Goal: Task Accomplishment & Management: Manage account settings

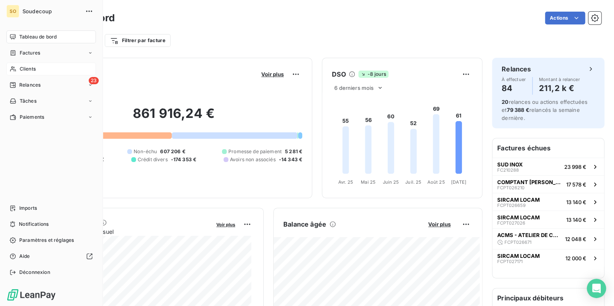
click at [31, 69] on span "Clients" at bounding box center [28, 68] width 16 height 7
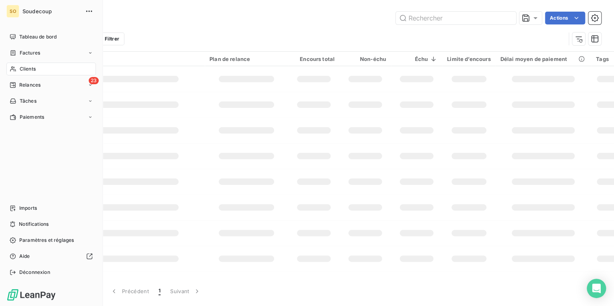
click at [31, 69] on span "Clients" at bounding box center [28, 68] width 16 height 7
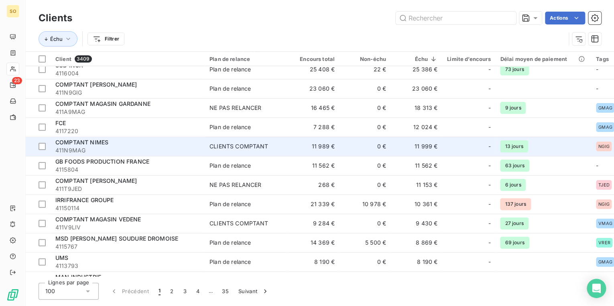
scroll to position [96, 0]
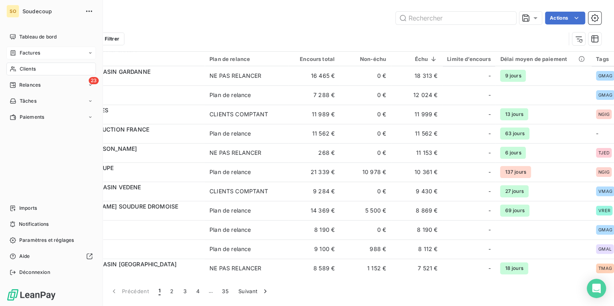
click at [22, 51] on span "Factures" at bounding box center [30, 52] width 20 height 7
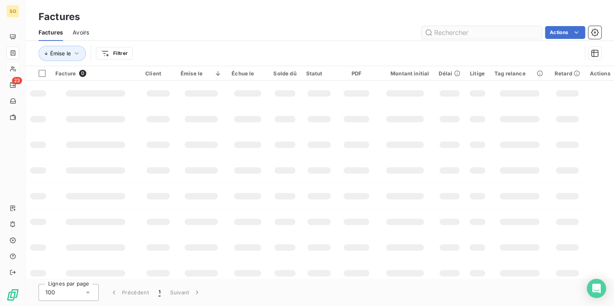
click at [443, 31] on input "text" at bounding box center [482, 32] width 120 height 13
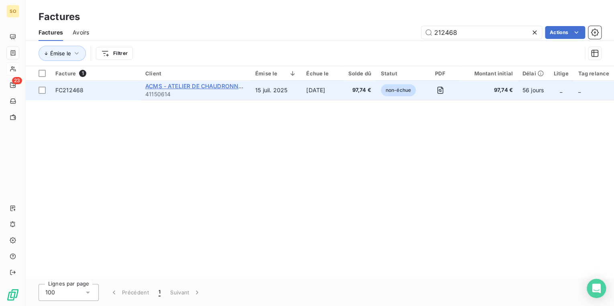
type input "212468"
click at [234, 88] on span "ACMS - ATELIER DE CHAUDRONNERIE" at bounding box center [197, 86] width 105 height 7
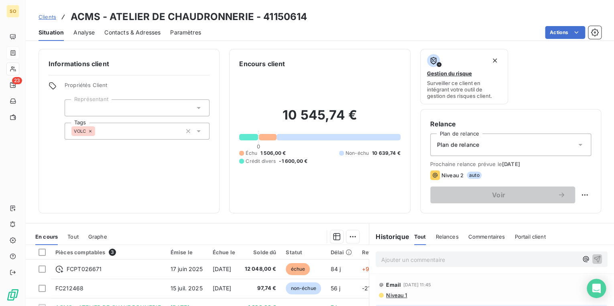
click at [48, 16] on span "Clients" at bounding box center [48, 17] width 18 height 6
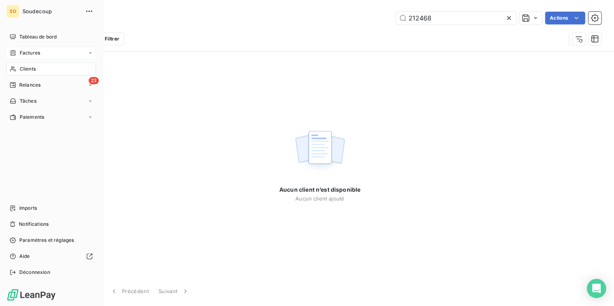
type input "212468"
click at [35, 53] on span "Factures" at bounding box center [30, 52] width 20 height 7
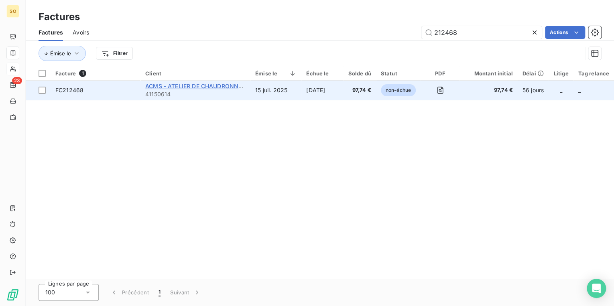
click at [159, 84] on span "ACMS - ATELIER DE CHAUDRONNERIE" at bounding box center [197, 86] width 105 height 7
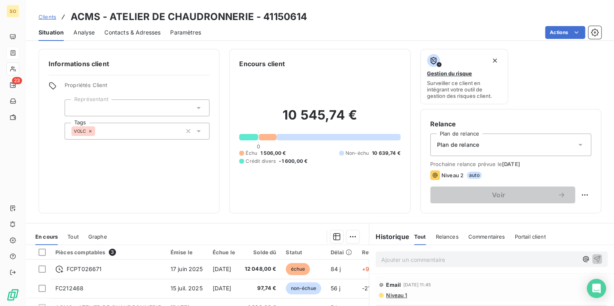
click at [404, 264] on p "Ajouter un commentaire ﻿" at bounding box center [479, 260] width 197 height 10
click at [593, 259] on icon "button" at bounding box center [597, 259] width 8 height 8
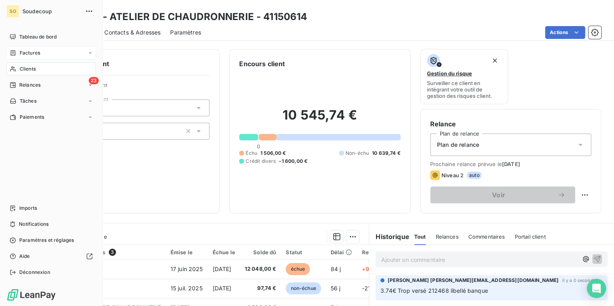
click at [29, 69] on span "Clients" at bounding box center [28, 68] width 16 height 7
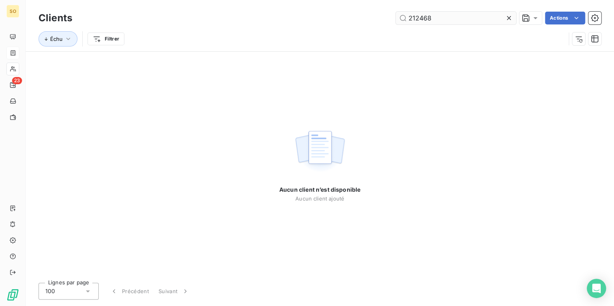
drag, startPoint x: 414, startPoint y: 20, endPoint x: 494, endPoint y: 19, distance: 79.9
click at [493, 20] on input "212468" at bounding box center [456, 18] width 120 height 13
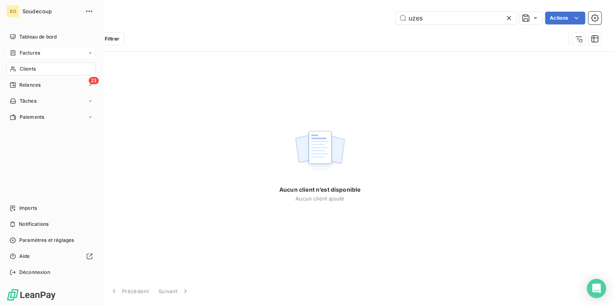
click at [29, 70] on span "Clients" at bounding box center [28, 68] width 16 height 7
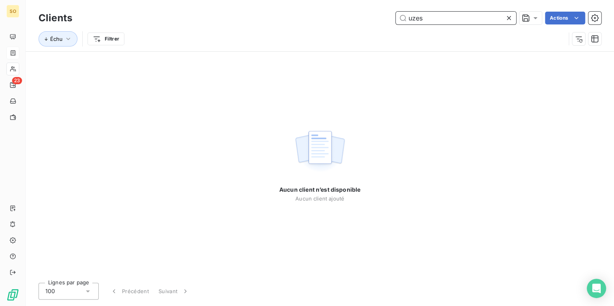
click at [409, 20] on input "uzes" at bounding box center [456, 18] width 120 height 13
drag, startPoint x: 406, startPoint y: 20, endPoint x: 570, endPoint y: 19, distance: 163.8
click at [570, 19] on div "sgc uzes Actions" at bounding box center [342, 18] width 520 height 13
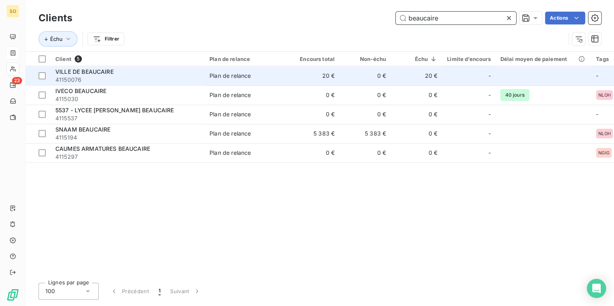
type input "beaucaire"
click at [368, 79] on td "0 €" at bounding box center [365, 75] width 51 height 19
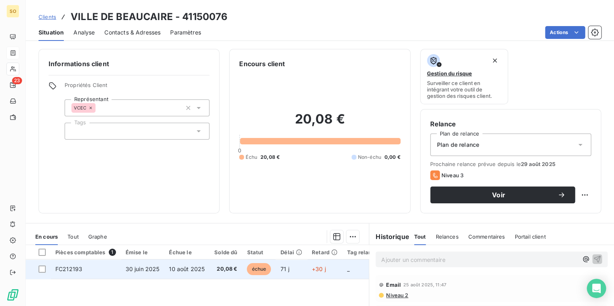
click at [260, 272] on span "échue" at bounding box center [259, 269] width 24 height 12
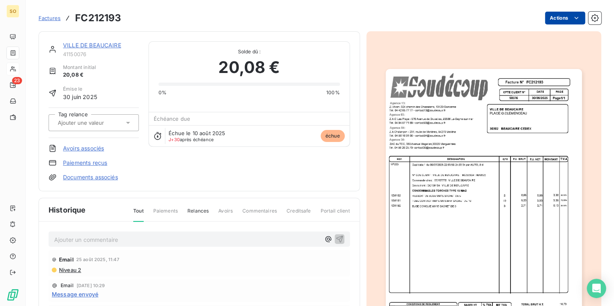
click at [549, 19] on html "SO 23 Factures FC212193 Actions VILLE DE BEAUCAIRE 41150076 Montant initial 20,…" at bounding box center [307, 153] width 614 height 306
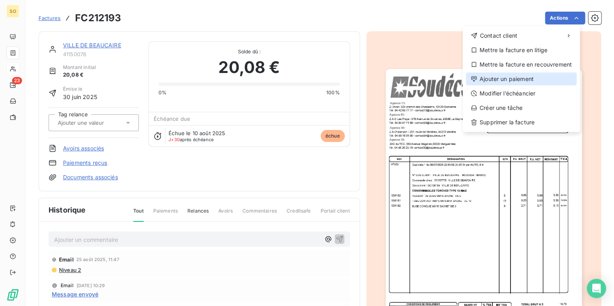
click at [517, 77] on div "Ajouter un paiement" at bounding box center [521, 79] width 111 height 13
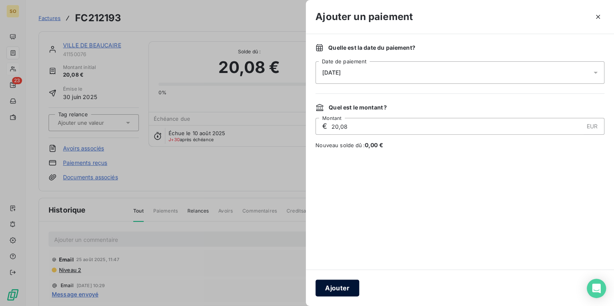
click at [335, 284] on button "Ajouter" at bounding box center [338, 288] width 44 height 17
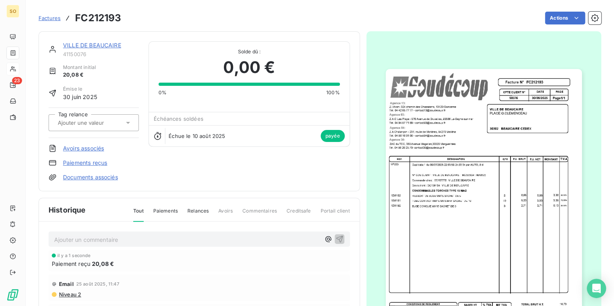
click at [84, 42] on link "VILLE DE BEAUCAIRE" at bounding box center [92, 45] width 58 height 7
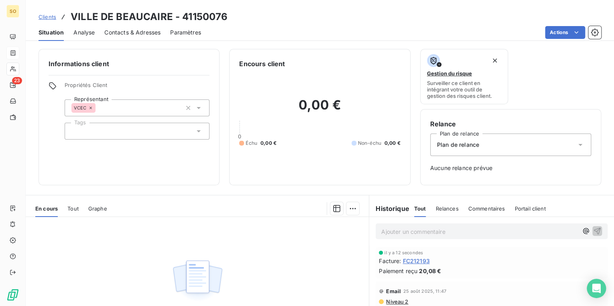
click at [43, 13] on link "Clients" at bounding box center [48, 17] width 18 height 8
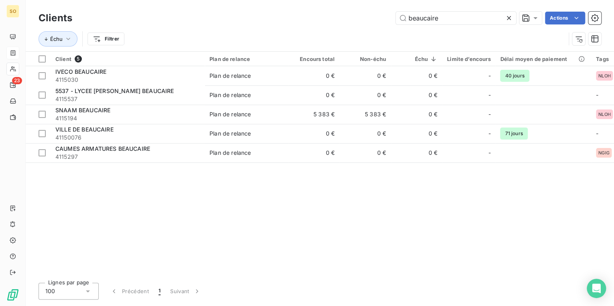
drag, startPoint x: 397, startPoint y: 16, endPoint x: 523, endPoint y: 33, distance: 126.7
click at [523, 33] on div "Clients beaucaire Actions Échu Filtrer" at bounding box center [320, 31] width 563 height 42
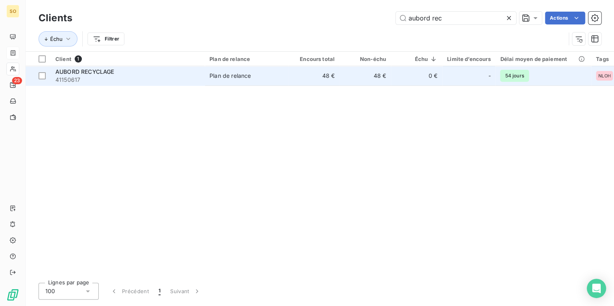
type input "aubord rec"
click at [428, 72] on td "0 €" at bounding box center [416, 75] width 51 height 19
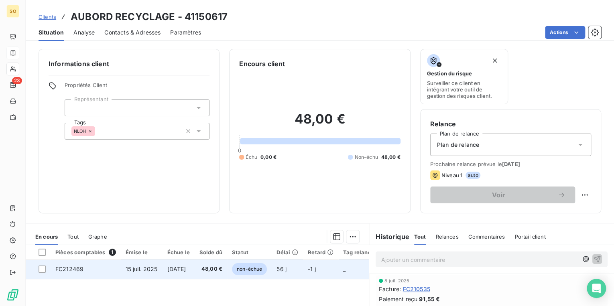
click at [265, 265] on span "non-échue" at bounding box center [249, 269] width 35 height 12
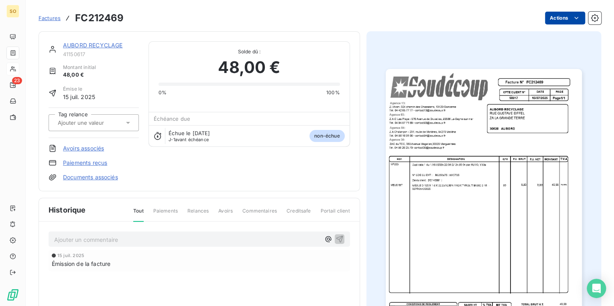
click at [556, 17] on html "SO 23 Factures FC212469 Actions AUBORD RECYCLAGE 41150617 Montant initial 48,00…" at bounding box center [307, 153] width 614 height 306
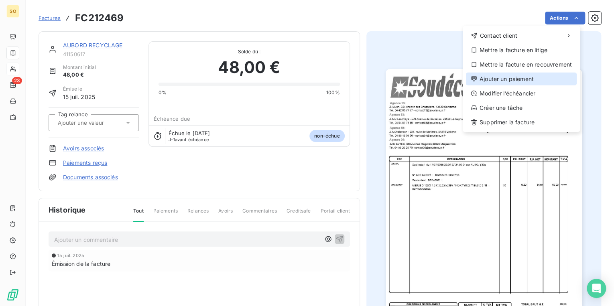
click at [491, 79] on div "Ajouter un paiement" at bounding box center [521, 79] width 111 height 13
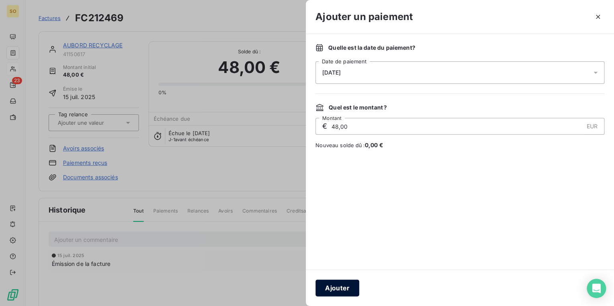
click at [334, 281] on button "Ajouter" at bounding box center [338, 288] width 44 height 17
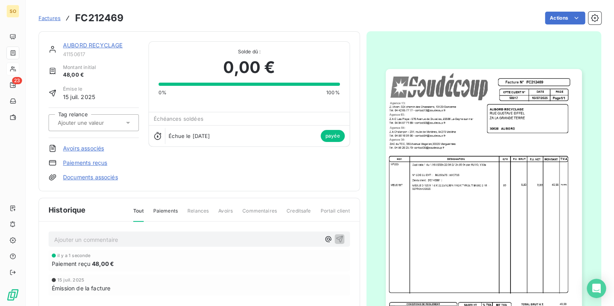
click at [68, 46] on link "AUBORD RECYCLAGE" at bounding box center [92, 45] width 59 height 7
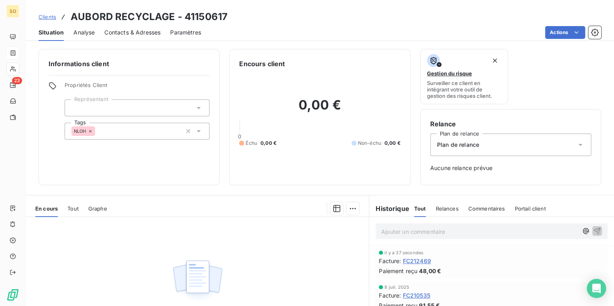
click at [54, 18] on span "Clients" at bounding box center [48, 17] width 18 height 6
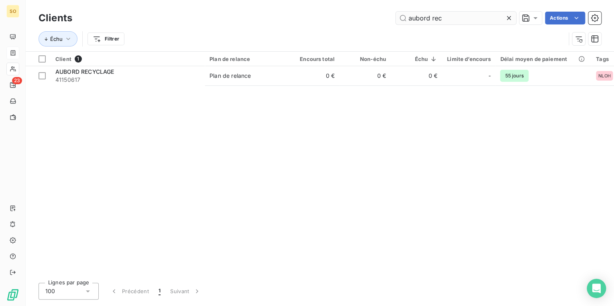
drag, startPoint x: 408, startPoint y: 20, endPoint x: 490, endPoint y: 18, distance: 82.3
click at [490, 18] on input "aubord rec" at bounding box center [456, 18] width 120 height 13
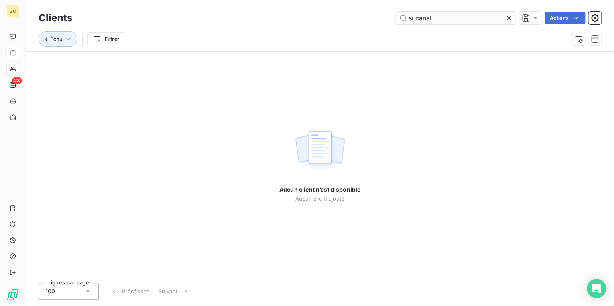
drag, startPoint x: 413, startPoint y: 19, endPoint x: 405, endPoint y: 17, distance: 8.8
click at [405, 17] on input "si canal" at bounding box center [456, 18] width 120 height 13
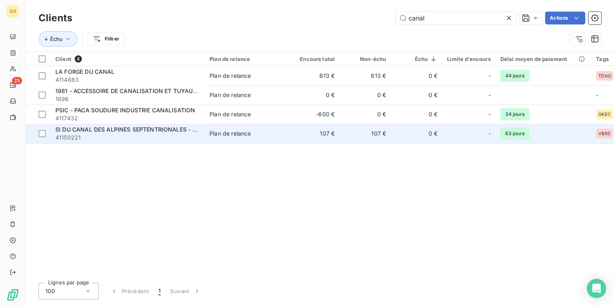
type input "canal"
click at [143, 128] on span "SI DU CANAL DES ALPINES SEPTENTRIONALES - SICAS" at bounding box center [132, 129] width 154 height 7
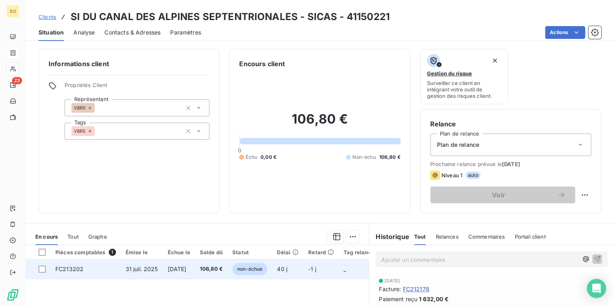
click at [263, 270] on span "non-échue" at bounding box center [249, 269] width 35 height 12
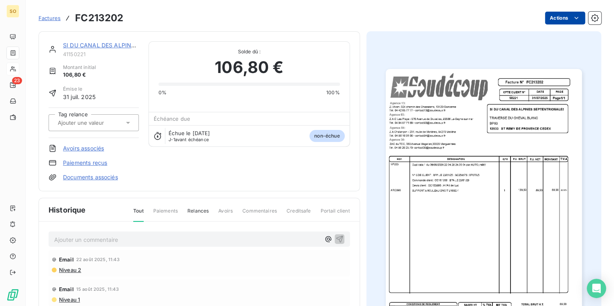
click at [552, 16] on html "SO 23 Factures FC213202 Actions SI DU CANAL DES ALPINES SEPTENTRIONALES - SICAS…" at bounding box center [307, 153] width 614 height 306
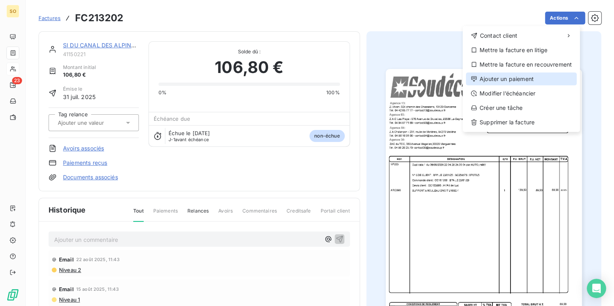
click at [494, 81] on div "Ajouter un paiement" at bounding box center [521, 79] width 111 height 13
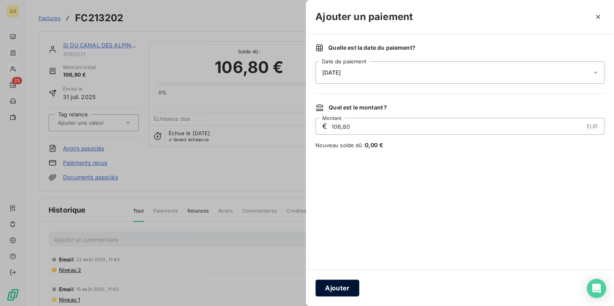
click at [333, 286] on button "Ajouter" at bounding box center [338, 288] width 44 height 17
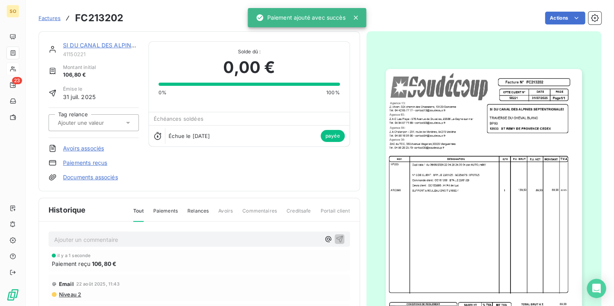
click at [52, 19] on span "Factures" at bounding box center [50, 18] width 22 height 6
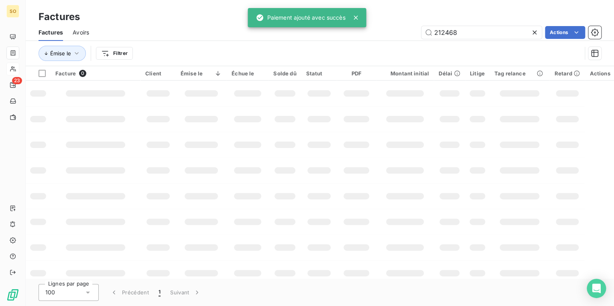
drag, startPoint x: 444, startPoint y: 33, endPoint x: 586, endPoint y: 35, distance: 142.2
click at [544, 35] on div "212468 Actions" at bounding box center [350, 32] width 503 height 13
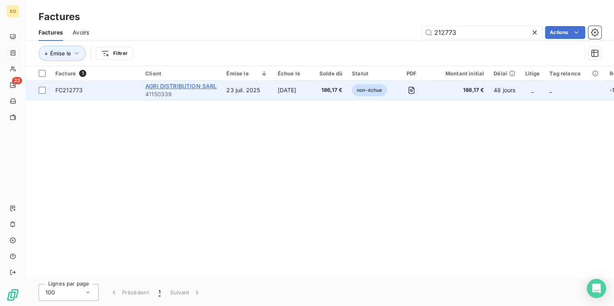
type input "212773"
click at [200, 87] on span "AGRI DISTRIBUTION SARL" at bounding box center [180, 86] width 71 height 7
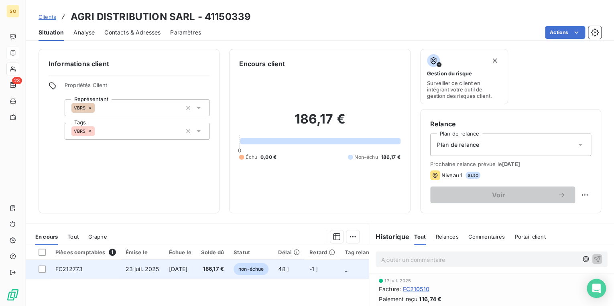
click at [259, 270] on span "non-échue" at bounding box center [251, 269] width 35 height 12
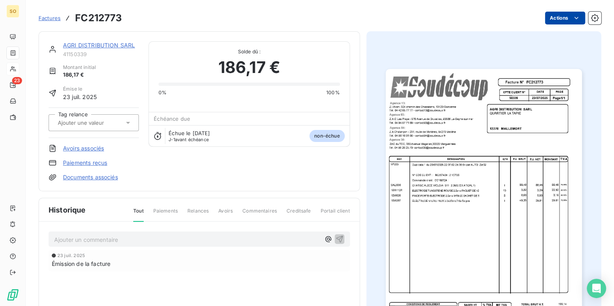
click at [553, 21] on html "SO 23 Factures FC212773 Actions AGRI DISTRIBUTION SARL 41150339 Montant initial…" at bounding box center [307, 153] width 614 height 306
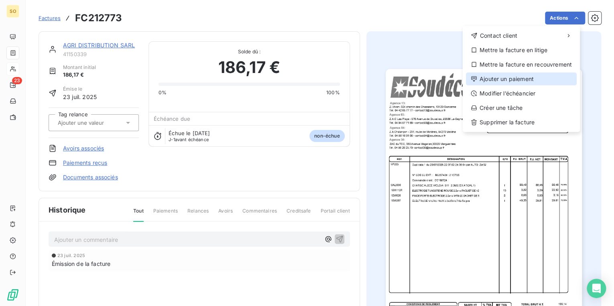
click at [516, 83] on div "Ajouter un paiement" at bounding box center [521, 79] width 111 height 13
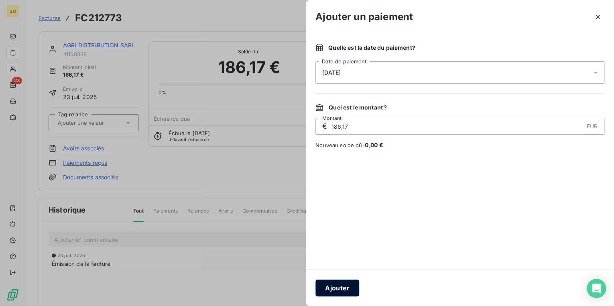
click at [328, 294] on button "Ajouter" at bounding box center [338, 288] width 44 height 17
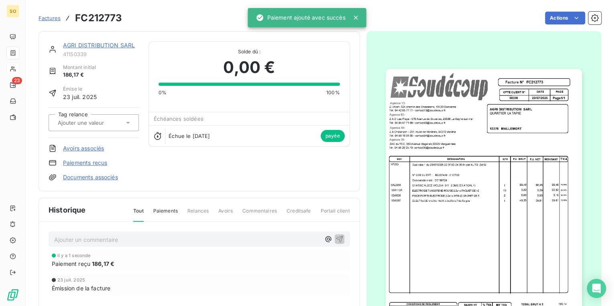
click at [54, 16] on span "Factures" at bounding box center [50, 18] width 22 height 6
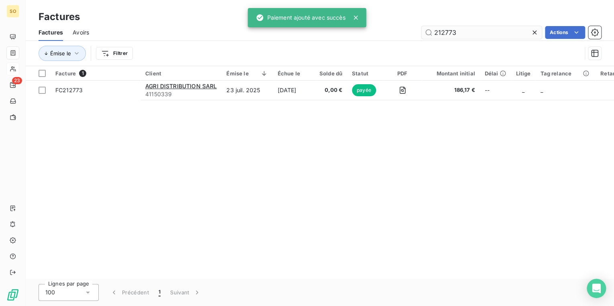
click at [446, 31] on input "212773" at bounding box center [482, 32] width 120 height 13
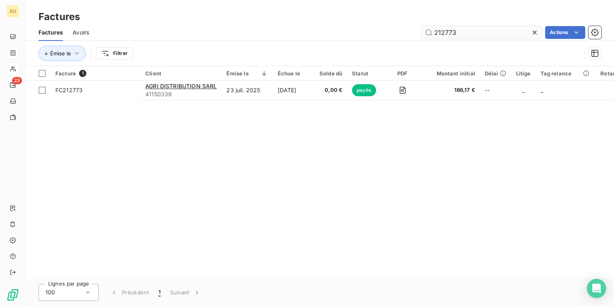
click at [477, 30] on input "212773" at bounding box center [482, 32] width 120 height 13
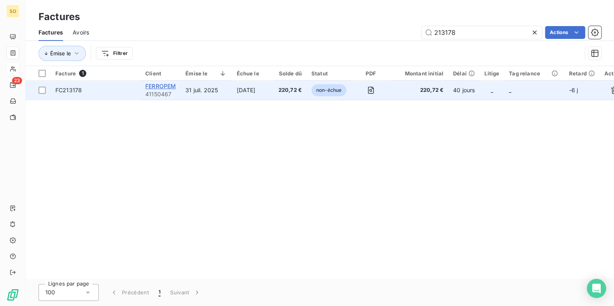
type input "213178"
click at [168, 88] on span "FERROPEM" at bounding box center [160, 86] width 31 height 7
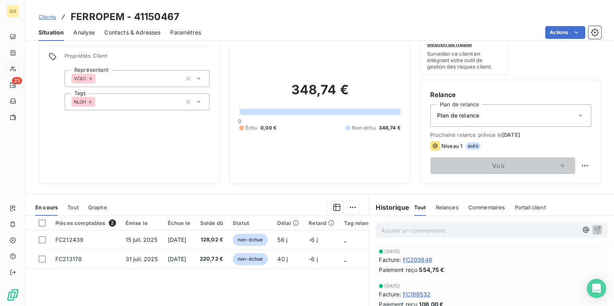
scroll to position [64, 0]
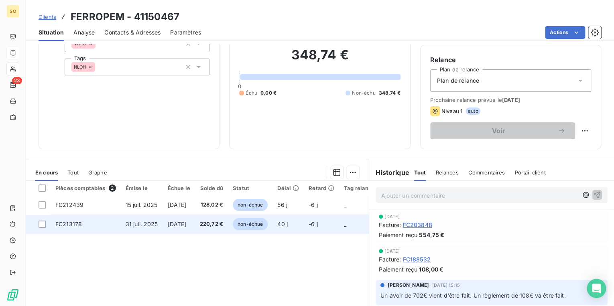
click at [267, 223] on span "non-échue" at bounding box center [250, 224] width 35 height 12
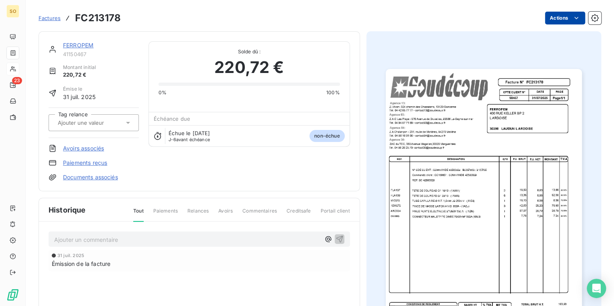
click at [551, 19] on html "SO 23 Factures FC213178 Actions FERROPEM 41150467 Montant initial 220,72 € Émis…" at bounding box center [307, 153] width 614 height 306
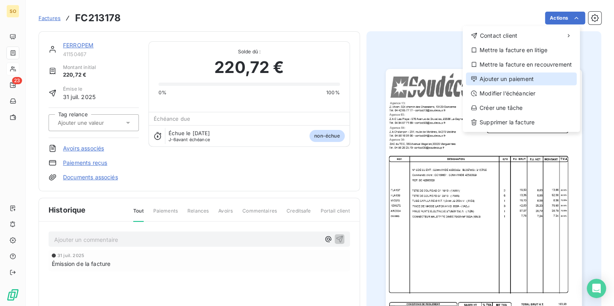
click at [525, 80] on div "Ajouter un paiement" at bounding box center [521, 79] width 111 height 13
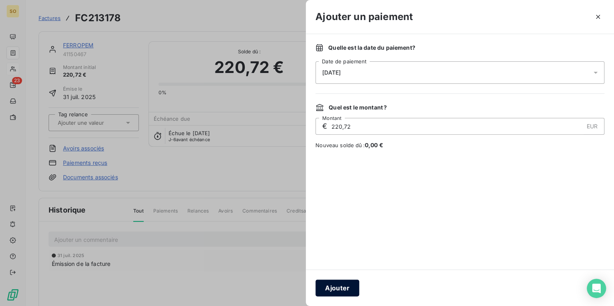
click at [336, 283] on button "Ajouter" at bounding box center [338, 288] width 44 height 17
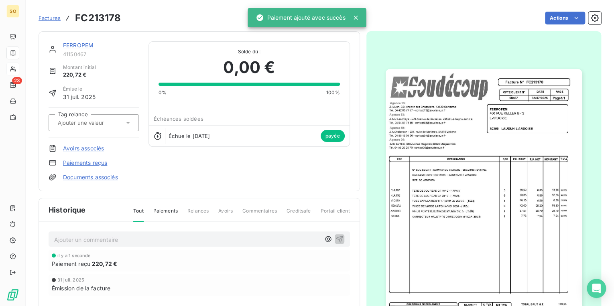
click at [90, 47] on link "FERROPEM" at bounding box center [78, 45] width 31 height 7
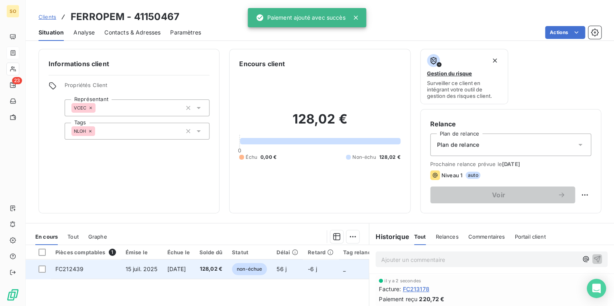
click at [259, 268] on span "non-échue" at bounding box center [249, 269] width 35 height 12
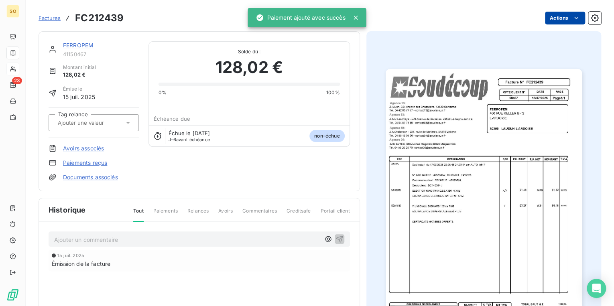
click at [549, 16] on html "SO 23 Factures FC212439 Actions FERROPEM 41150467 Montant initial 128,02 € Émis…" at bounding box center [307, 153] width 614 height 306
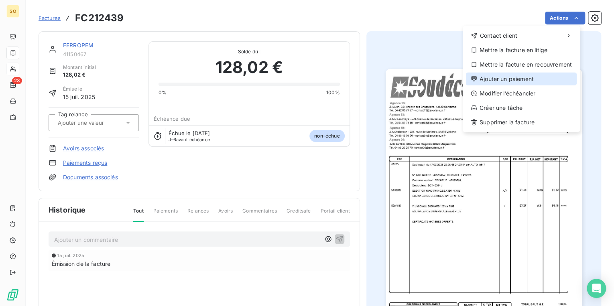
click at [504, 80] on div "Ajouter un paiement" at bounding box center [521, 79] width 111 height 13
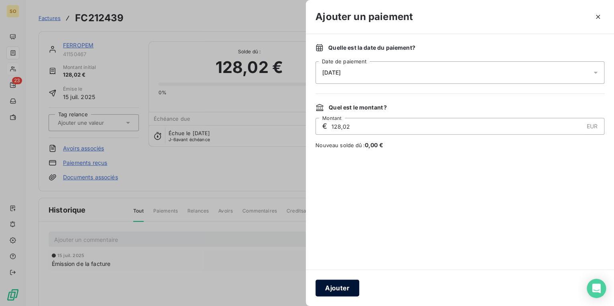
click at [344, 286] on button "Ajouter" at bounding box center [338, 288] width 44 height 17
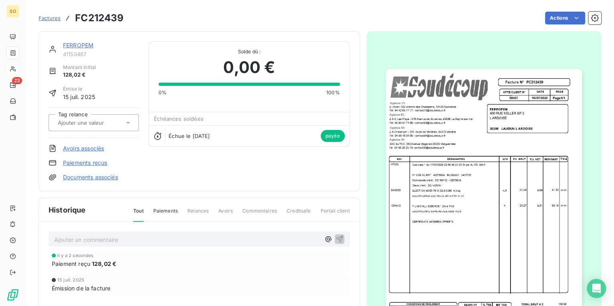
click at [73, 45] on link "FERROPEM" at bounding box center [78, 45] width 31 height 7
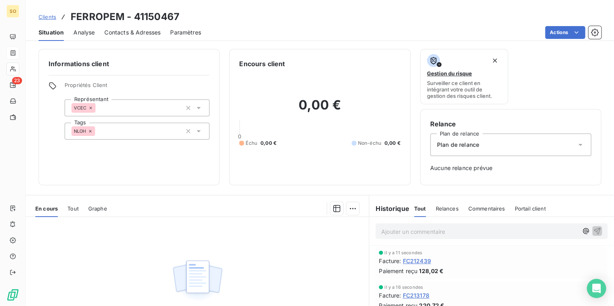
click at [52, 14] on span "Clients" at bounding box center [48, 17] width 18 height 6
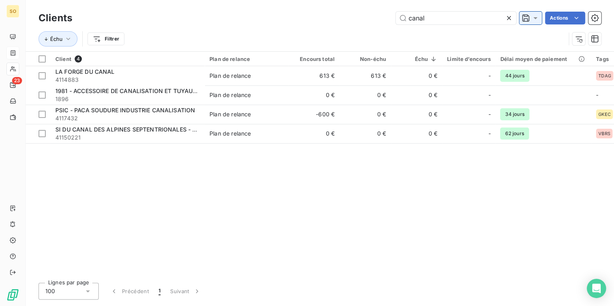
drag, startPoint x: 407, startPoint y: 19, endPoint x: 535, endPoint y: 14, distance: 128.2
click at [530, 16] on div "canal Actions" at bounding box center [342, 18] width 520 height 13
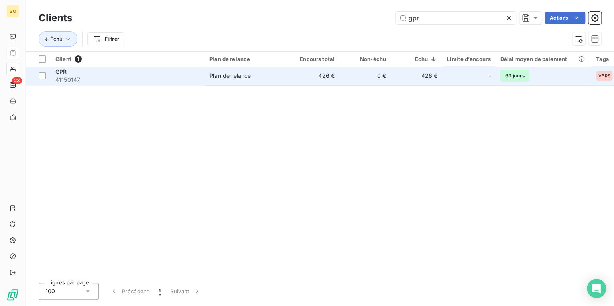
type input "gpr"
click at [426, 77] on td "426 €" at bounding box center [416, 75] width 51 height 19
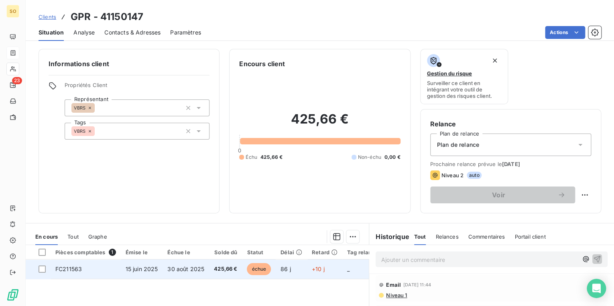
click at [256, 265] on span "échue" at bounding box center [259, 269] width 24 height 12
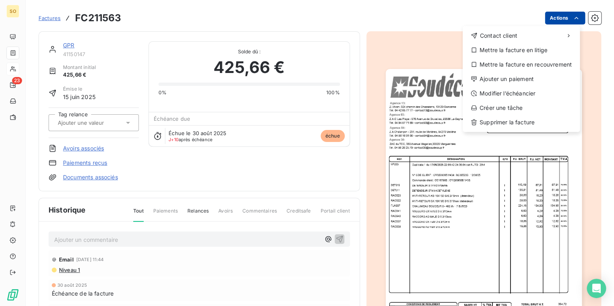
click at [557, 18] on html "SO 23 Factures FC211563 Actions Contact client Mettre la facture en litige Mett…" at bounding box center [307, 153] width 614 height 306
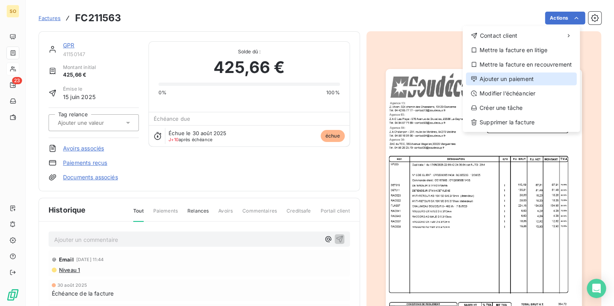
click at [508, 77] on div "Ajouter un paiement" at bounding box center [521, 79] width 111 height 13
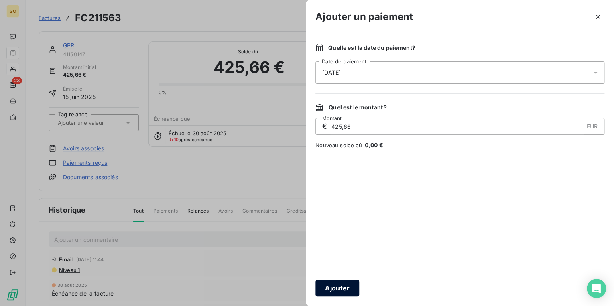
click at [336, 288] on button "Ajouter" at bounding box center [338, 288] width 44 height 17
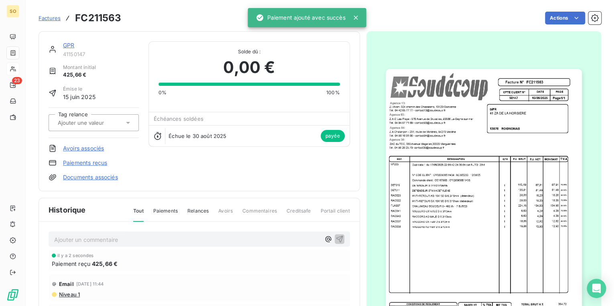
click at [65, 45] on link "GPR" at bounding box center [68, 45] width 11 height 7
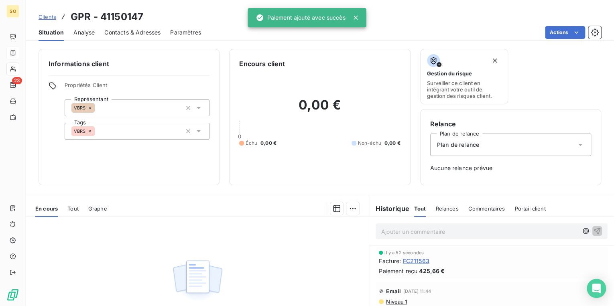
click at [55, 18] on span "Clients" at bounding box center [48, 17] width 18 height 6
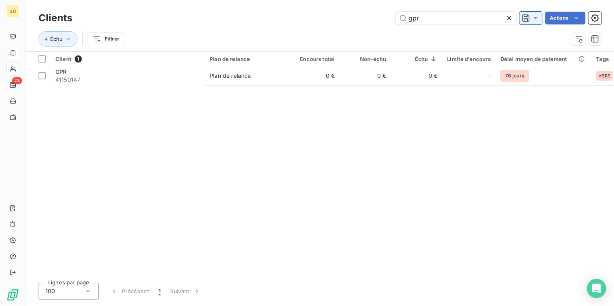
drag, startPoint x: 407, startPoint y: 18, endPoint x: 522, endPoint y: 18, distance: 115.6
click at [459, 18] on input "gpr" at bounding box center [456, 18] width 120 height 13
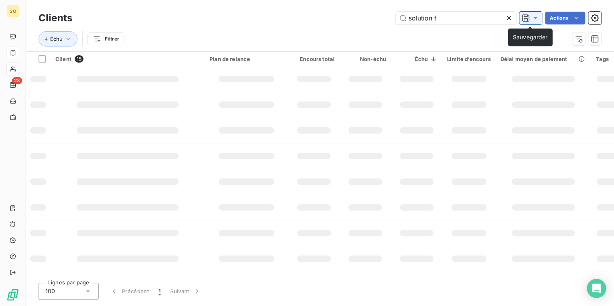
type input "solution f"
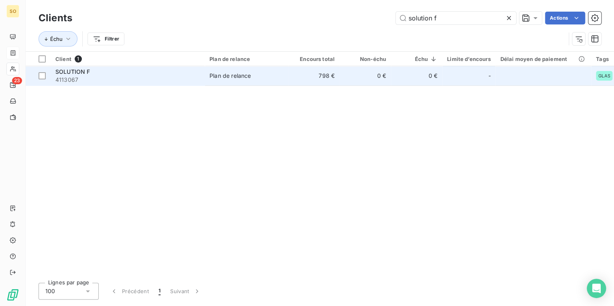
click at [325, 73] on td "798 €" at bounding box center [313, 75] width 51 height 19
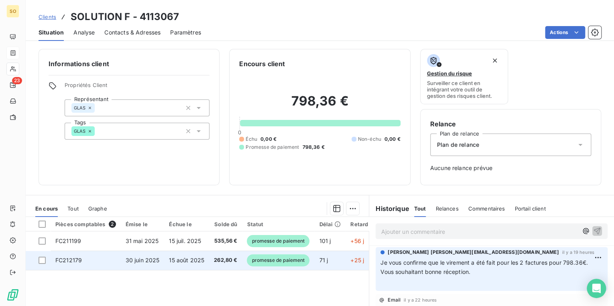
click at [280, 264] on span "promesse de paiement" at bounding box center [278, 261] width 63 height 12
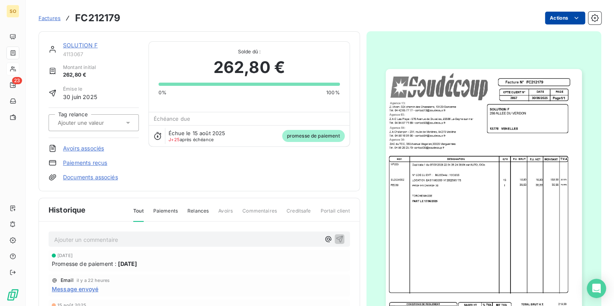
click at [550, 19] on html "SO 23 Factures FC212179 Actions SOLUTION F 4113067 Montant initial 262,80 € Émi…" at bounding box center [307, 153] width 614 height 306
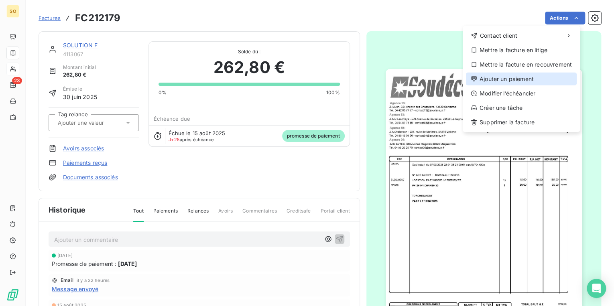
click at [518, 84] on div "Ajouter un paiement" at bounding box center [521, 79] width 111 height 13
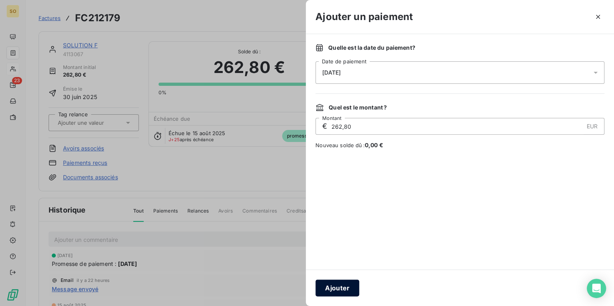
click at [336, 291] on button "Ajouter" at bounding box center [338, 288] width 44 height 17
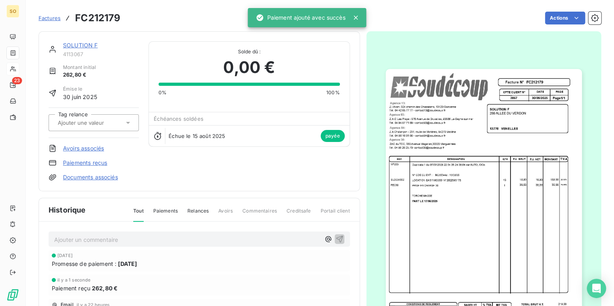
click at [91, 42] on link "SOLUTION F" at bounding box center [80, 45] width 35 height 7
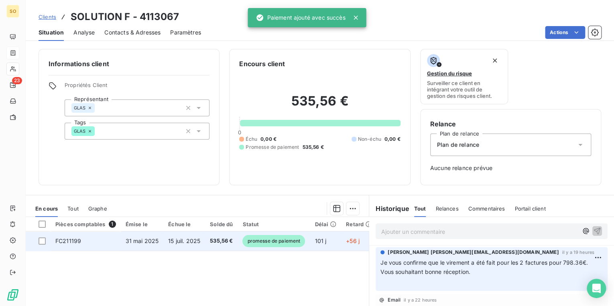
click at [256, 243] on span "promesse de paiement" at bounding box center [274, 241] width 63 height 12
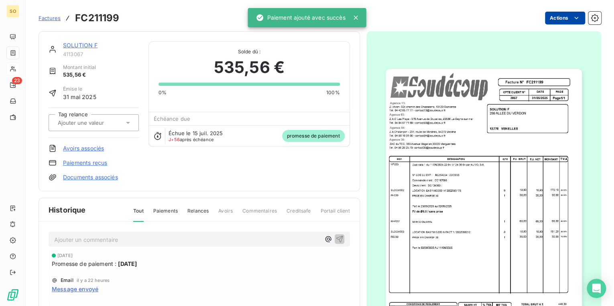
click at [551, 21] on html "SO 23 Factures FC211199 Actions SOLUTION F 4113067 Montant initial 535,56 € Émi…" at bounding box center [307, 153] width 614 height 306
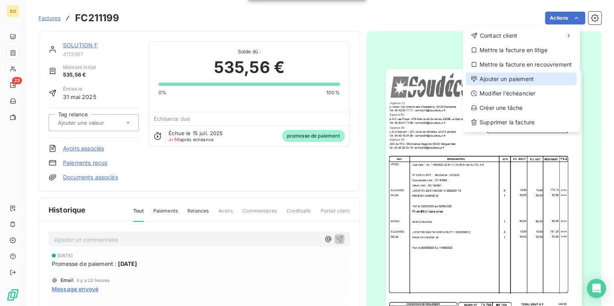
click at [510, 79] on div "Ajouter un paiement" at bounding box center [521, 79] width 111 height 13
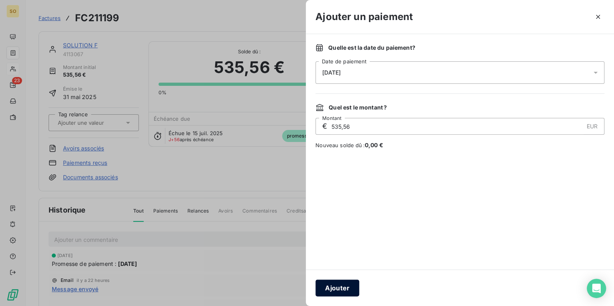
click at [340, 291] on button "Ajouter" at bounding box center [338, 288] width 44 height 17
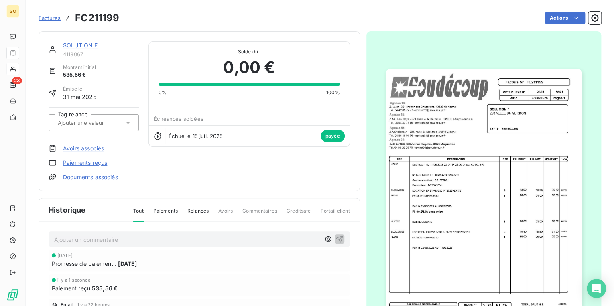
click at [82, 46] on link "SOLUTION F" at bounding box center [80, 45] width 35 height 7
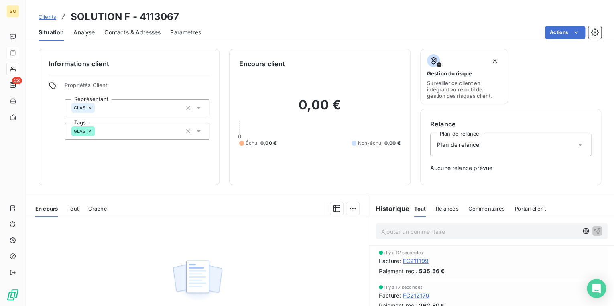
click at [50, 16] on span "Clients" at bounding box center [48, 17] width 18 height 6
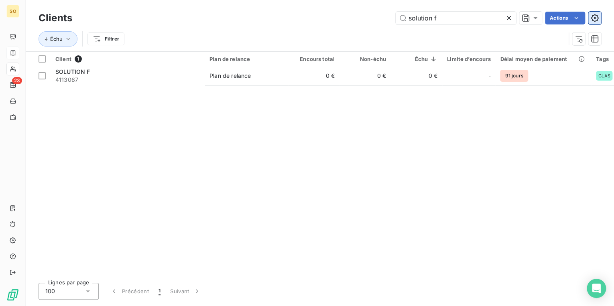
drag, startPoint x: 406, startPoint y: 19, endPoint x: 594, endPoint y: 19, distance: 187.9
click at [546, 19] on div "solution f Actions" at bounding box center [342, 18] width 520 height 13
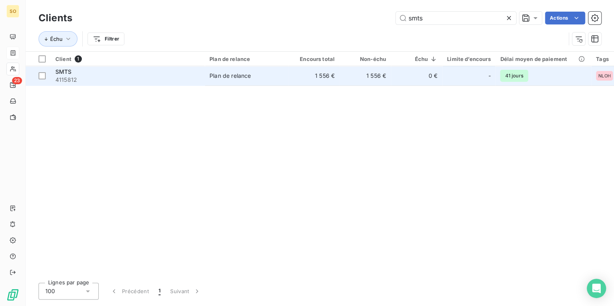
type input "smts"
click at [311, 82] on td "1 556 €" at bounding box center [313, 75] width 51 height 19
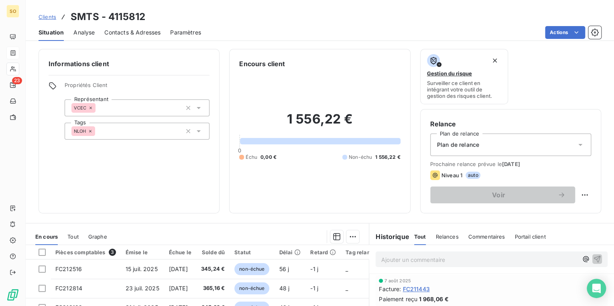
scroll to position [64, 0]
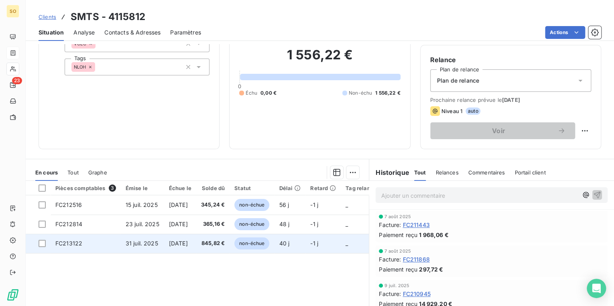
click at [267, 246] on span "non-échue" at bounding box center [251, 244] width 35 height 12
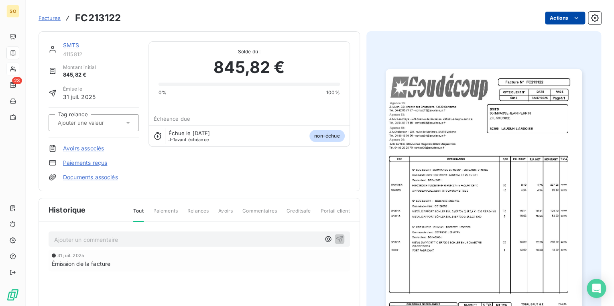
click at [549, 19] on html "SO 23 Factures FC213122 Actions SMTS 4115812 Montant initial 845,82 € Émise le …" at bounding box center [307, 153] width 614 height 306
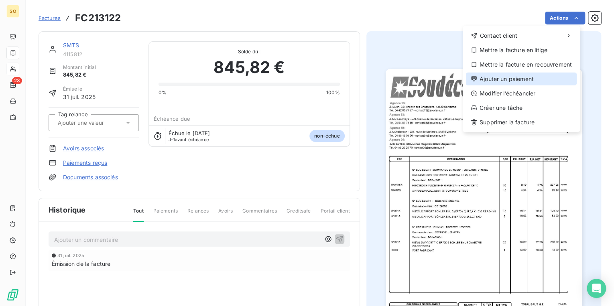
click at [528, 74] on div "Ajouter un paiement" at bounding box center [521, 79] width 111 height 13
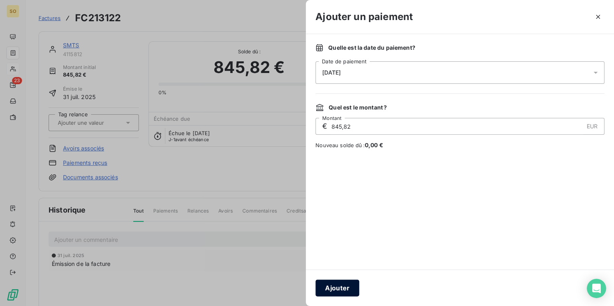
click at [316, 289] on button "Ajouter" at bounding box center [338, 288] width 44 height 17
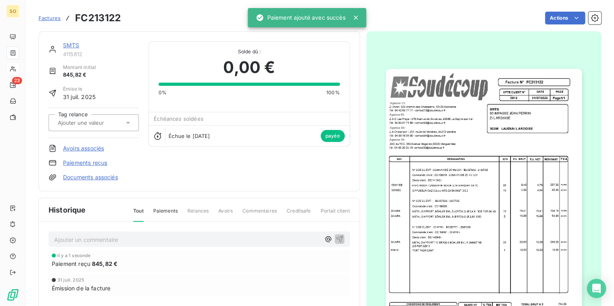
click at [69, 45] on link "SMTS" at bounding box center [71, 45] width 16 height 7
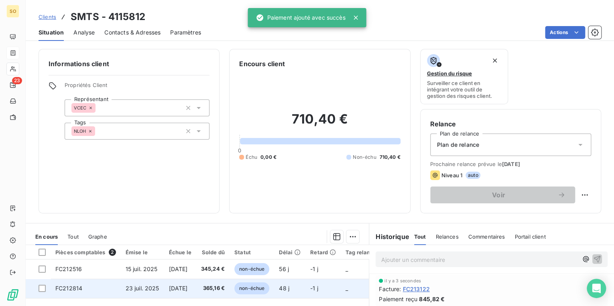
click at [268, 285] on span "non-échue" at bounding box center [251, 289] width 35 height 12
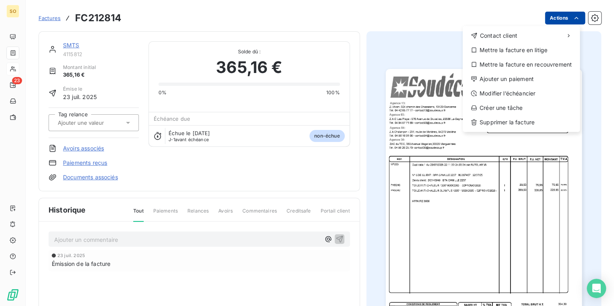
click at [560, 18] on html "SO 23 Factures FC212814 Actions Contact client Mettre la facture en litige Mett…" at bounding box center [307, 153] width 614 height 306
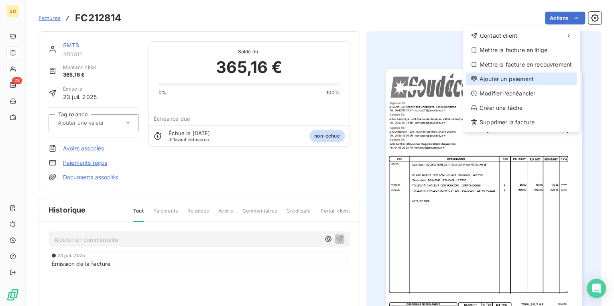
click at [513, 82] on div "Ajouter un paiement" at bounding box center [521, 79] width 111 height 13
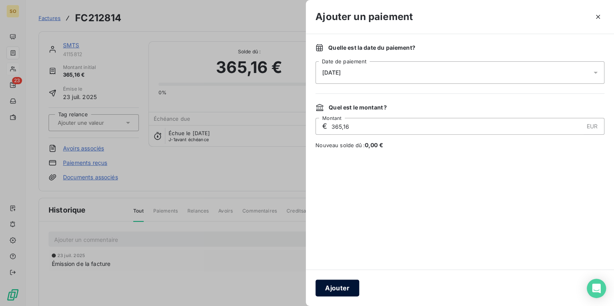
click at [345, 284] on button "Ajouter" at bounding box center [338, 288] width 44 height 17
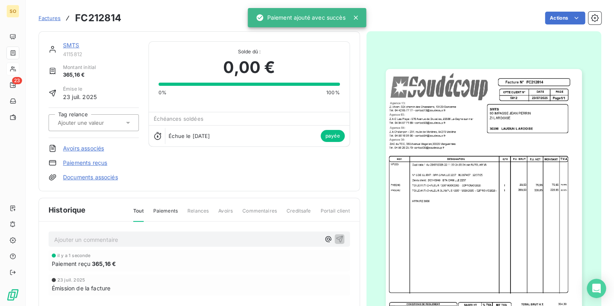
click at [67, 45] on link "SMTS" at bounding box center [71, 45] width 16 height 7
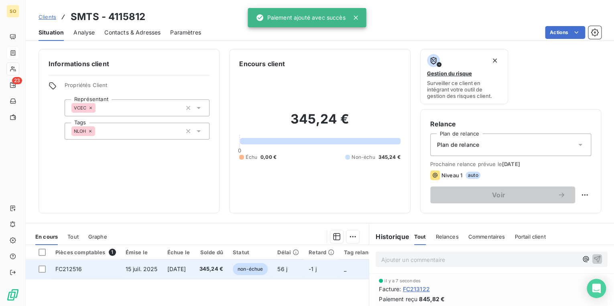
click at [260, 268] on span "non-échue" at bounding box center [250, 269] width 35 height 12
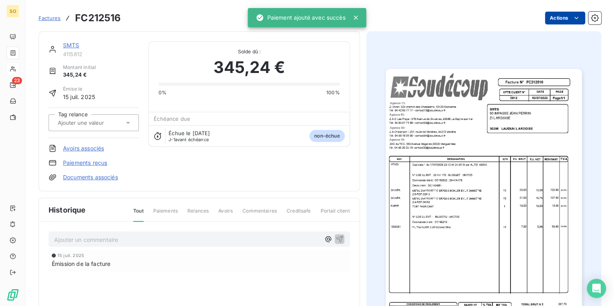
click at [546, 24] on html "SO 23 Factures FC212516 Actions SMTS 4115812 Montant initial 345,24 € Émise le …" at bounding box center [307, 153] width 614 height 306
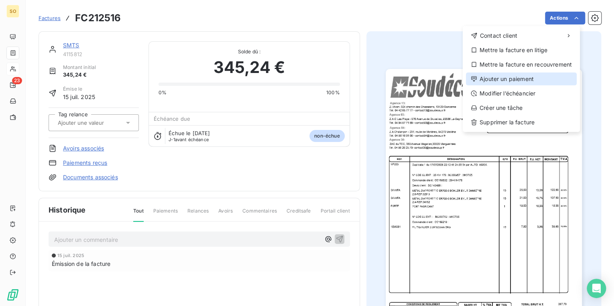
click at [498, 82] on div "Ajouter un paiement" at bounding box center [521, 79] width 111 height 13
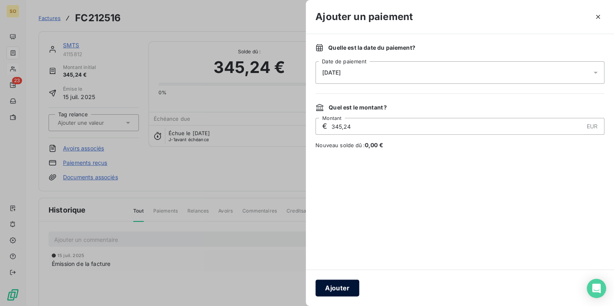
click at [328, 282] on button "Ajouter" at bounding box center [338, 288] width 44 height 17
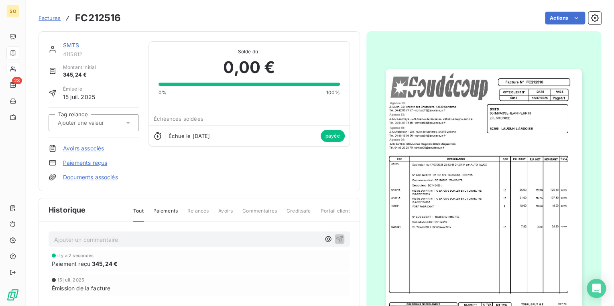
click at [74, 47] on link "SMTS" at bounding box center [71, 45] width 16 height 7
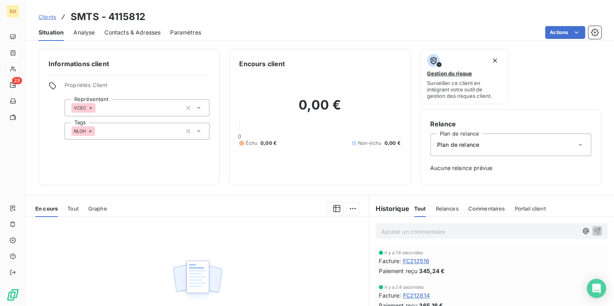
click at [49, 12] on div "Clients SMTS - 4115812" at bounding box center [92, 17] width 107 height 14
click at [50, 17] on span "Clients" at bounding box center [48, 17] width 18 height 6
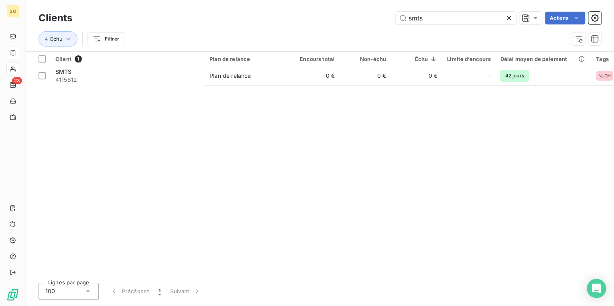
click at [565, 21] on div "smts Actions" at bounding box center [342, 18] width 520 height 13
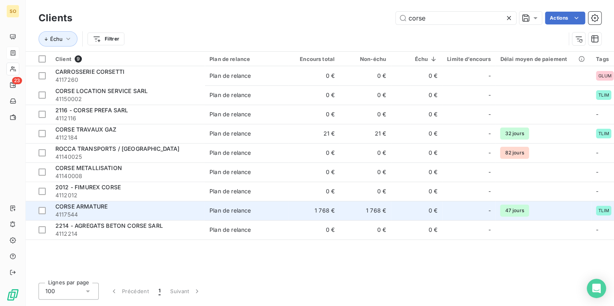
type input "corse"
click at [140, 207] on div "CORSE ARMATURE" at bounding box center [127, 207] width 145 height 8
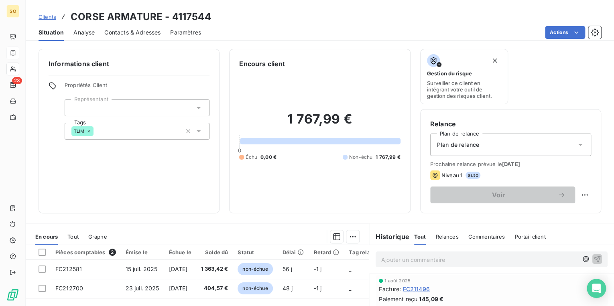
click at [41, 16] on span "Clients" at bounding box center [48, 17] width 18 height 6
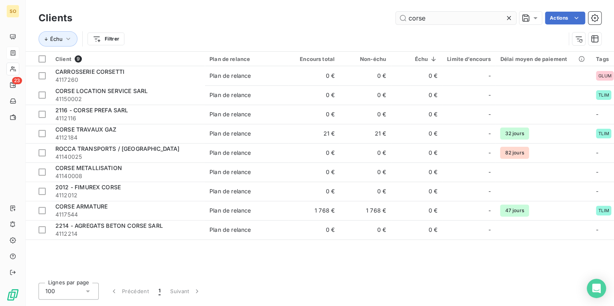
drag, startPoint x: 404, startPoint y: 18, endPoint x: 499, endPoint y: 18, distance: 95.6
click at [488, 17] on input "corse" at bounding box center [456, 18] width 120 height 13
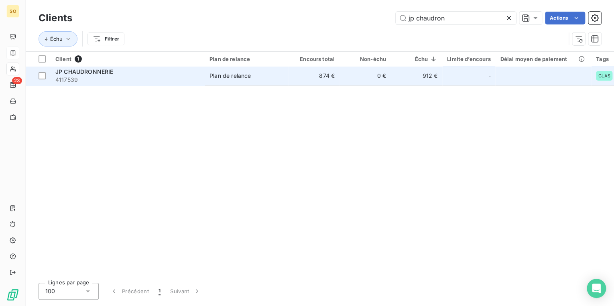
type input "jp chaudron"
click at [304, 78] on td "874 €" at bounding box center [313, 75] width 51 height 19
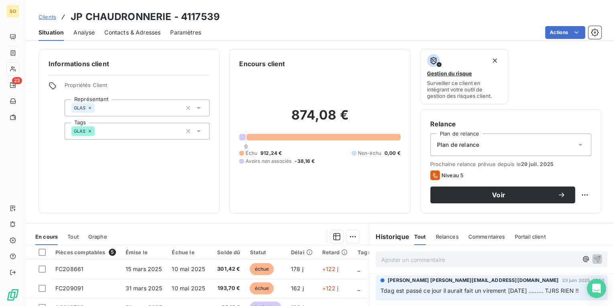
scroll to position [32, 0]
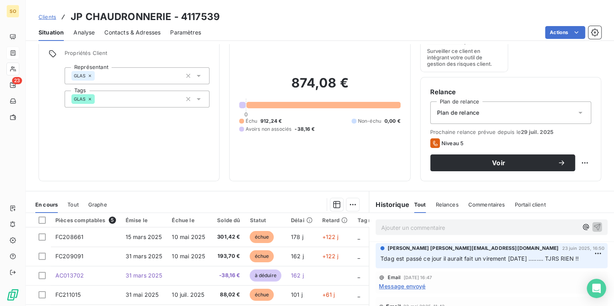
click at [55, 20] on span "Clients" at bounding box center [48, 17] width 18 height 6
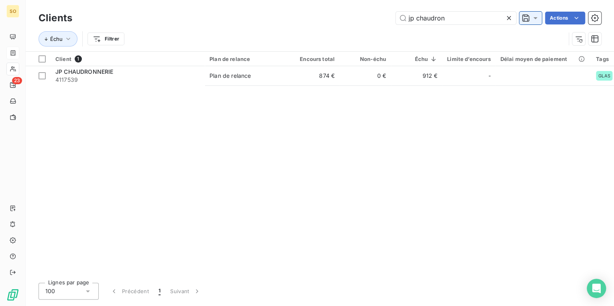
drag, startPoint x: 404, startPoint y: 18, endPoint x: 526, endPoint y: 18, distance: 121.7
click at [523, 18] on div "jp chaudron Actions" at bounding box center [342, 18] width 520 height 13
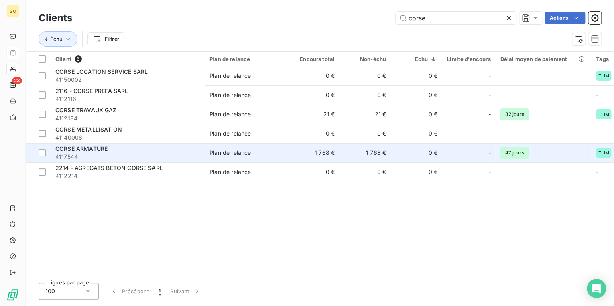
type input "corse"
click at [138, 153] on span "4117544" at bounding box center [127, 157] width 145 height 8
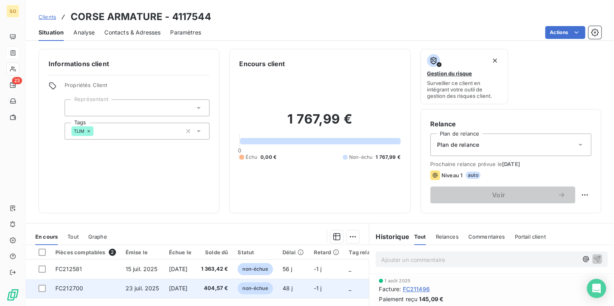
click at [277, 285] on td "non-échue" at bounding box center [255, 288] width 45 height 19
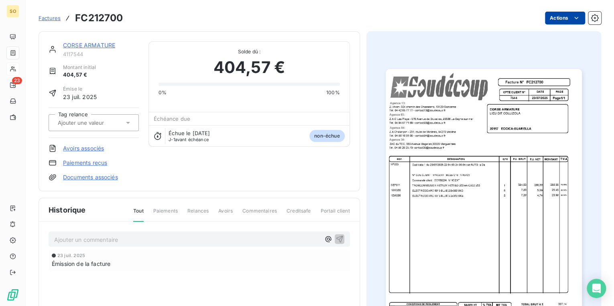
click at [552, 20] on html "SO 23 Factures FC212700 Actions CORSE ARMATURE 4117544 Montant initial 404,57 €…" at bounding box center [307, 153] width 614 height 306
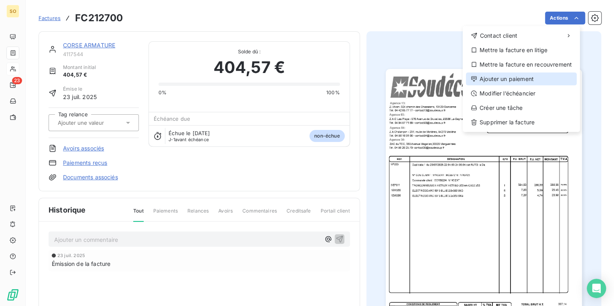
click at [512, 78] on div "Ajouter un paiement" at bounding box center [521, 79] width 111 height 13
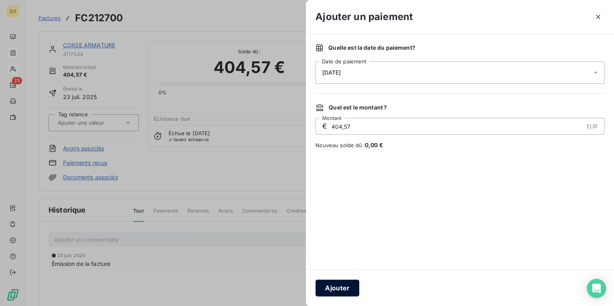
click at [337, 291] on button "Ajouter" at bounding box center [338, 288] width 44 height 17
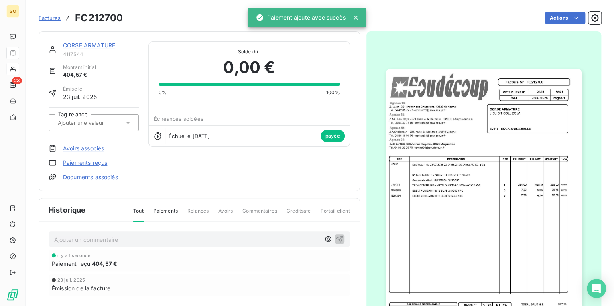
click at [71, 47] on link "CORSE ARMATURE" at bounding box center [89, 45] width 52 height 7
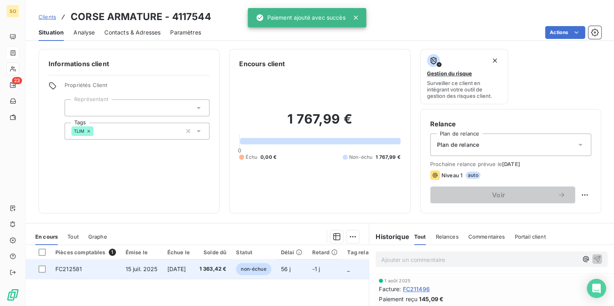
click at [271, 273] on span "non-échue" at bounding box center [253, 269] width 35 height 12
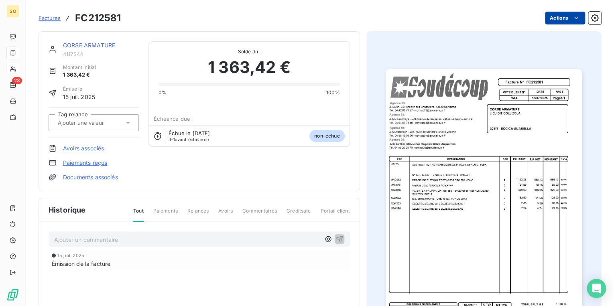
click at [548, 14] on html "SO 23 Factures FC212581 Actions CORSE ARMATURE 4117544 Montant initial 1 363,42…" at bounding box center [307, 153] width 614 height 306
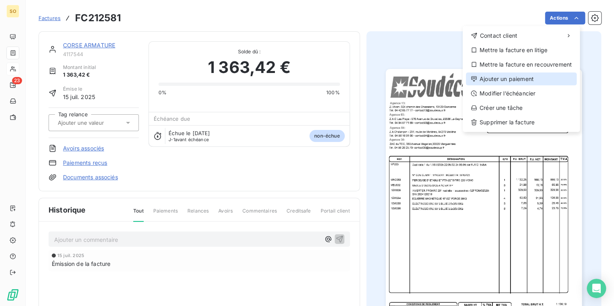
click at [485, 74] on div "Ajouter un paiement" at bounding box center [521, 79] width 111 height 13
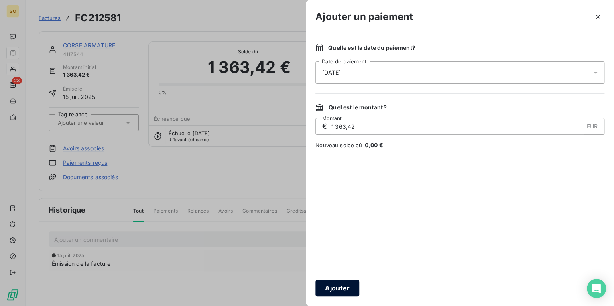
click at [339, 289] on button "Ajouter" at bounding box center [338, 288] width 44 height 17
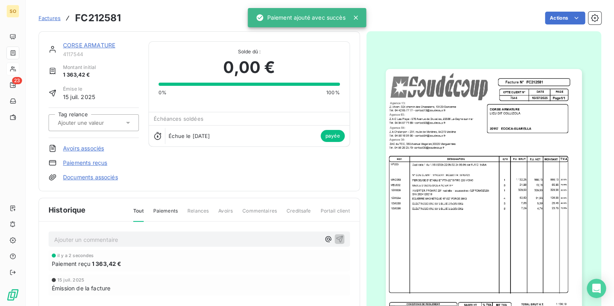
click at [85, 46] on link "CORSE ARMATURE" at bounding box center [89, 45] width 52 height 7
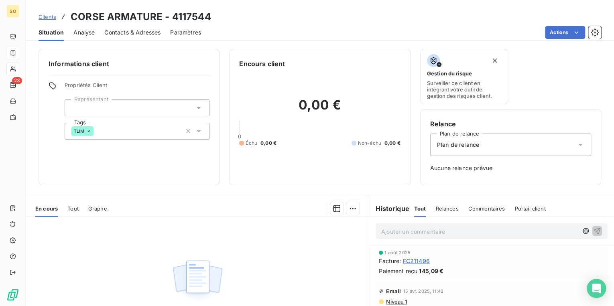
click at [342, 23] on div "Clients CORSE ARMATURE - 4117544" at bounding box center [320, 17] width 589 height 14
click at [46, 19] on span "Clients" at bounding box center [48, 17] width 18 height 6
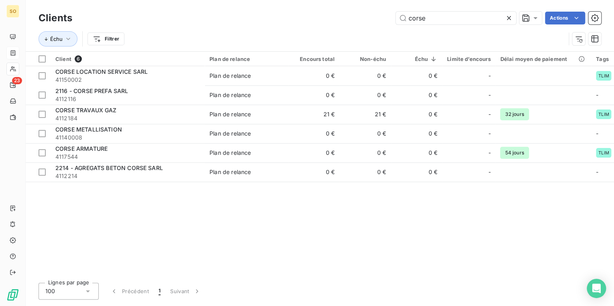
drag, startPoint x: 406, startPoint y: 20, endPoint x: 508, endPoint y: 19, distance: 102.0
click at [503, 19] on input "corse" at bounding box center [456, 18] width 120 height 13
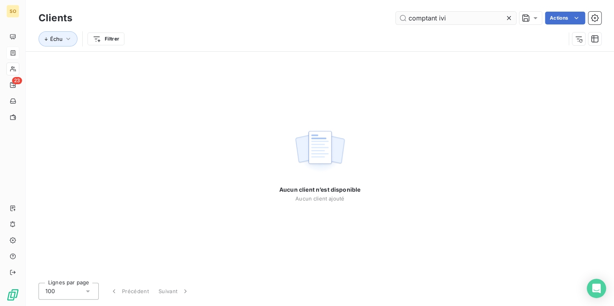
click at [440, 20] on input "comptant ivi" at bounding box center [456, 18] width 120 height 13
click at [436, 17] on input "comptant livi" at bounding box center [456, 18] width 120 height 13
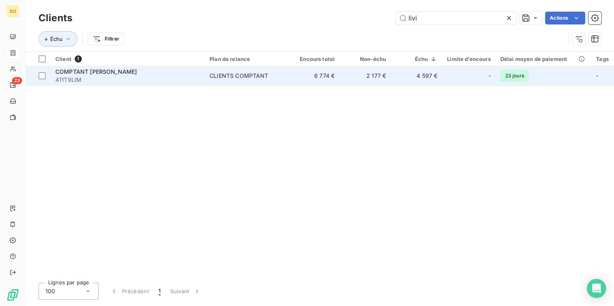
type input "livi"
click at [163, 79] on span "411T9LIM" at bounding box center [127, 80] width 145 height 8
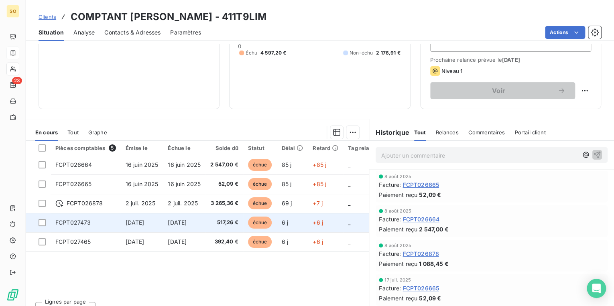
scroll to position [117, 0]
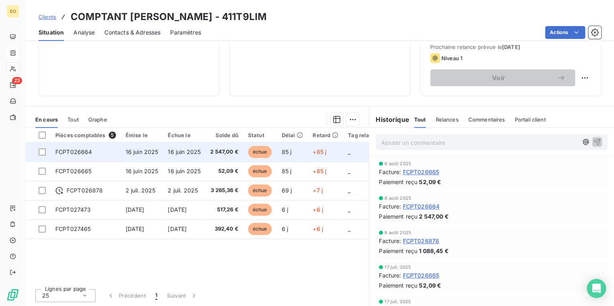
click at [255, 151] on span "échue" at bounding box center [260, 152] width 24 height 12
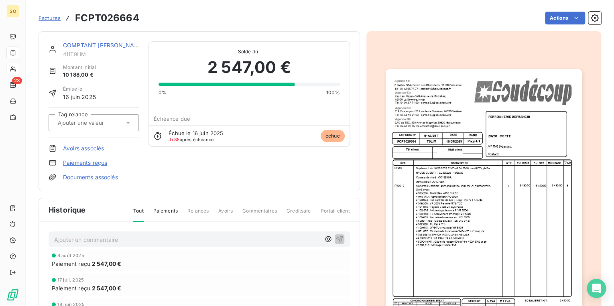
click at [419, 212] on img "button" at bounding box center [484, 208] width 196 height 278
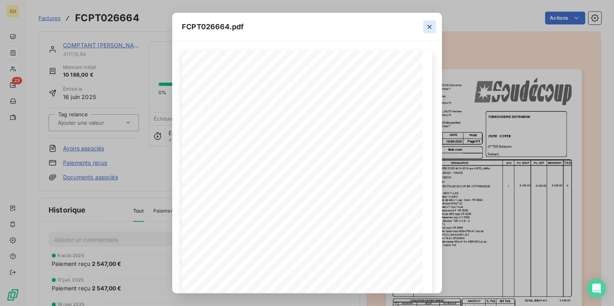
click at [434, 28] on button "button" at bounding box center [429, 26] width 13 height 13
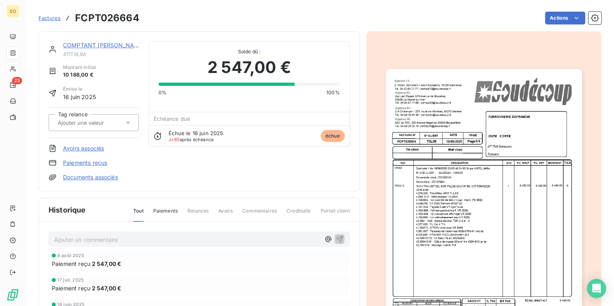
click at [76, 46] on link "COMPTANT [PERSON_NAME]" at bounding box center [104, 45] width 82 height 7
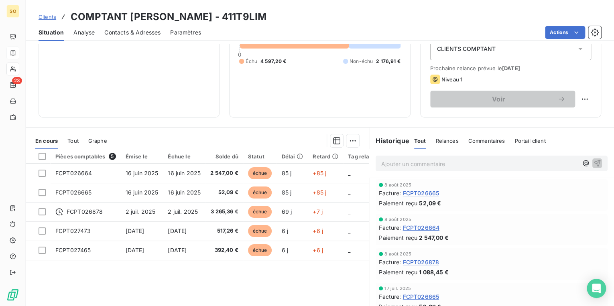
scroll to position [85, 0]
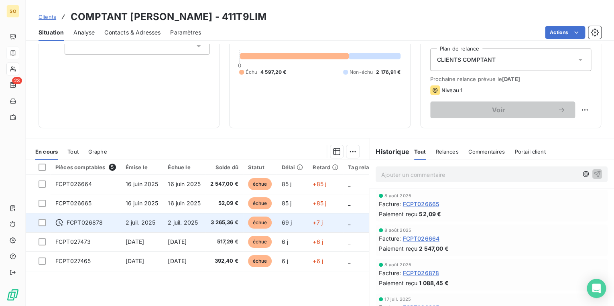
click at [146, 223] on span "2 juil. 2025" at bounding box center [141, 222] width 30 height 7
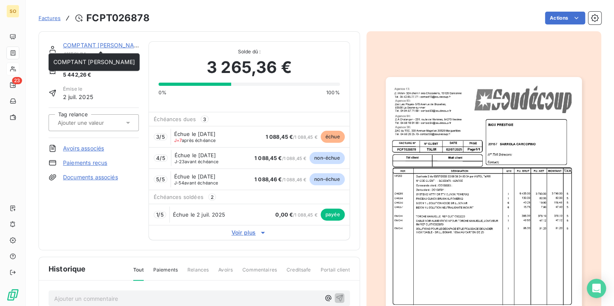
click at [72, 45] on link "COMPTANT [PERSON_NAME]" at bounding box center [104, 45] width 82 height 7
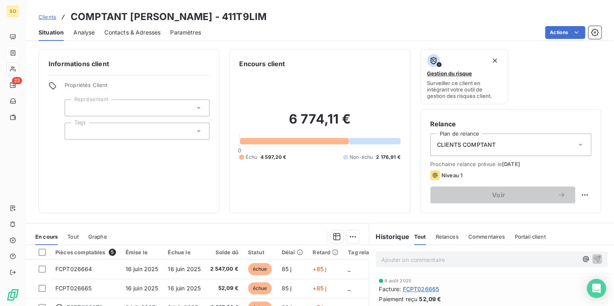
click at [48, 16] on span "Clients" at bounding box center [48, 17] width 18 height 6
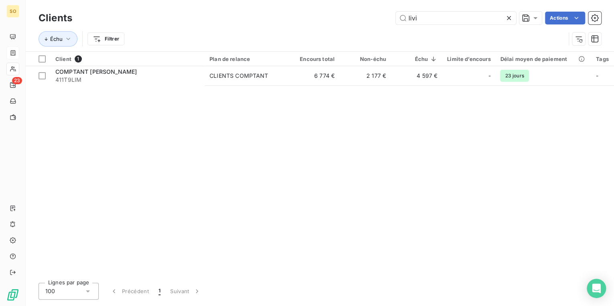
drag, startPoint x: 427, startPoint y: 16, endPoint x: 387, endPoint y: 16, distance: 39.7
click at [387, 16] on div "livi Actions" at bounding box center [342, 18] width 520 height 13
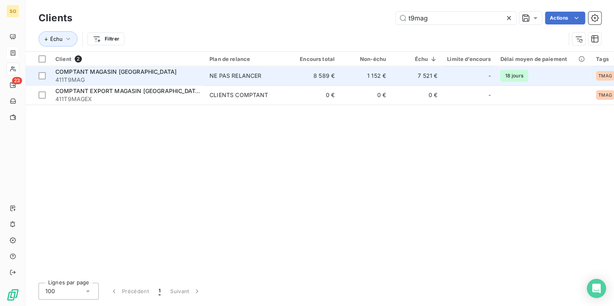
type input "t9mag"
click at [159, 73] on div "COMPTANT MAGASIN [GEOGRAPHIC_DATA]" at bounding box center [127, 72] width 145 height 8
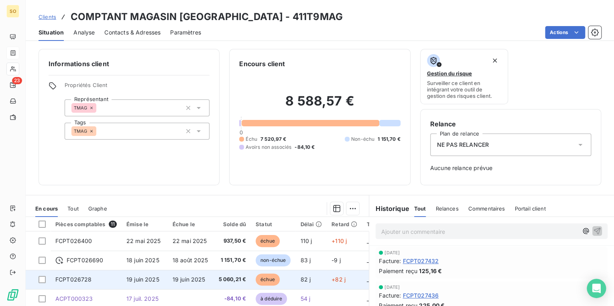
click at [272, 279] on span "échue" at bounding box center [268, 280] width 24 height 12
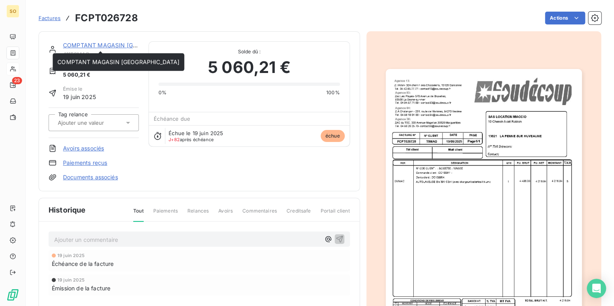
click at [77, 45] on link "COMPTANT MAGASIN [GEOGRAPHIC_DATA]" at bounding box center [124, 45] width 122 height 7
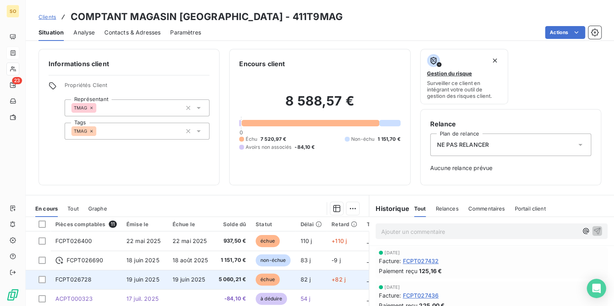
click at [262, 278] on span "échue" at bounding box center [268, 280] width 24 height 12
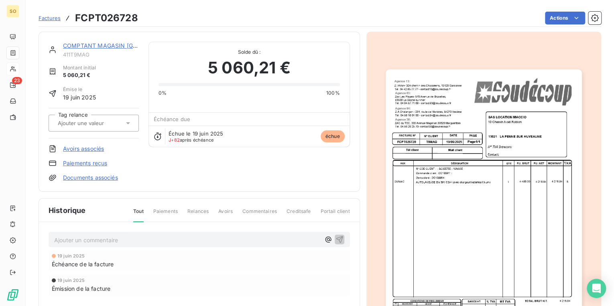
scroll to position [64, 0]
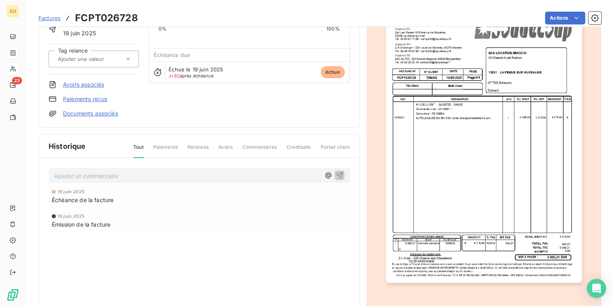
click at [433, 135] on img "button" at bounding box center [484, 144] width 196 height 278
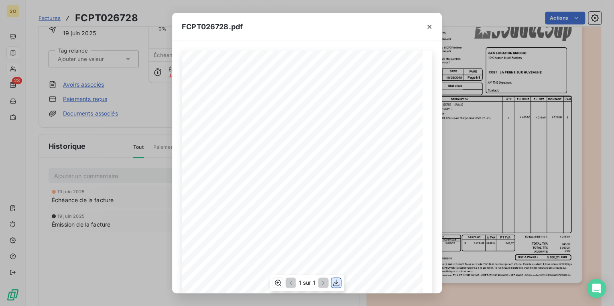
click at [338, 282] on icon "button" at bounding box center [336, 283] width 8 height 8
click at [427, 25] on icon "button" at bounding box center [430, 27] width 8 height 8
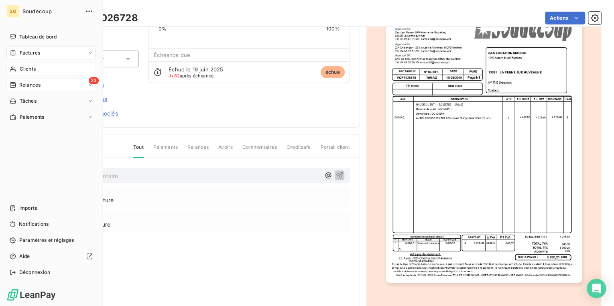
click at [31, 86] on span "Relances" at bounding box center [29, 85] width 21 height 7
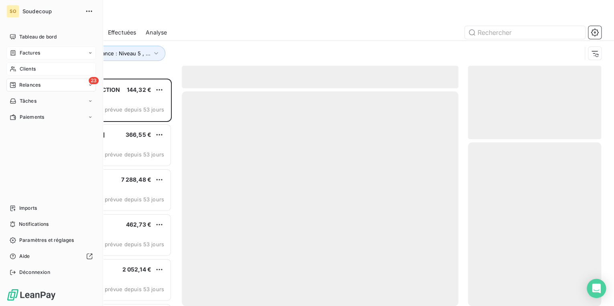
scroll to position [223, 128]
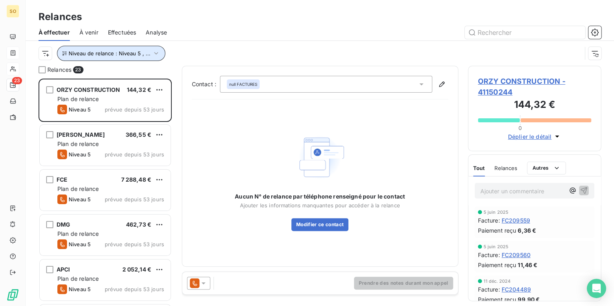
click at [124, 53] on span "Niveau de relance : Niveau 5 , ..." at bounding box center [110, 53] width 82 height 6
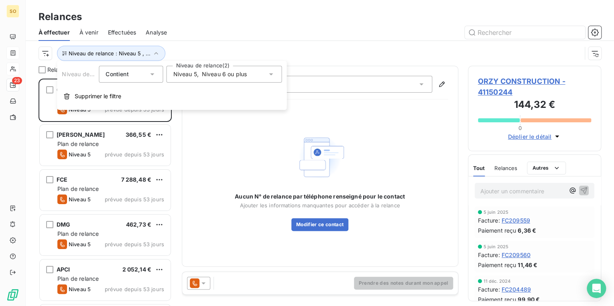
click at [225, 73] on span "Niveau 6 ou plus" at bounding box center [224, 74] width 45 height 8
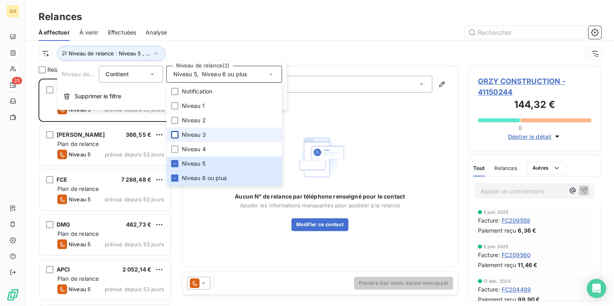
click at [176, 134] on div at bounding box center [174, 134] width 7 height 7
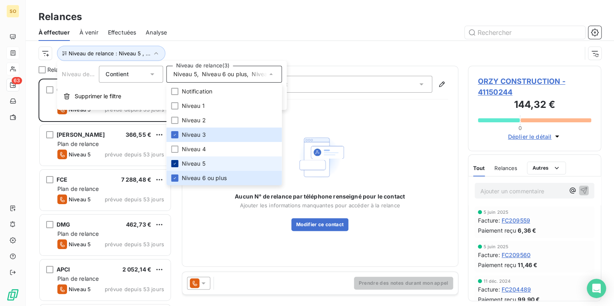
click at [174, 164] on icon at bounding box center [174, 163] width 5 height 5
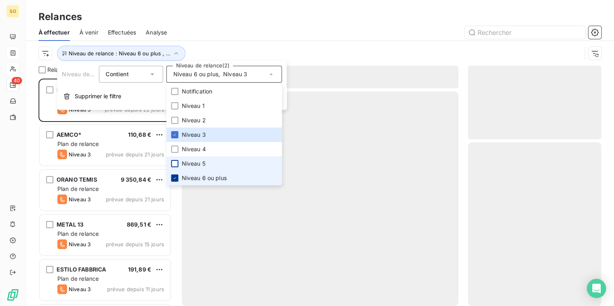
scroll to position [223, 128]
click at [177, 180] on icon at bounding box center [174, 178] width 5 height 5
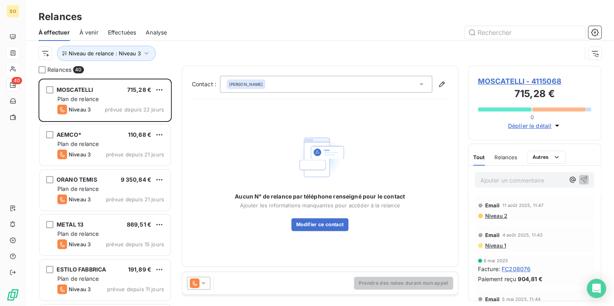
click at [193, 220] on div "Aucun N° de relance par téléphone renseigné pour le contact Ajouter les informa…" at bounding box center [320, 181] width 257 height 151
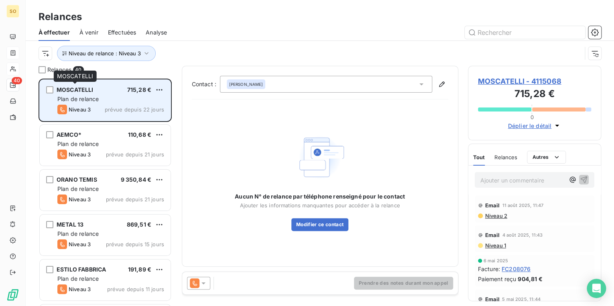
click at [70, 88] on span "MOSCATELLI" at bounding box center [75, 89] width 37 height 7
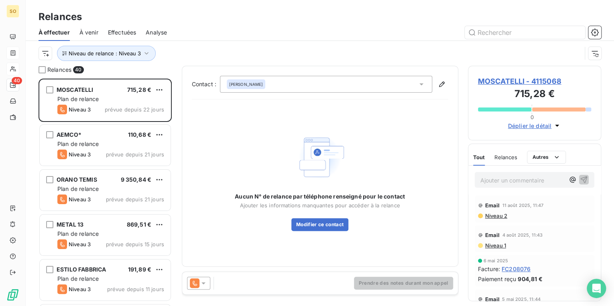
click at [522, 77] on span "MOSCATELLI - 4115068" at bounding box center [535, 81] width 114 height 11
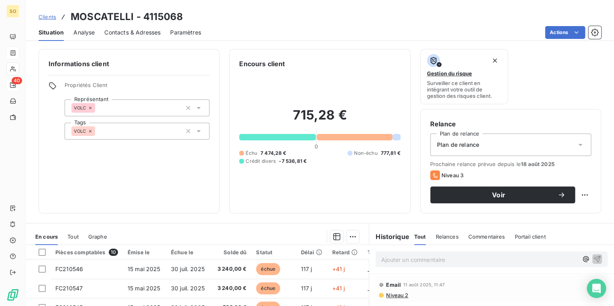
click at [147, 33] on span "Contacts & Adresses" at bounding box center [132, 33] width 56 height 8
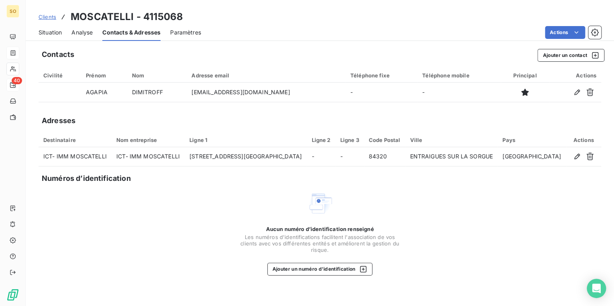
click at [59, 31] on span "Situation" at bounding box center [50, 33] width 23 height 8
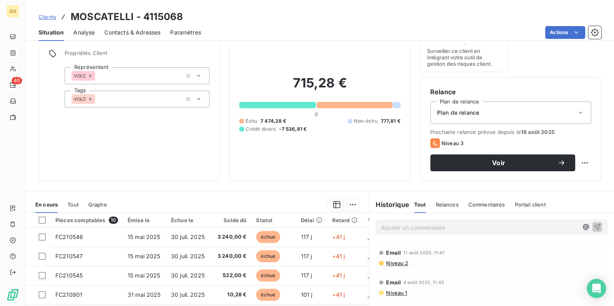
click at [390, 265] on span "Niveau 2" at bounding box center [396, 263] width 23 height 6
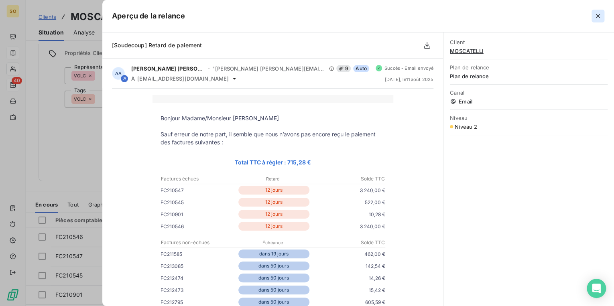
click at [598, 16] on icon "button" at bounding box center [598, 16] width 4 height 4
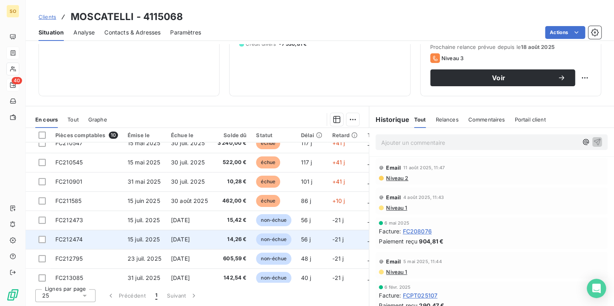
scroll to position [56, 0]
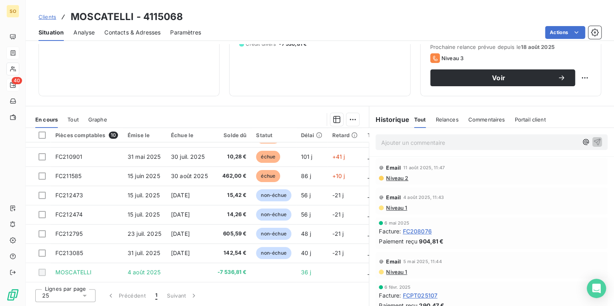
click at [396, 179] on span "Niveau 2" at bounding box center [396, 178] width 23 height 6
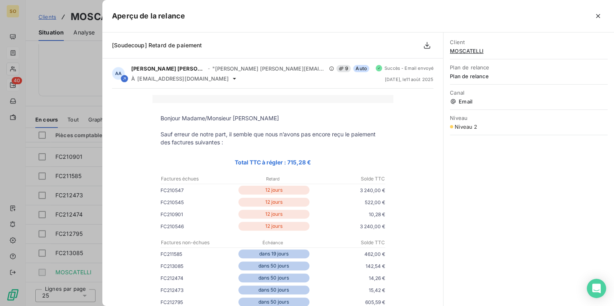
click at [316, 19] on div at bounding box center [395, 16] width 420 height 13
click at [596, 18] on icon "button" at bounding box center [598, 16] width 4 height 4
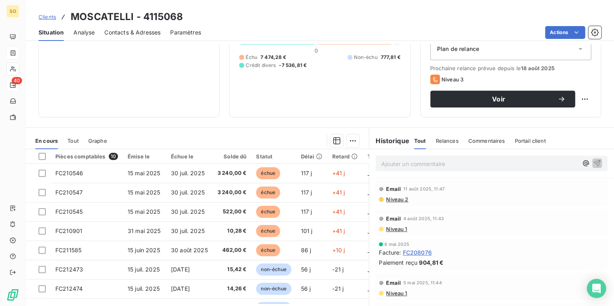
scroll to position [96, 0]
click at [383, 164] on p "Ajouter un commentaire ﻿" at bounding box center [479, 164] width 197 height 10
click at [593, 159] on icon "button" at bounding box center [597, 163] width 8 height 8
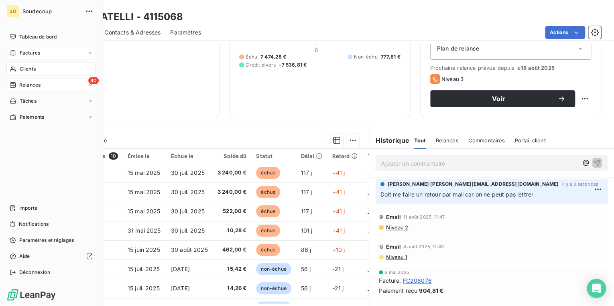
click at [24, 85] on span "Relances" at bounding box center [29, 85] width 21 height 7
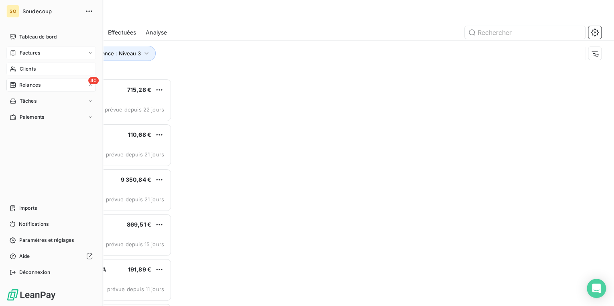
scroll to position [223, 128]
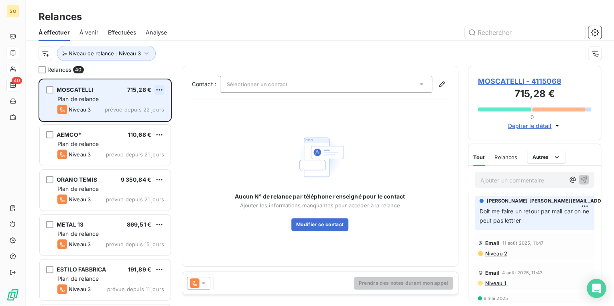
click at [162, 90] on html "SO 40 Relances À effectuer À venir Effectuées Analyse Niveau de relance : Nivea…" at bounding box center [307, 153] width 614 height 306
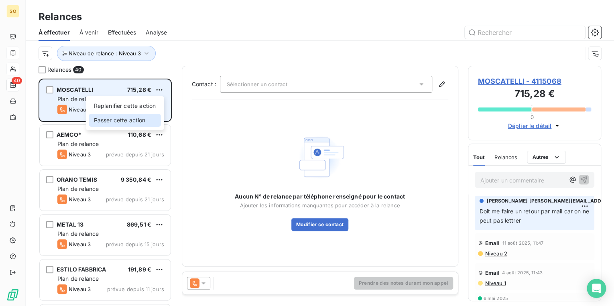
click at [147, 122] on div "Passer cette action" at bounding box center [125, 120] width 72 height 13
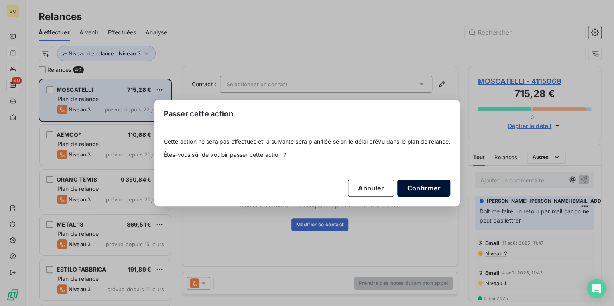
click at [429, 190] on button "Confirmer" at bounding box center [423, 188] width 53 height 17
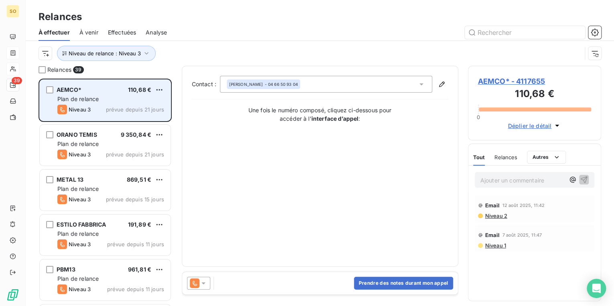
click at [485, 82] on span "AEMCO* - 4117655" at bounding box center [535, 81] width 114 height 11
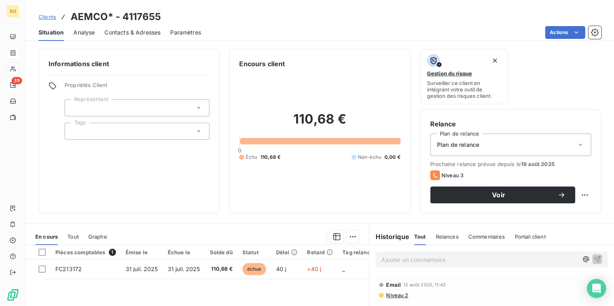
click at [145, 32] on span "Contacts & Adresses" at bounding box center [132, 33] width 56 height 8
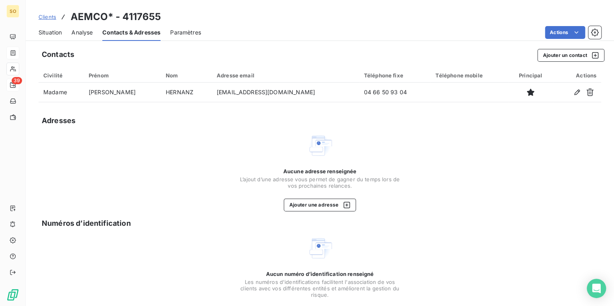
click at [56, 31] on span "Situation" at bounding box center [50, 33] width 23 height 8
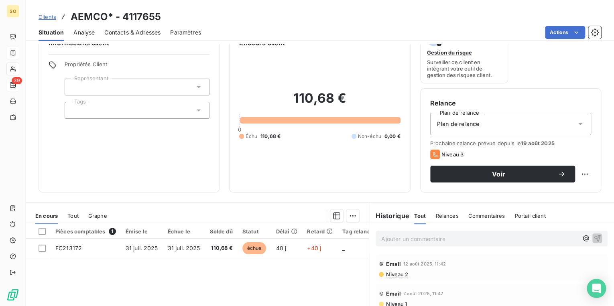
scroll to position [32, 0]
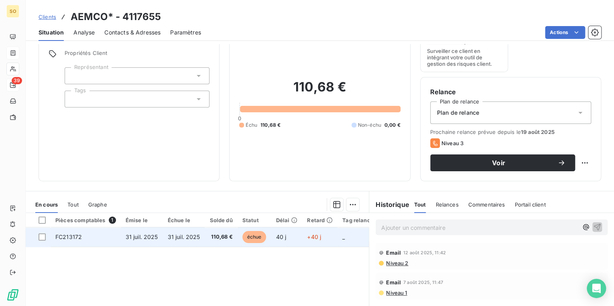
click at [256, 239] on span "échue" at bounding box center [255, 237] width 24 height 12
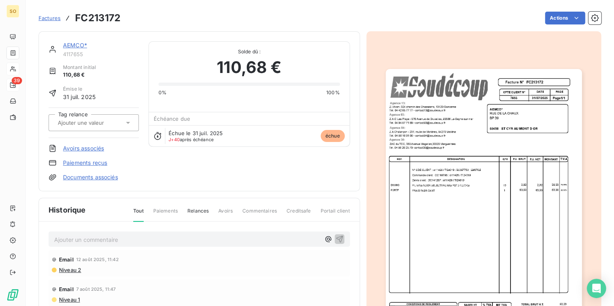
click at [89, 163] on link "Paiements reçus" at bounding box center [85, 163] width 44 height 8
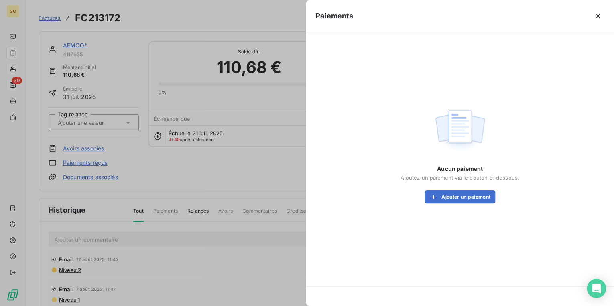
click at [169, 165] on div at bounding box center [307, 153] width 614 height 306
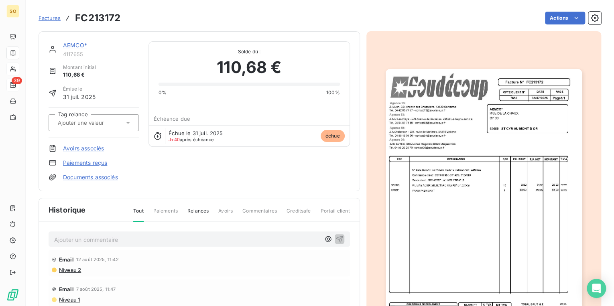
click at [134, 57] on span "4117655" at bounding box center [101, 54] width 76 height 6
click at [66, 48] on link "AEMCO*" at bounding box center [75, 45] width 24 height 7
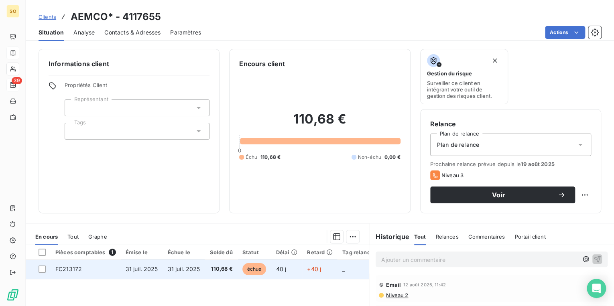
click at [250, 269] on span "échue" at bounding box center [255, 269] width 24 height 12
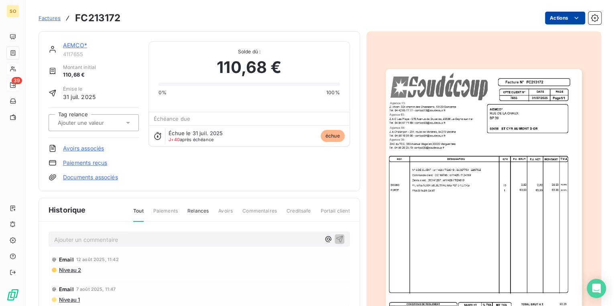
click at [543, 19] on html "SO 39 Factures FC213172 Actions AEMCO* 4117655 Montant initial 110,68 € Émise l…" at bounding box center [307, 153] width 614 height 306
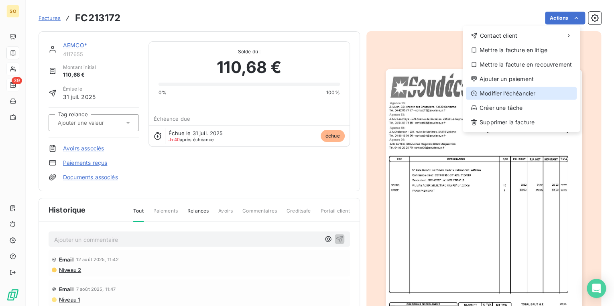
click at [496, 94] on div "Modifier l’échéancier" at bounding box center [521, 93] width 111 height 13
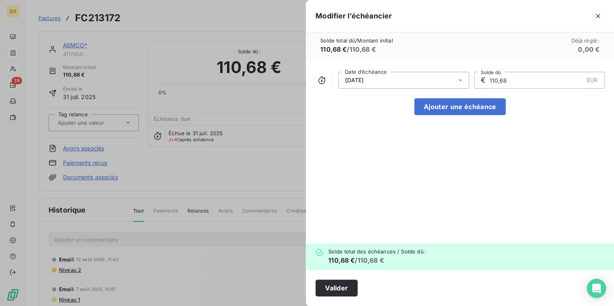
click at [400, 81] on div "[DATE]" at bounding box center [403, 80] width 131 height 17
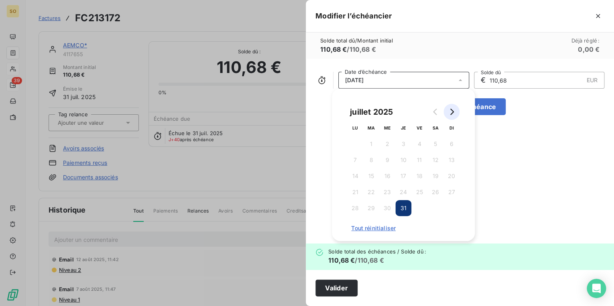
click at [452, 112] on icon "Go to next month" at bounding box center [451, 112] width 6 height 6
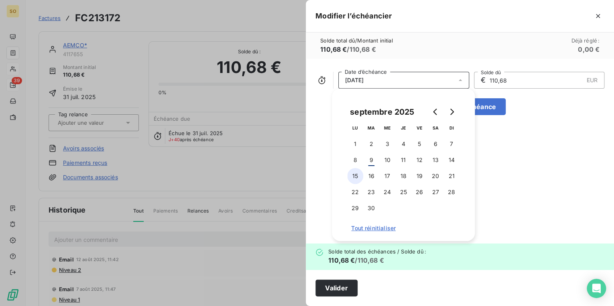
click at [353, 177] on button "15" at bounding box center [355, 176] width 16 height 16
click at [335, 292] on button "Valider" at bounding box center [337, 288] width 42 height 17
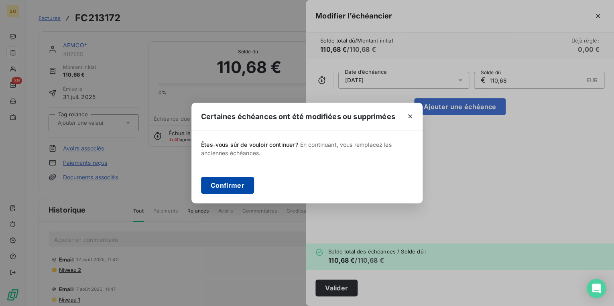
click at [218, 183] on button "Confirmer" at bounding box center [227, 185] width 53 height 17
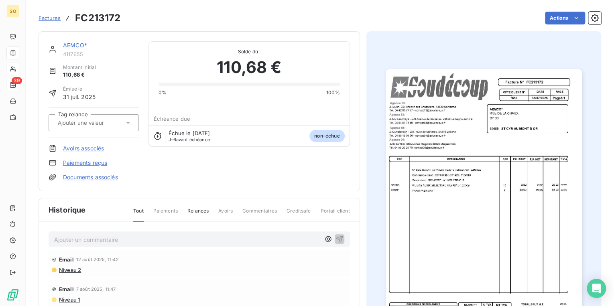
click at [77, 47] on link "AEMCO*" at bounding box center [75, 45] width 24 height 7
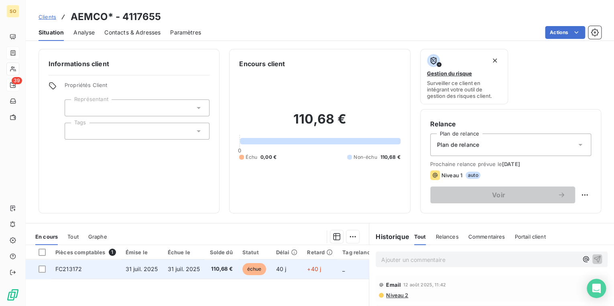
click at [259, 269] on span "échue" at bounding box center [255, 269] width 24 height 12
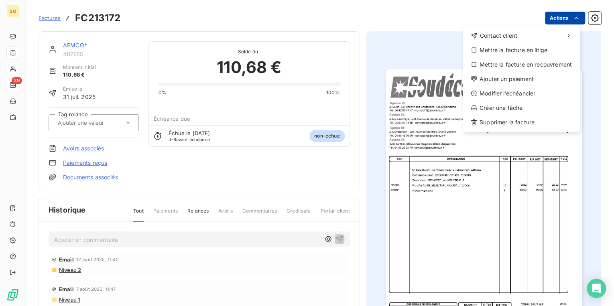
click at [559, 17] on html "SO 39 Factures FC213172 Actions Contact client Mettre la facture en litige Mett…" at bounding box center [307, 153] width 614 height 306
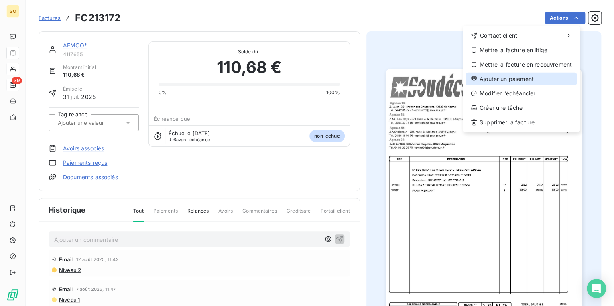
click at [505, 82] on div "Ajouter un paiement" at bounding box center [521, 79] width 111 height 13
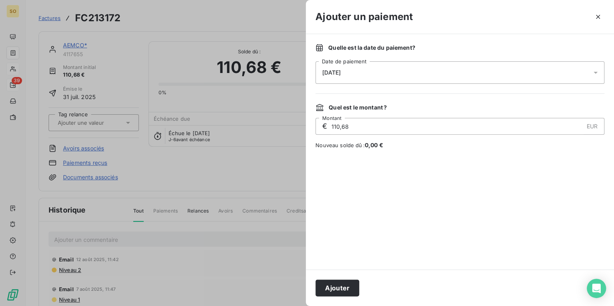
click at [341, 69] on span "[DATE]" at bounding box center [331, 72] width 18 height 6
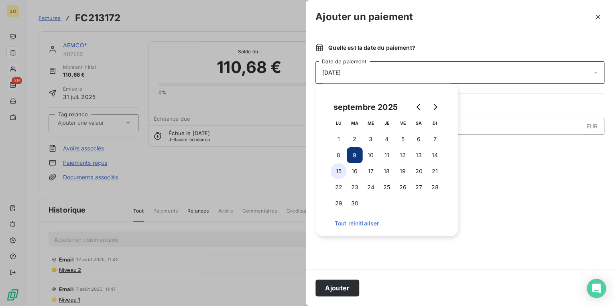
click at [336, 173] on button "15" at bounding box center [339, 171] width 16 height 16
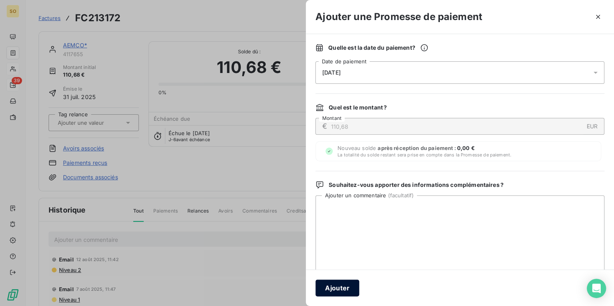
click at [345, 293] on button "Ajouter" at bounding box center [338, 288] width 44 height 17
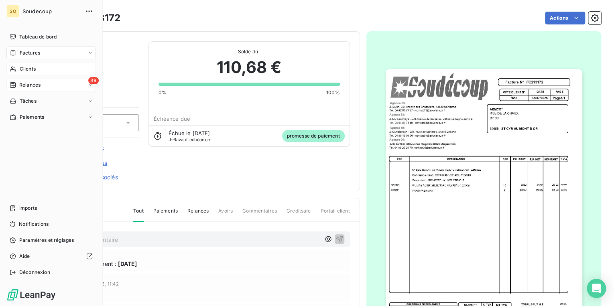
click at [23, 85] on span "Relances" at bounding box center [29, 85] width 21 height 7
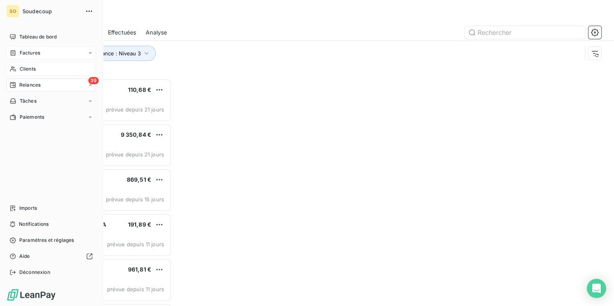
scroll to position [223, 128]
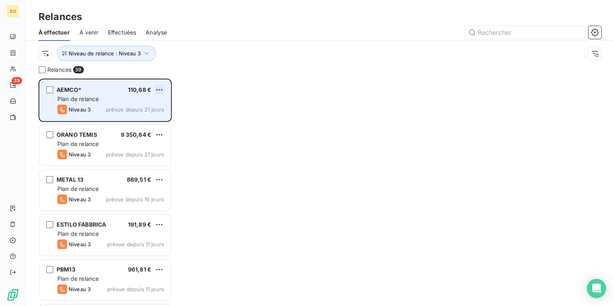
click at [157, 90] on html "SO 39 Relances À effectuer À venir Effectuées Analyse Niveau de relance : Nivea…" at bounding box center [307, 153] width 614 height 306
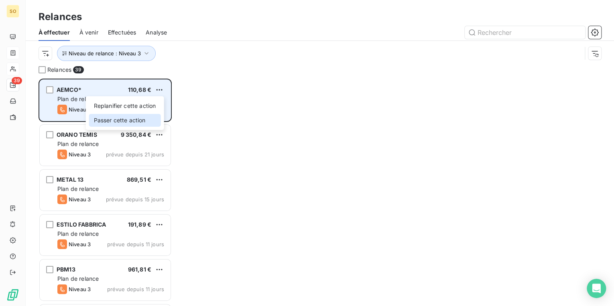
click at [140, 120] on div "Passer cette action" at bounding box center [125, 120] width 72 height 13
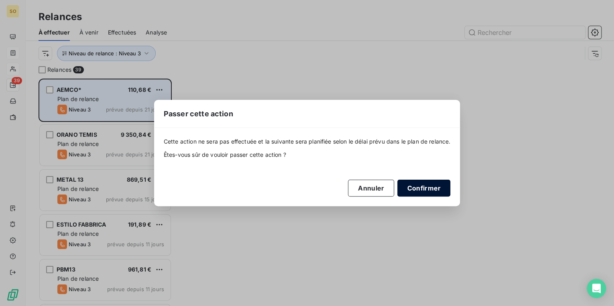
click at [422, 188] on button "Confirmer" at bounding box center [423, 188] width 53 height 17
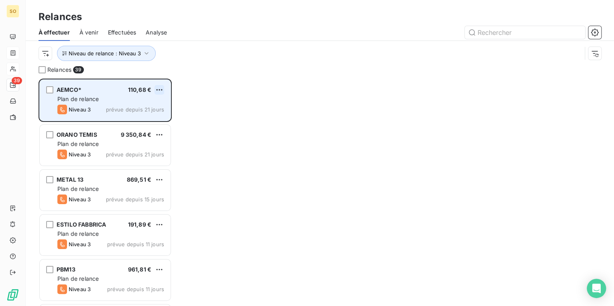
click at [161, 88] on html "SO 39 Relances À effectuer À venir Effectuées Analyse Niveau de relance : Nivea…" at bounding box center [307, 153] width 614 height 306
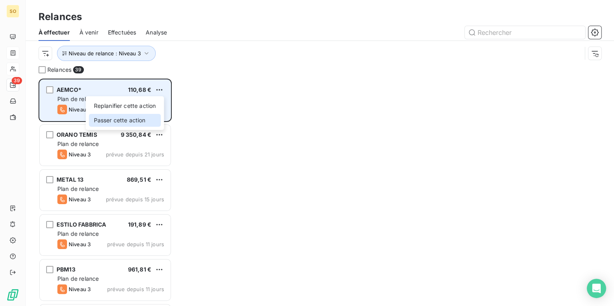
click at [121, 118] on div "Passer cette action" at bounding box center [125, 120] width 72 height 13
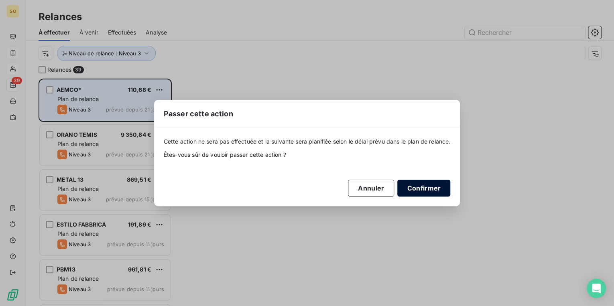
click at [426, 188] on button "Confirmer" at bounding box center [423, 188] width 53 height 17
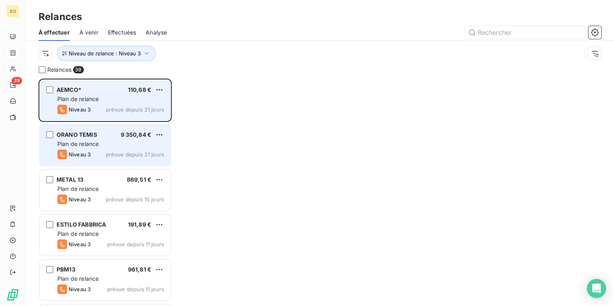
click at [89, 130] on div "ORANO TEMIS 9 350,84 € Plan de relance Niveau 3 prévue depuis 21 jours" at bounding box center [105, 145] width 131 height 41
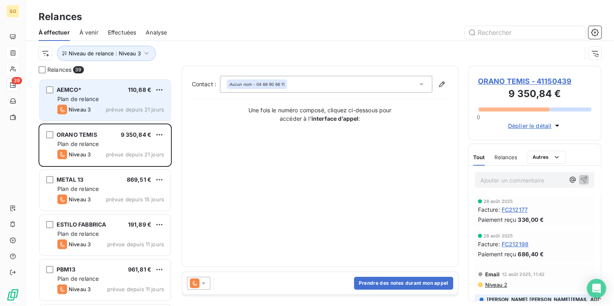
click at [510, 81] on span "ORANO TEMIS - 41150439" at bounding box center [535, 81] width 114 height 11
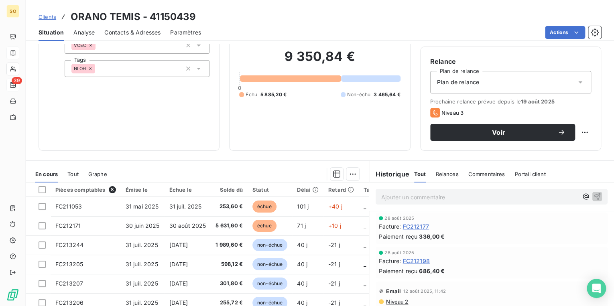
scroll to position [64, 0]
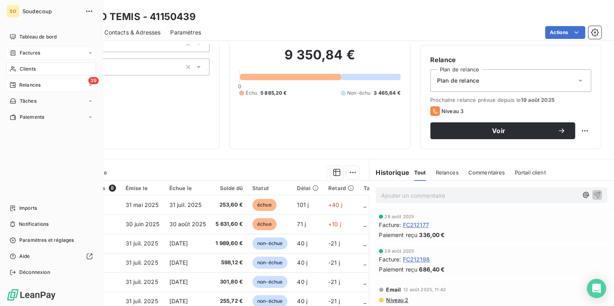
click at [25, 67] on span "Clients" at bounding box center [28, 68] width 16 height 7
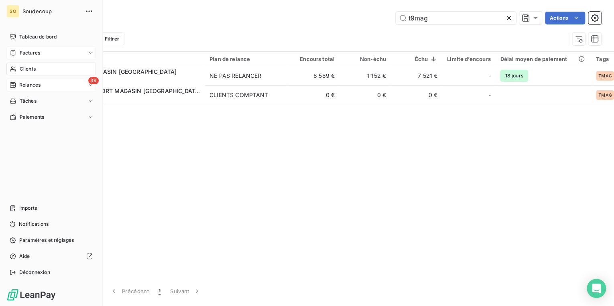
click at [24, 67] on span "Clients" at bounding box center [28, 68] width 16 height 7
click at [27, 84] on span "Relances" at bounding box center [29, 85] width 21 height 7
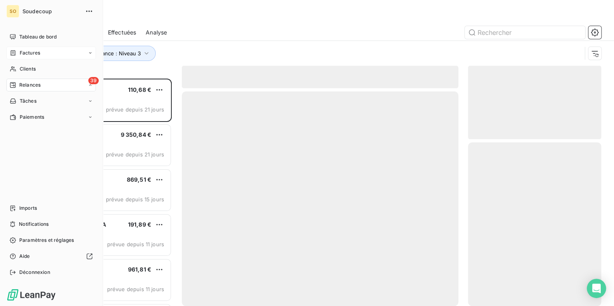
scroll to position [223, 128]
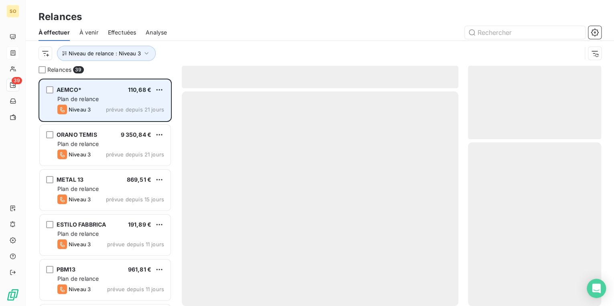
click at [153, 87] on div "AEMCO* 110,68 €" at bounding box center [110, 89] width 107 height 7
click at [160, 89] on html "SO 39 Relances À effectuer À venir Effectuées Analyse Niveau de relance : Nivea…" at bounding box center [307, 153] width 614 height 306
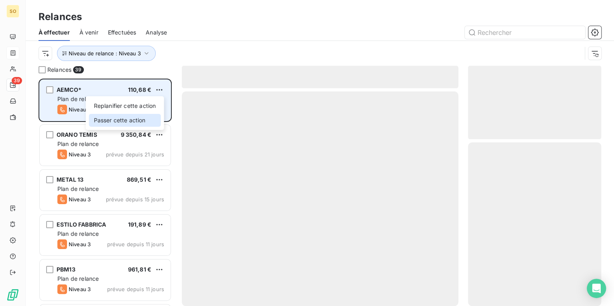
click at [114, 118] on div "Passer cette action" at bounding box center [125, 120] width 72 height 13
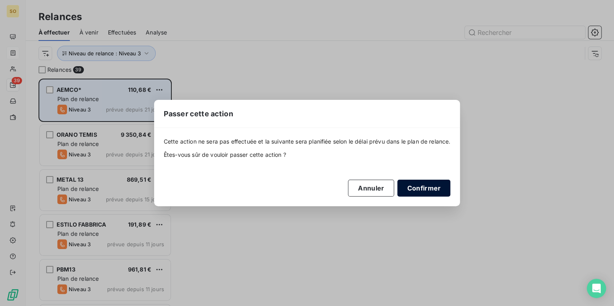
click at [422, 187] on button "Confirmer" at bounding box center [423, 188] width 53 height 17
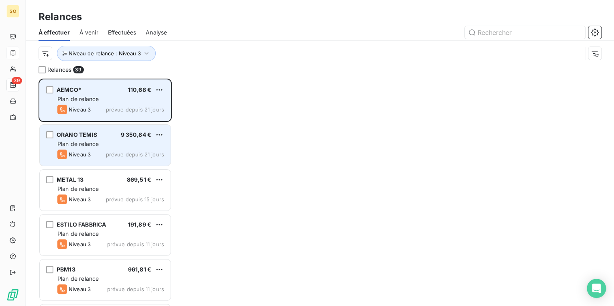
click at [84, 135] on span "ORANO TEMIS" at bounding box center [77, 134] width 41 height 7
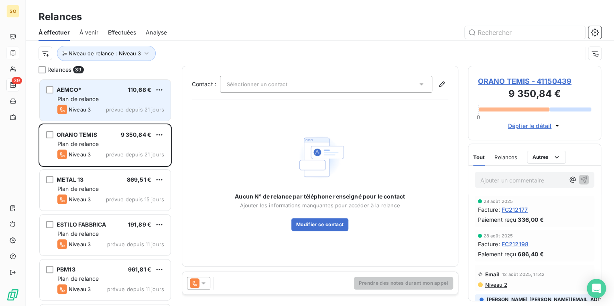
click at [489, 80] on span "ORANO TEMIS - 41150439" at bounding box center [535, 81] width 114 height 11
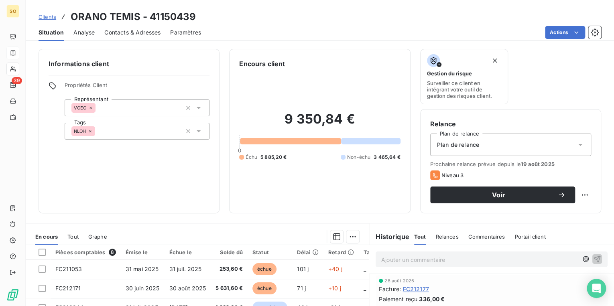
scroll to position [32, 0]
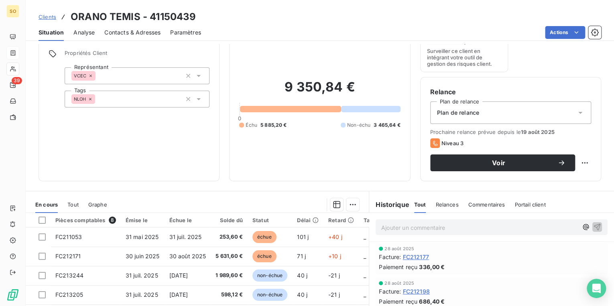
click at [151, 29] on span "Contacts & Adresses" at bounding box center [132, 33] width 56 height 8
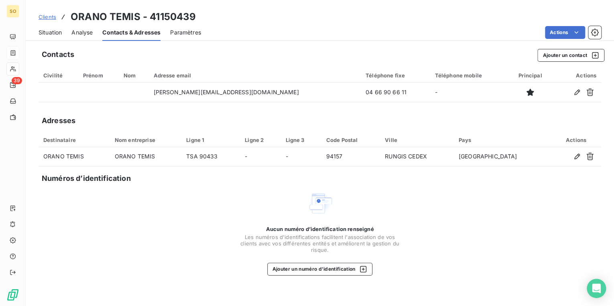
click at [58, 31] on span "Situation" at bounding box center [50, 33] width 23 height 8
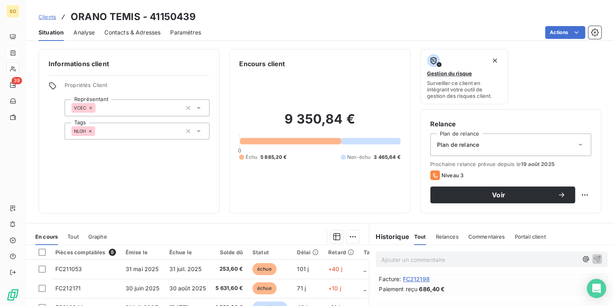
scroll to position [0, 0]
click at [139, 34] on span "Contacts & Adresses" at bounding box center [132, 33] width 56 height 8
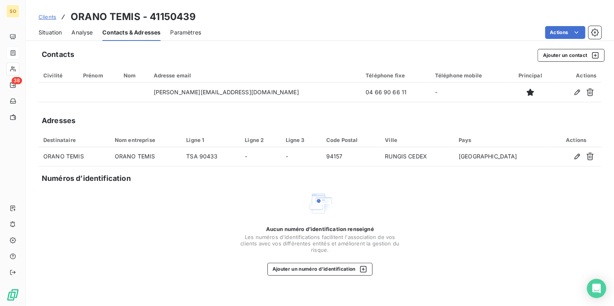
click at [45, 32] on span "Situation" at bounding box center [50, 33] width 23 height 8
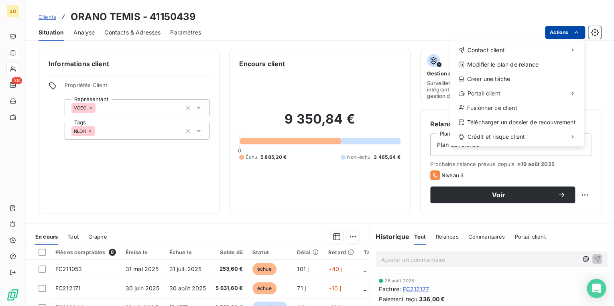
click at [551, 29] on html "SO 38 Clients ORANO TEMIS - 41150439 Situation Analyse Contacts & Adresses Para…" at bounding box center [307, 153] width 614 height 306
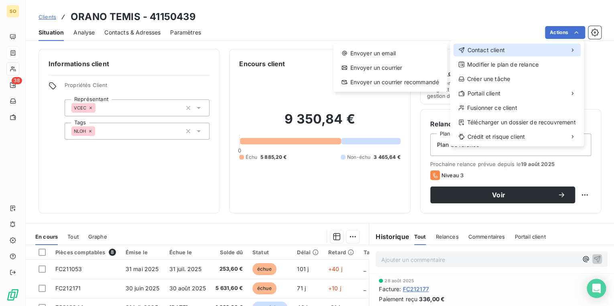
click at [499, 50] on span "Contact client" at bounding box center [485, 50] width 37 height 8
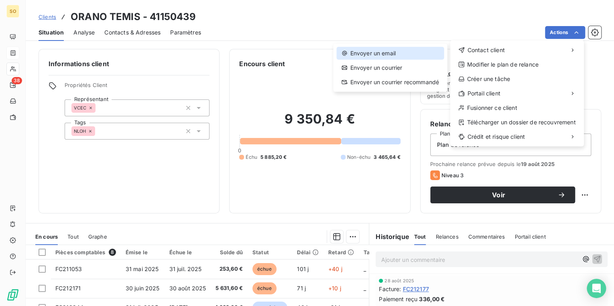
click at [411, 56] on div "Envoyer un email" at bounding box center [389, 53] width 107 height 13
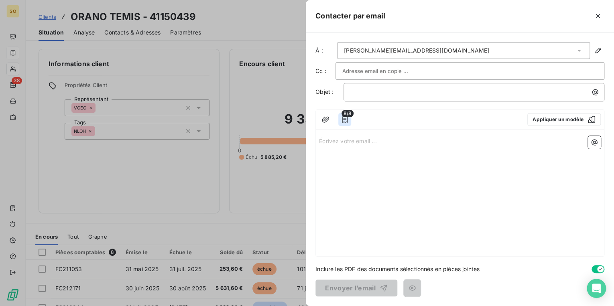
click at [344, 117] on icon "button" at bounding box center [345, 119] width 6 height 6
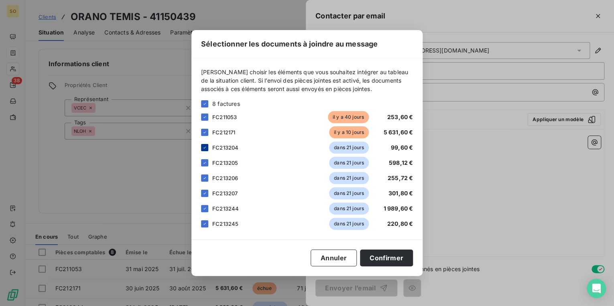
click at [202, 148] on icon at bounding box center [204, 147] width 5 height 5
click at [202, 161] on div at bounding box center [204, 162] width 7 height 7
click at [204, 177] on div at bounding box center [204, 178] width 7 height 7
click at [206, 198] on div "FC213207 dans 21 jours 301,80 €" at bounding box center [307, 194] width 212 height 12
click at [206, 192] on icon at bounding box center [204, 193] width 5 height 5
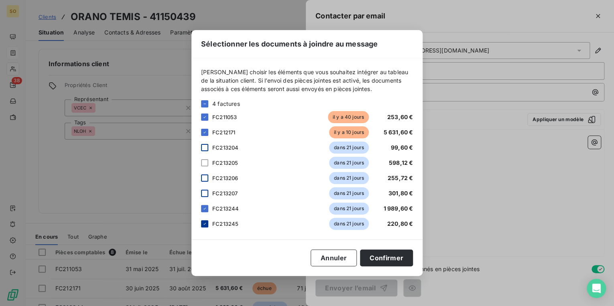
drag, startPoint x: 203, startPoint y: 207, endPoint x: 204, endPoint y: 221, distance: 13.7
click at [203, 208] on icon at bounding box center [204, 208] width 5 height 5
click at [209, 224] on div "FC213245 dans 21 jours 220,80 €" at bounding box center [307, 224] width 212 height 12
click at [208, 225] on div at bounding box center [204, 223] width 7 height 7
click at [386, 260] on button "Confirmer" at bounding box center [386, 258] width 53 height 17
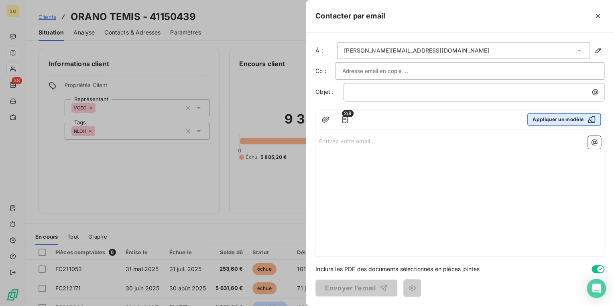
click at [534, 121] on button "Appliquer un modèle" at bounding box center [564, 119] width 73 height 13
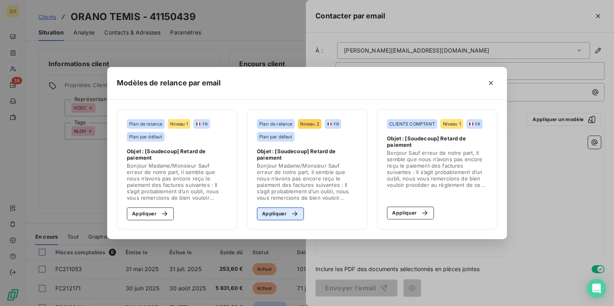
click at [279, 213] on button "Appliquer" at bounding box center [280, 214] width 47 height 13
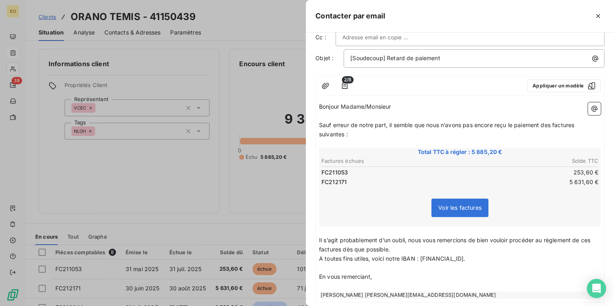
scroll to position [78, 0]
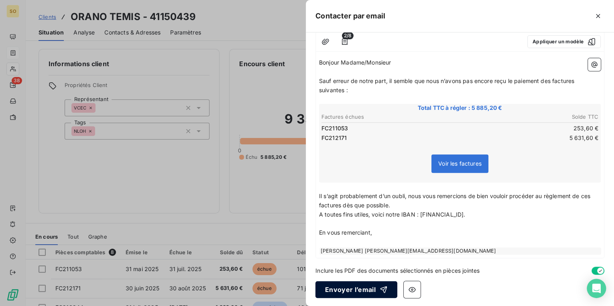
click at [343, 285] on button "Envoyer l’email" at bounding box center [357, 289] width 82 height 17
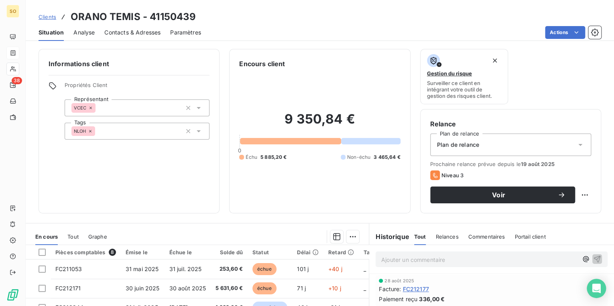
click at [49, 18] on span "Clients" at bounding box center [48, 17] width 18 height 6
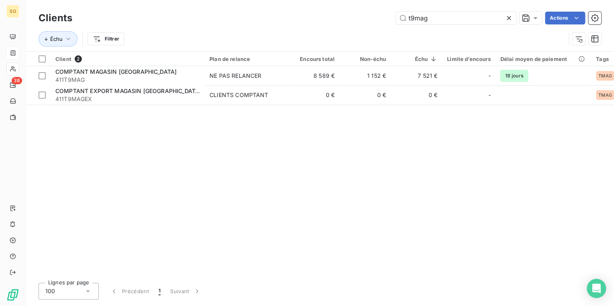
click at [511, 16] on icon at bounding box center [509, 18] width 8 height 8
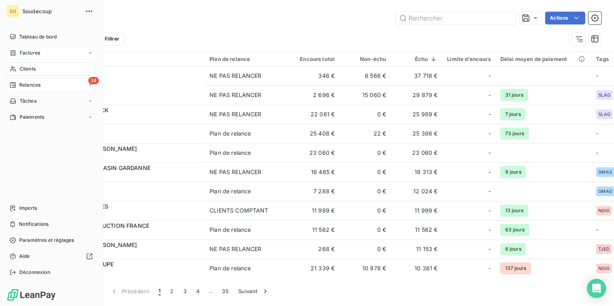
click at [32, 85] on span "Relances" at bounding box center [29, 85] width 21 height 7
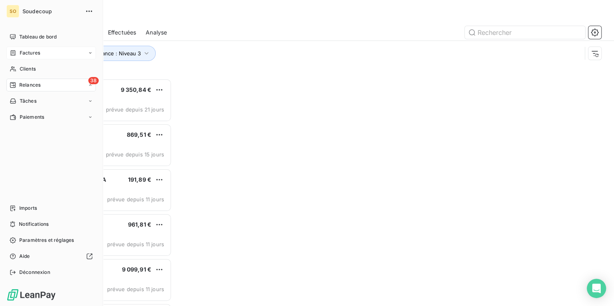
scroll to position [223, 128]
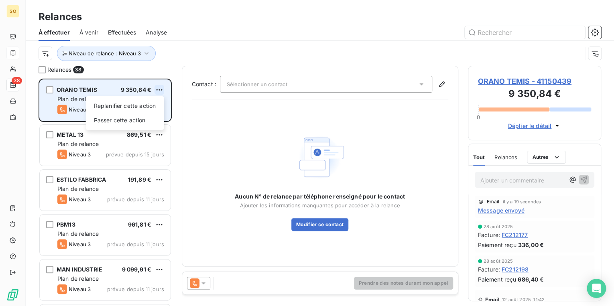
click at [161, 89] on html "SO 38 Relances À effectuer À venir Effectuées Analyse Niveau de relance : Nivea…" at bounding box center [307, 153] width 614 height 306
click at [120, 121] on div "Passer cette action" at bounding box center [125, 120] width 72 height 13
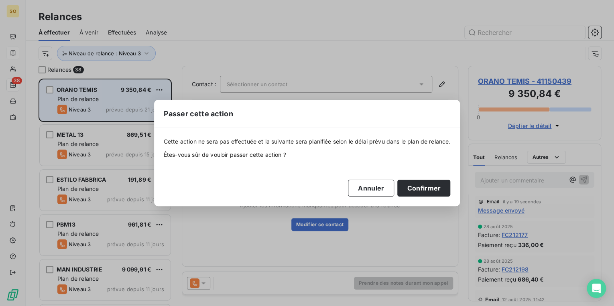
click at [422, 178] on div "Cette action ne sera pas effectuée et la suivante sera planifiée selon le délai…" at bounding box center [307, 167] width 287 height 59
click at [422, 180] on button "Confirmer" at bounding box center [423, 188] width 53 height 17
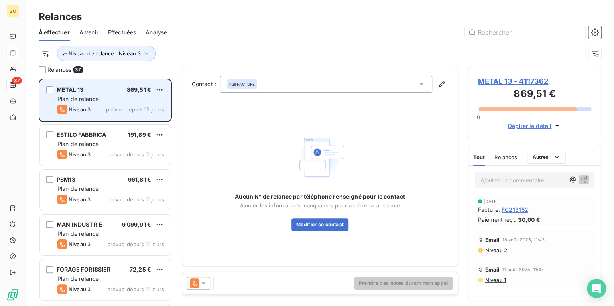
click at [493, 77] on span "METAL 13 - 4117362" at bounding box center [535, 81] width 114 height 11
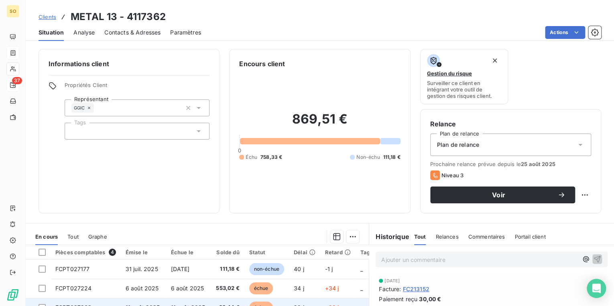
scroll to position [32, 0]
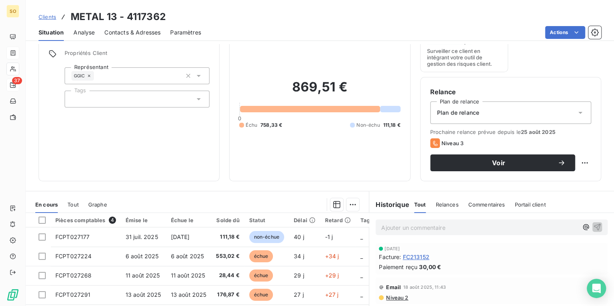
click at [137, 29] on span "Contacts & Adresses" at bounding box center [132, 33] width 56 height 8
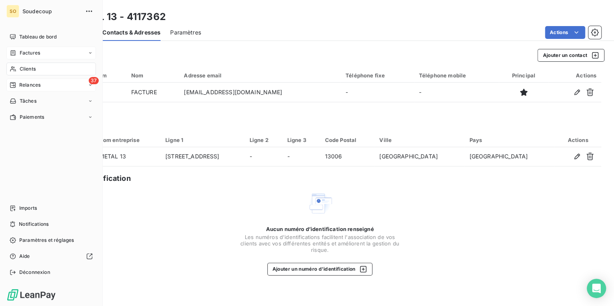
click at [19, 84] on span "Relances" at bounding box center [29, 85] width 21 height 7
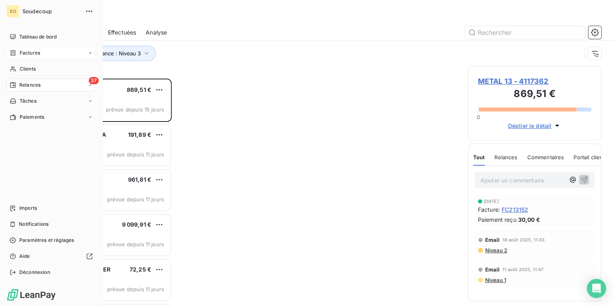
scroll to position [223, 128]
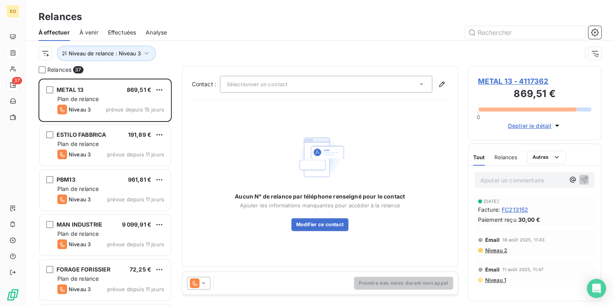
click at [482, 78] on span "METAL 13 - 4117362" at bounding box center [535, 81] width 114 height 11
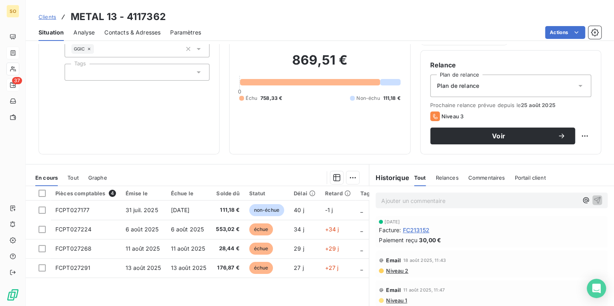
scroll to position [64, 0]
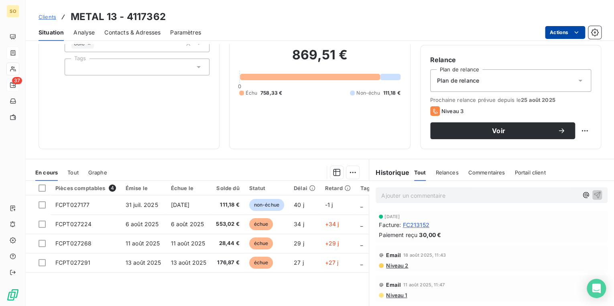
click at [554, 36] on html "SO 37 Clients METAL 13 - 4117362 Situation Analyse Contacts & Adresses Paramètr…" at bounding box center [307, 153] width 614 height 306
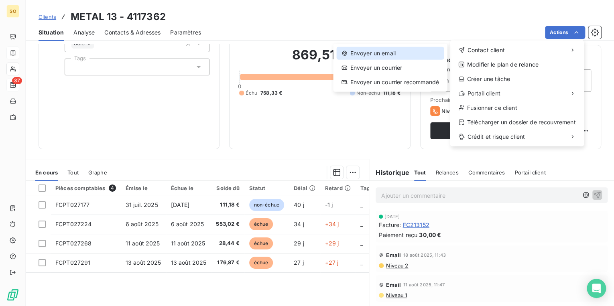
click at [393, 52] on div "Envoyer un email" at bounding box center [389, 53] width 107 height 13
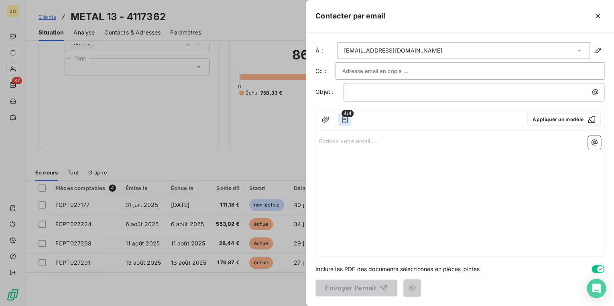
click at [345, 119] on icon "button" at bounding box center [345, 119] width 6 height 6
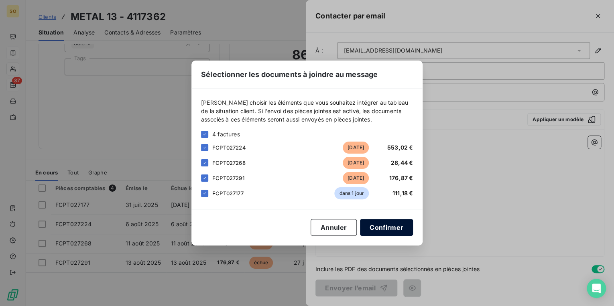
click at [386, 230] on button "Confirmer" at bounding box center [386, 227] width 53 height 17
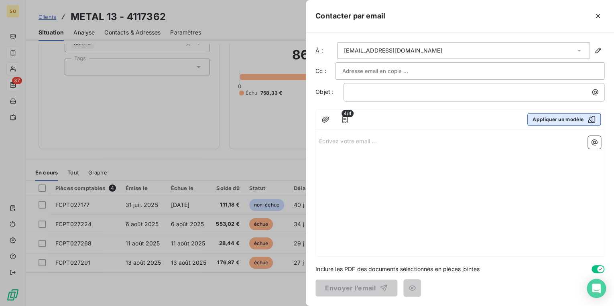
click at [547, 120] on button "Appliquer un modèle" at bounding box center [564, 119] width 73 height 13
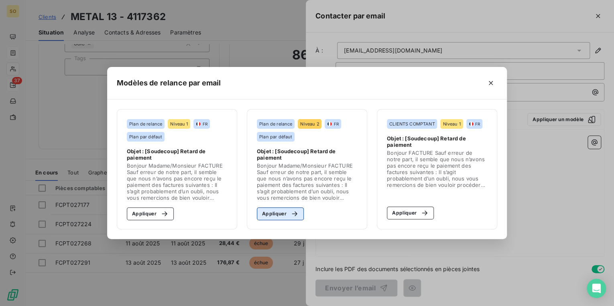
click at [288, 214] on div "button" at bounding box center [293, 214] width 12 height 8
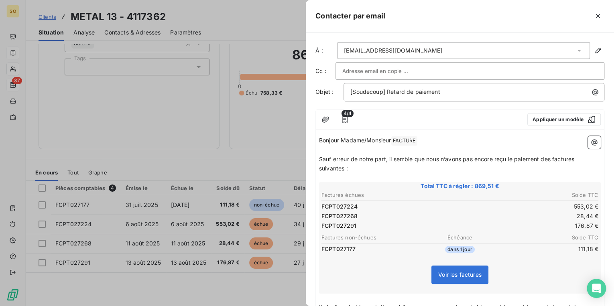
scroll to position [110, 0]
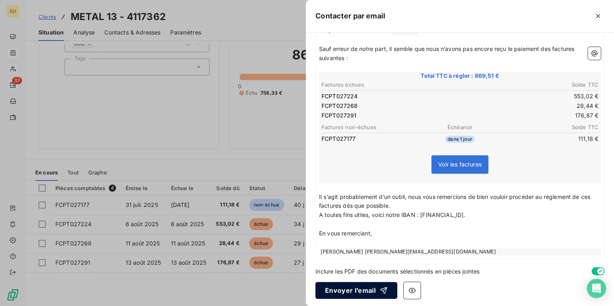
click at [357, 296] on button "Envoyer l’email" at bounding box center [357, 290] width 82 height 17
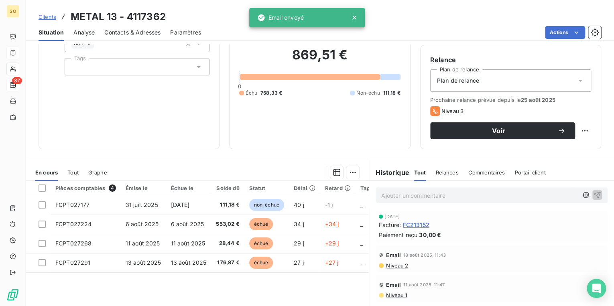
click at [53, 16] on span "Clients" at bounding box center [48, 17] width 18 height 6
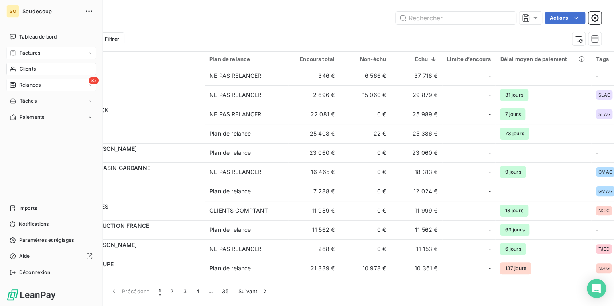
click at [21, 84] on span "Relances" at bounding box center [29, 85] width 21 height 7
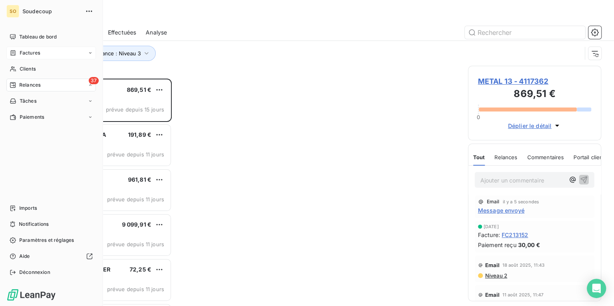
scroll to position [223, 128]
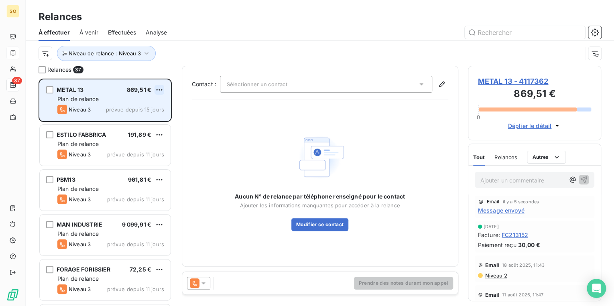
click at [159, 90] on html "SO 37 Relances À effectuer À venir Effectuées Analyse Niveau de relance : Nivea…" at bounding box center [307, 153] width 614 height 306
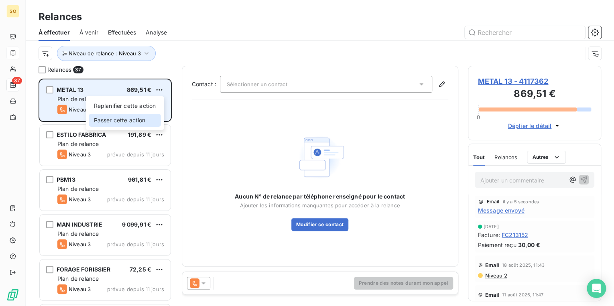
click at [125, 121] on div "Passer cette action" at bounding box center [125, 120] width 72 height 13
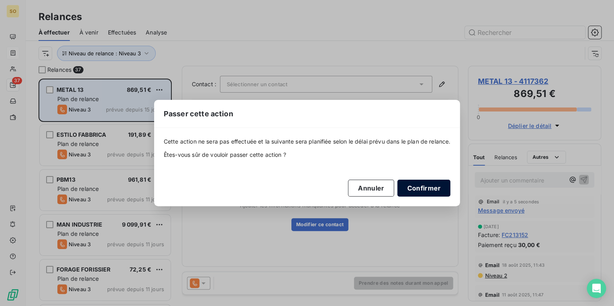
click at [425, 189] on button "Confirmer" at bounding box center [423, 188] width 53 height 17
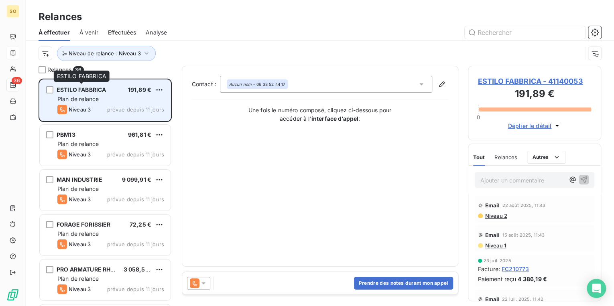
click at [73, 90] on span "ESTILO FABBRICA" at bounding box center [81, 89] width 49 height 7
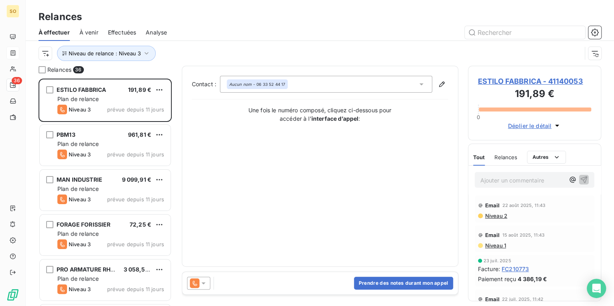
click at [528, 78] on span "ESTILO FABBRICA - 41140053" at bounding box center [535, 81] width 114 height 11
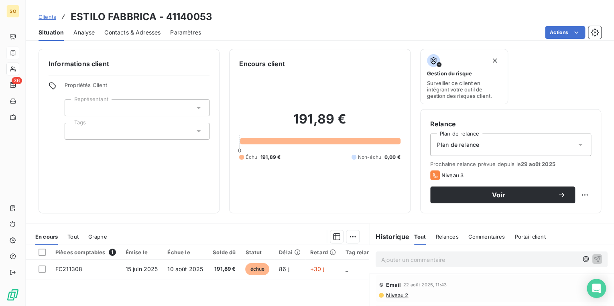
click at [123, 31] on span "Contacts & Adresses" at bounding box center [132, 33] width 56 height 8
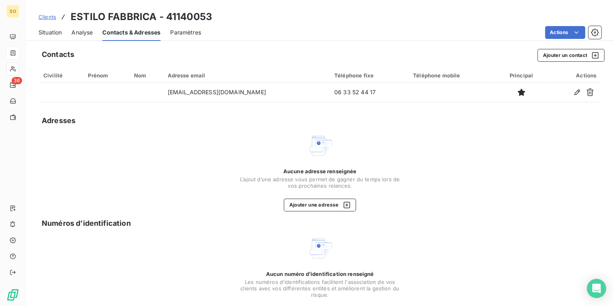
click at [57, 32] on span "Situation" at bounding box center [50, 33] width 23 height 8
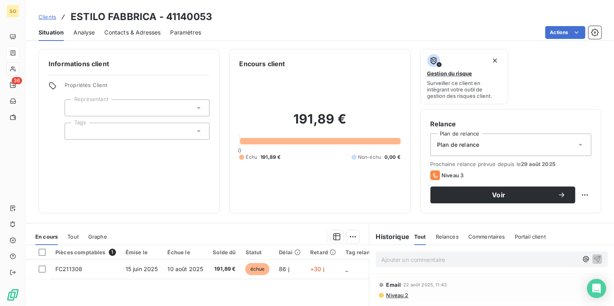
click at [132, 35] on span "Contacts & Adresses" at bounding box center [132, 33] width 56 height 8
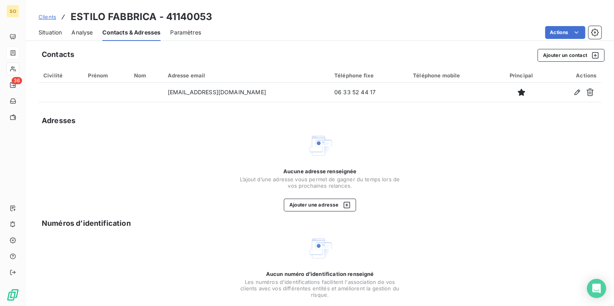
click at [51, 31] on span "Situation" at bounding box center [50, 33] width 23 height 8
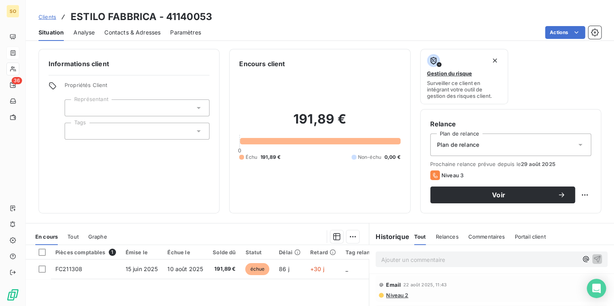
click at [109, 33] on span "Contacts & Adresses" at bounding box center [132, 33] width 56 height 8
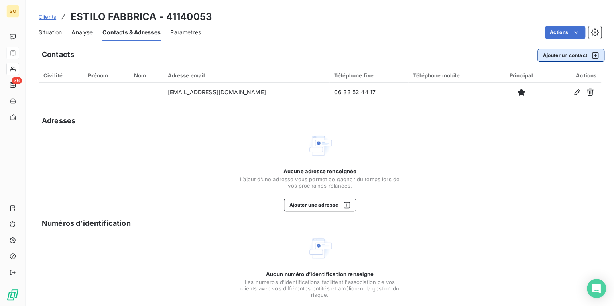
click at [553, 59] on button "Ajouter un contact" at bounding box center [571, 55] width 67 height 13
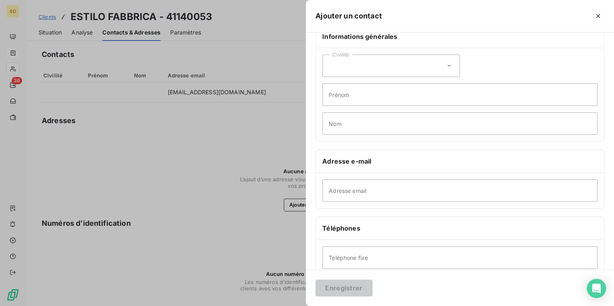
scroll to position [32, 0]
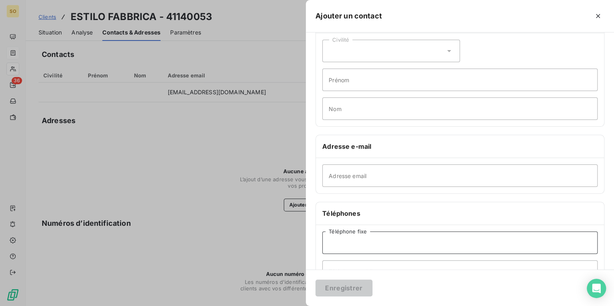
click at [342, 240] on input "Téléphone fixe" at bounding box center [459, 243] width 275 height 22
type input "0665222629"
click at [349, 113] on input "Nom" at bounding box center [459, 109] width 275 height 22
type input "g"
type input "rostol"
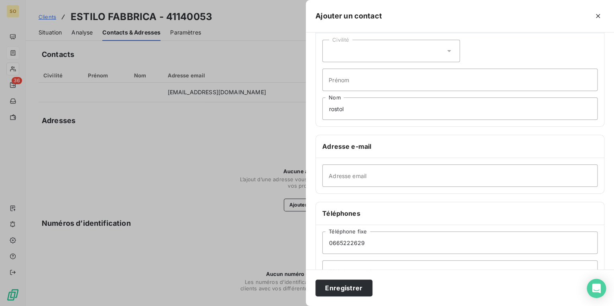
click at [386, 51] on div "Civilité" at bounding box center [391, 51] width 138 height 22
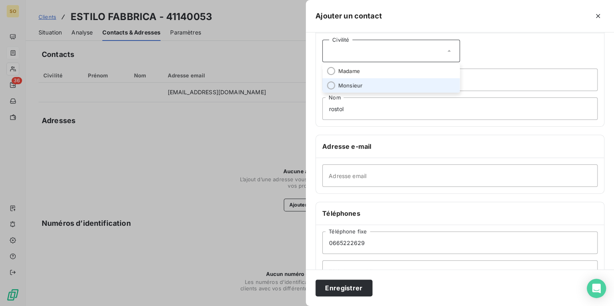
click at [340, 85] on span "Monsieur" at bounding box center [350, 86] width 24 height 8
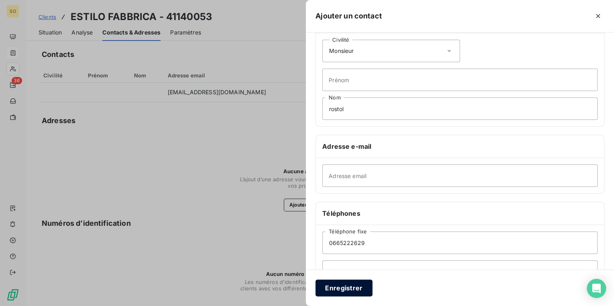
click at [344, 289] on button "Enregistrer" at bounding box center [344, 288] width 57 height 17
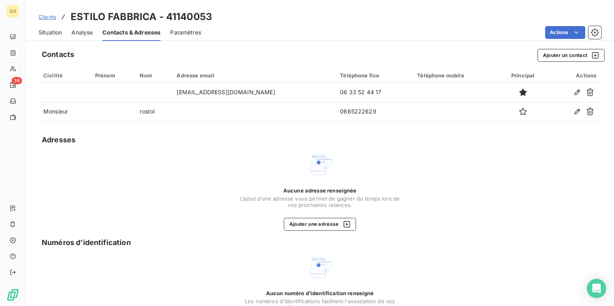
click at [55, 29] on span "Situation" at bounding box center [50, 33] width 23 height 8
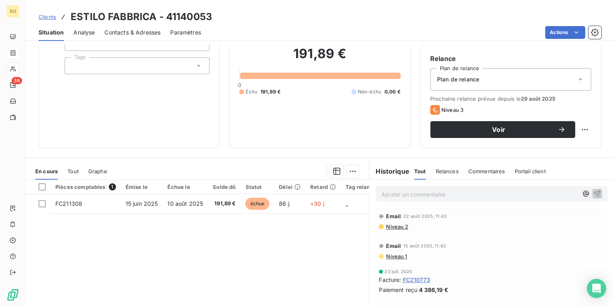
scroll to position [96, 0]
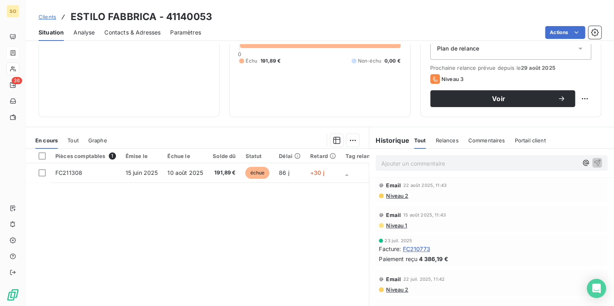
click at [433, 159] on p "Ajouter un commentaire ﻿" at bounding box center [479, 164] width 197 height 10
click at [594, 161] on icon "button" at bounding box center [597, 162] width 7 height 7
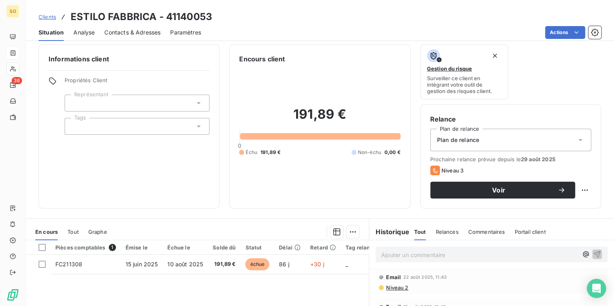
scroll to position [0, 0]
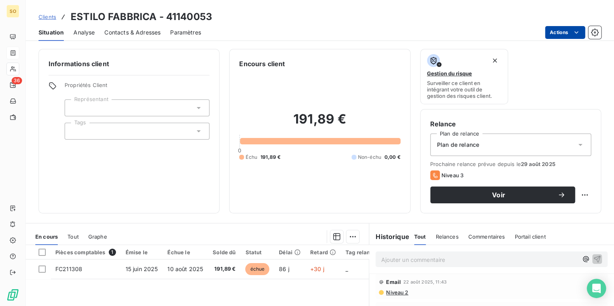
click at [554, 33] on html "SO 36 Clients ESTILO FABBRICA - 41140053 Situation Analyse Contacts & Adresses …" at bounding box center [307, 153] width 614 height 306
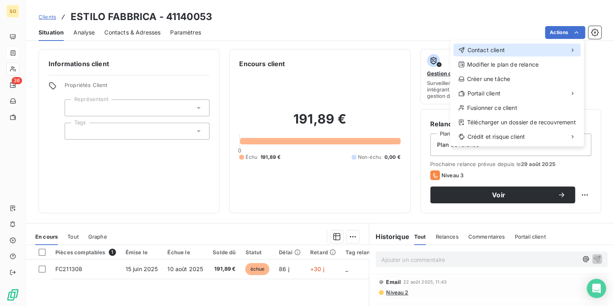
click at [463, 47] on icon at bounding box center [462, 50] width 6 height 6
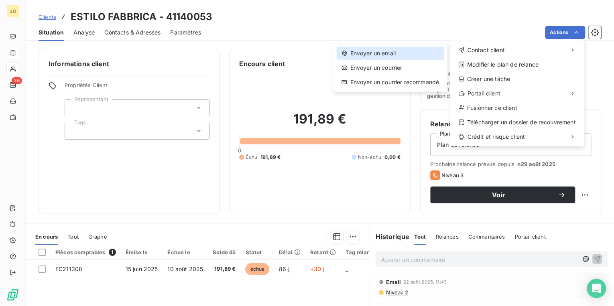
click at [361, 54] on div "Envoyer un email" at bounding box center [389, 53] width 107 height 13
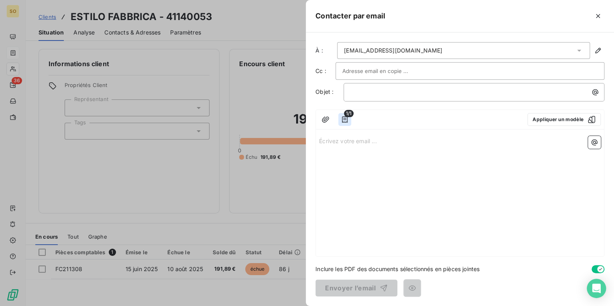
click at [347, 121] on icon "button" at bounding box center [345, 119] width 6 height 6
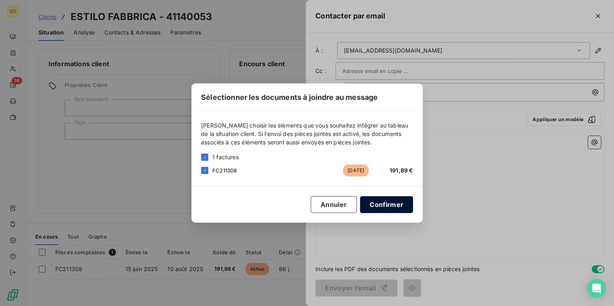
click at [384, 201] on button "Confirmer" at bounding box center [386, 204] width 53 height 17
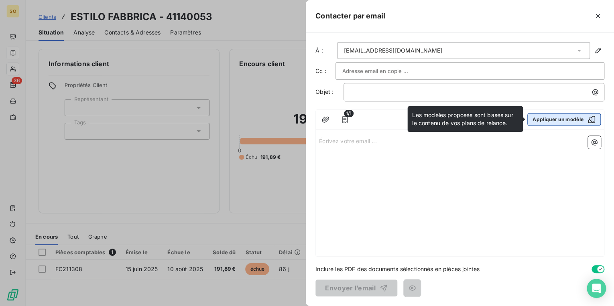
click at [569, 116] on button "Appliquer un modèle" at bounding box center [564, 119] width 73 height 13
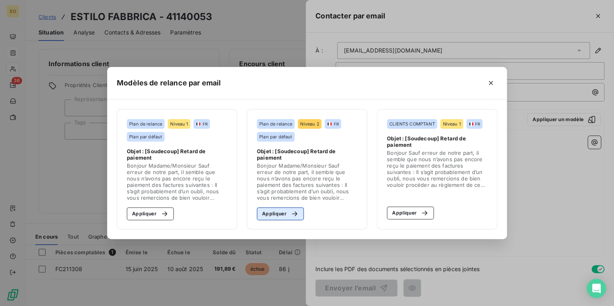
click at [280, 217] on button "Appliquer" at bounding box center [280, 214] width 47 height 13
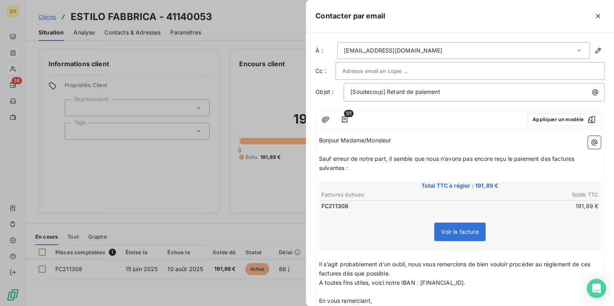
click at [552, 158] on span "Sauf erreur de notre part, il semble que nous n’avons pas encore reçu le paieme…" at bounding box center [447, 163] width 257 height 16
click at [580, 157] on span "Sauf erreur de notre part, il semble que nous n’avons pas encore reçu le paieme…" at bounding box center [449, 163] width 261 height 16
click at [344, 166] on span "Sauf erreur de notre part, il semble que nous n’avons pas encore reçu le paieme…" at bounding box center [447, 163] width 257 height 16
click at [592, 264] on span "Il s’agit probablement d’un oubli, nous vous remercions de bien vouloir procéde…" at bounding box center [455, 269] width 273 height 16
click at [355, 272] on span "Il s’agit probablement d’un oubli, nous vous remercions de bien vouloir procéde…" at bounding box center [457, 269] width 277 height 16
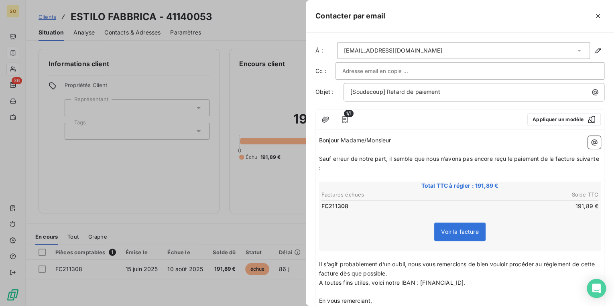
scroll to position [69, 0]
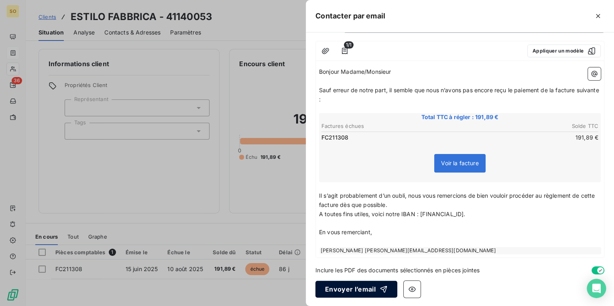
click at [353, 289] on button "Envoyer l’email" at bounding box center [357, 289] width 82 height 17
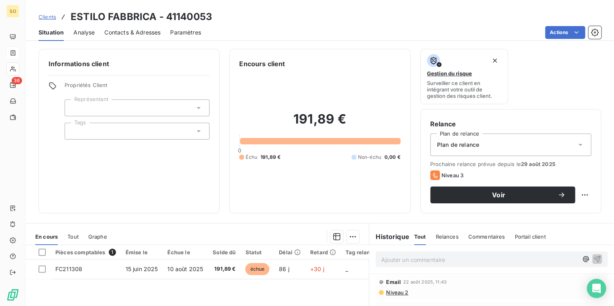
click at [47, 16] on span "Clients" at bounding box center [48, 17] width 18 height 6
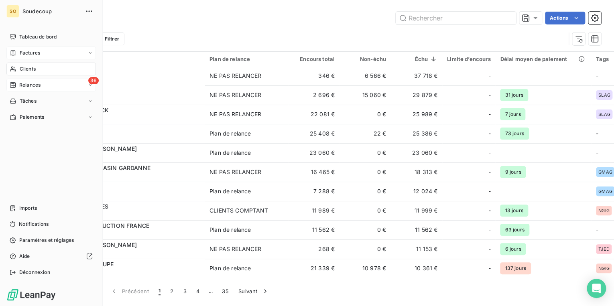
click at [24, 84] on span "Relances" at bounding box center [29, 85] width 21 height 7
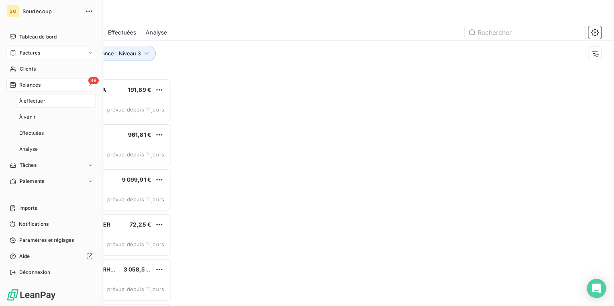
scroll to position [223, 128]
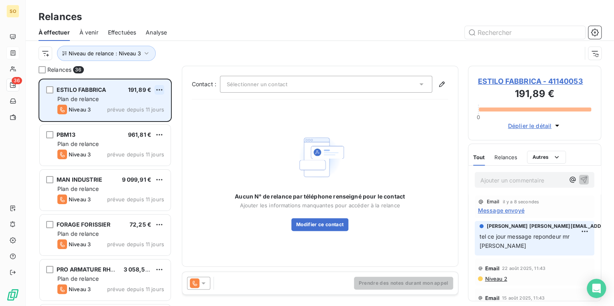
click at [161, 90] on html "SO 36 Relances À effectuer À venir Effectuées Analyse Niveau de relance : Nivea…" at bounding box center [307, 153] width 614 height 306
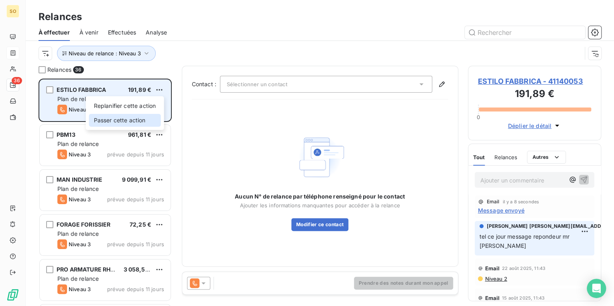
click at [120, 120] on div "Passer cette action" at bounding box center [125, 120] width 72 height 13
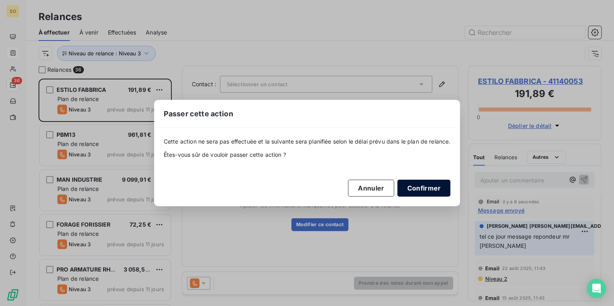
click at [424, 190] on button "Confirmer" at bounding box center [423, 188] width 53 height 17
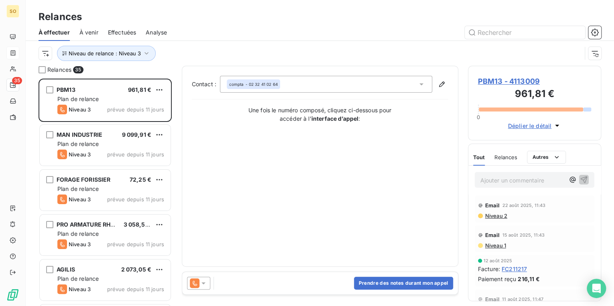
click at [497, 81] on span "PBM13 - 4113009" at bounding box center [535, 81] width 114 height 11
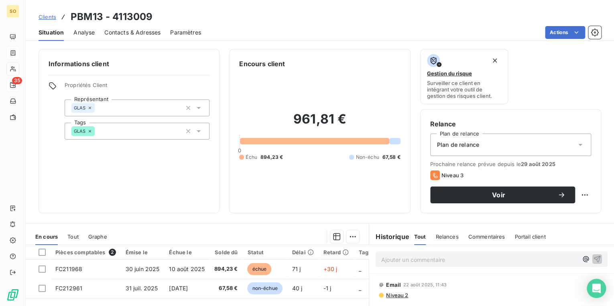
click at [131, 32] on span "Contacts & Adresses" at bounding box center [132, 33] width 56 height 8
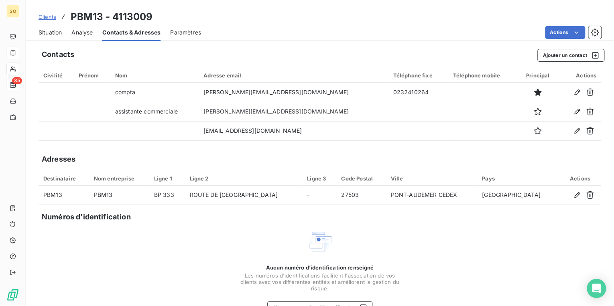
click at [55, 34] on span "Situation" at bounding box center [50, 33] width 23 height 8
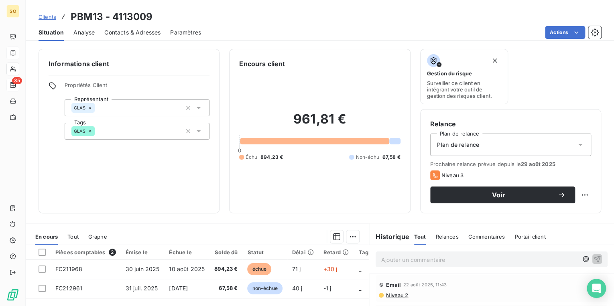
click at [418, 261] on p "Ajouter un commentaire ﻿" at bounding box center [479, 260] width 197 height 10
click at [135, 30] on span "Contacts & Adresses" at bounding box center [132, 33] width 56 height 8
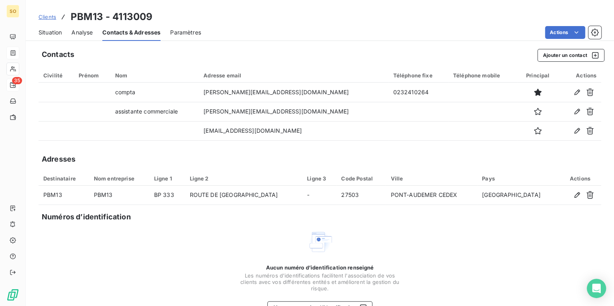
click at [47, 32] on span "Situation" at bounding box center [50, 33] width 23 height 8
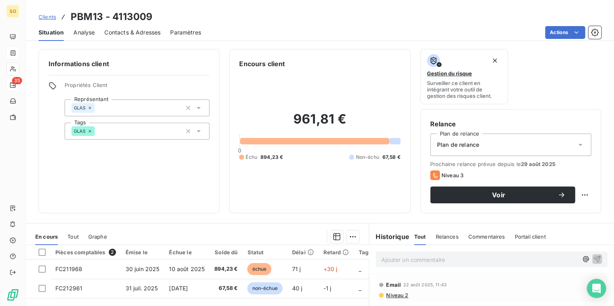
click at [391, 296] on span "Niveau 2" at bounding box center [396, 295] width 23 height 6
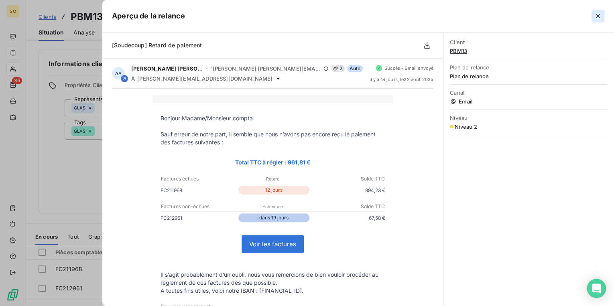
click at [599, 18] on icon "button" at bounding box center [598, 16] width 4 height 4
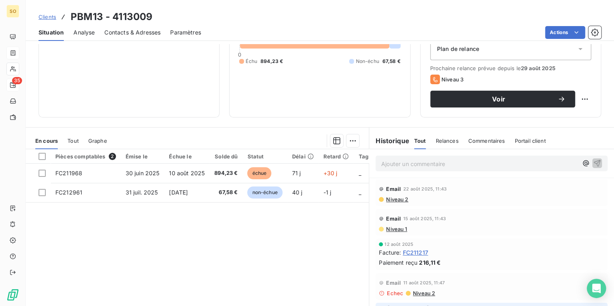
scroll to position [96, 0]
click at [421, 164] on p "Ajouter un commentaire ﻿" at bounding box center [479, 164] width 197 height 10
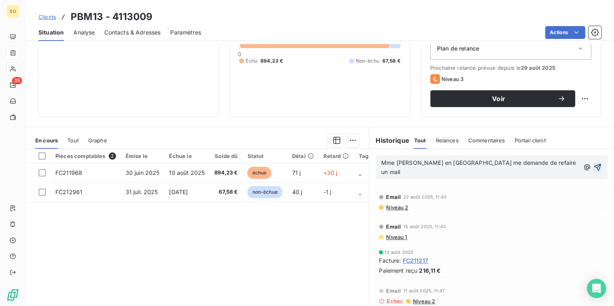
click at [594, 163] on icon "button" at bounding box center [598, 167] width 8 height 8
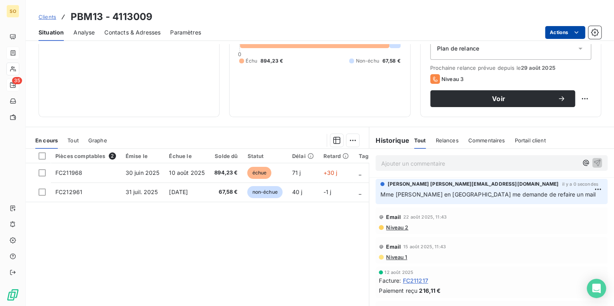
click at [565, 35] on html "SO 35 Clients PBM13 - 4113009 Situation Analyse Contacts & Adresses Paramètres …" at bounding box center [307, 153] width 614 height 306
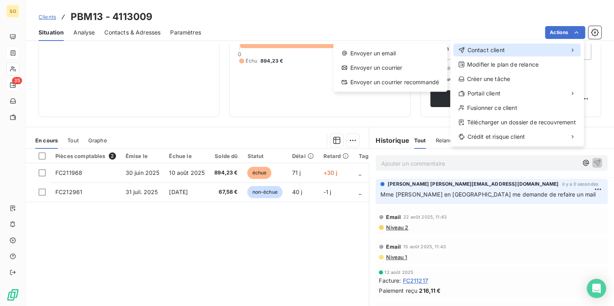
click at [496, 51] on span "Contact client" at bounding box center [485, 50] width 37 height 8
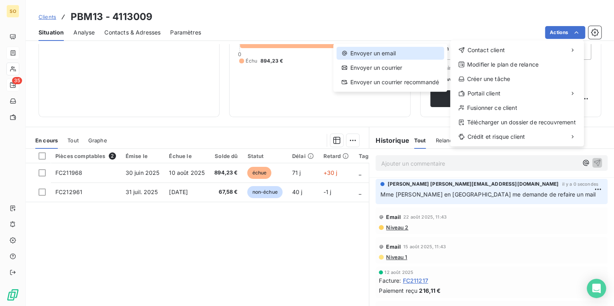
click at [407, 53] on div "Envoyer un email" at bounding box center [389, 53] width 107 height 13
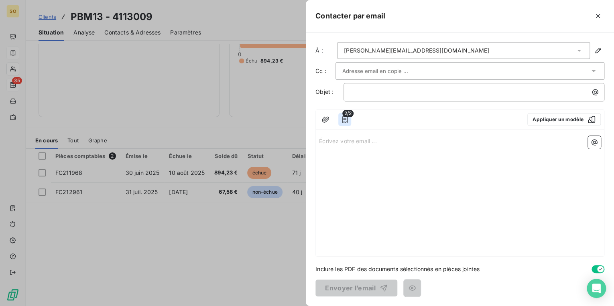
click at [343, 118] on icon "button" at bounding box center [345, 120] width 8 height 8
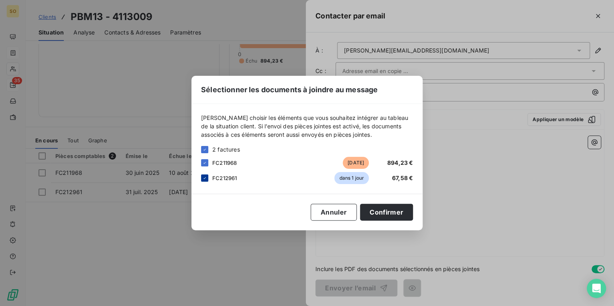
click at [206, 179] on icon at bounding box center [204, 178] width 5 height 5
click at [376, 215] on button "Confirmer" at bounding box center [386, 212] width 53 height 17
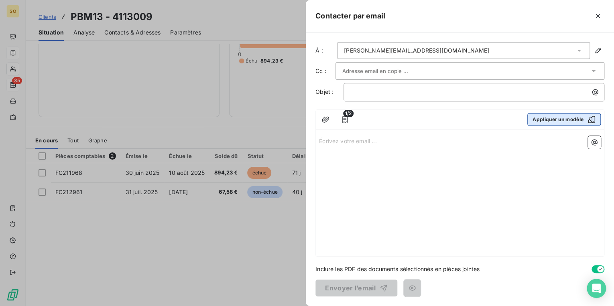
click at [556, 120] on button "Appliquer un modèle" at bounding box center [564, 119] width 73 height 13
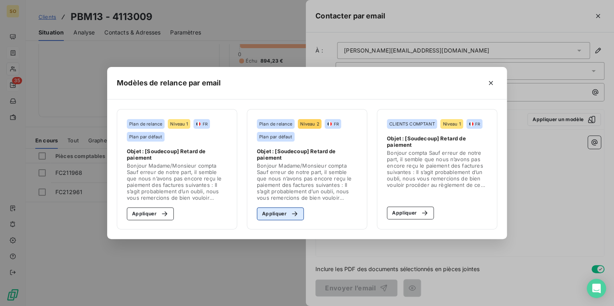
click at [287, 212] on div "button" at bounding box center [293, 214] width 12 height 8
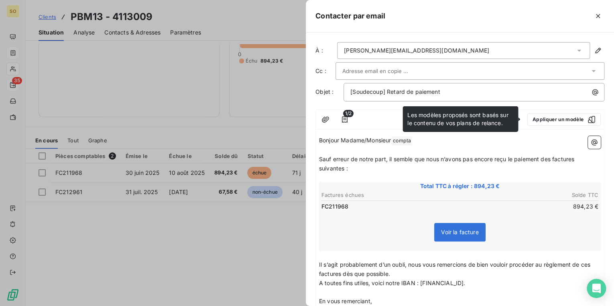
click at [552, 161] on span "Sauf erreur de notre part, il semble que nous n’avons pas encore reçu le paieme…" at bounding box center [447, 164] width 257 height 16
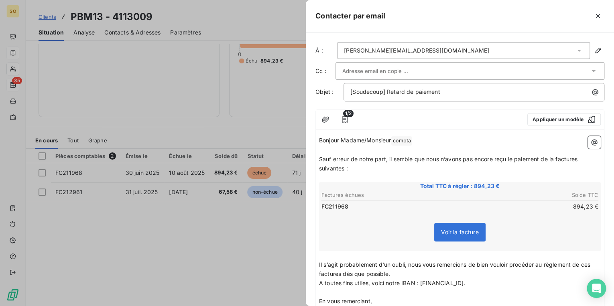
click at [579, 160] on span "Sauf erreur de notre part, il semble que nous n’avons pas encore reçu le paieme…" at bounding box center [449, 164] width 261 height 16
click at [344, 165] on span "Sauf erreur de notre part, il semble que nous n’avons pas encore reçu le paieme…" at bounding box center [447, 164] width 257 height 16
click at [340, 275] on span "Il s’agit probablement d’un oubli, nous vous remercions de bien vouloir procéde…" at bounding box center [455, 269] width 273 height 16
click at [592, 263] on span "Il s’agit probablement d’un oubli, nous vous remercions de bien vouloir procéde…" at bounding box center [455, 269] width 273 height 16
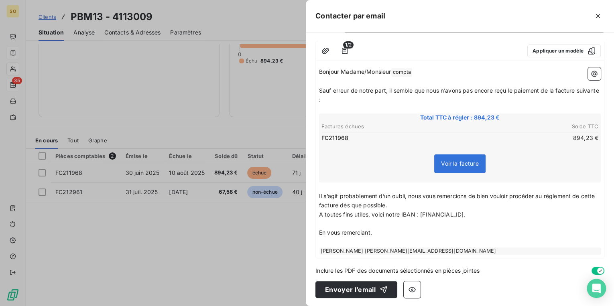
scroll to position [69, 0]
click at [358, 286] on button "Envoyer l’email" at bounding box center [357, 289] width 82 height 17
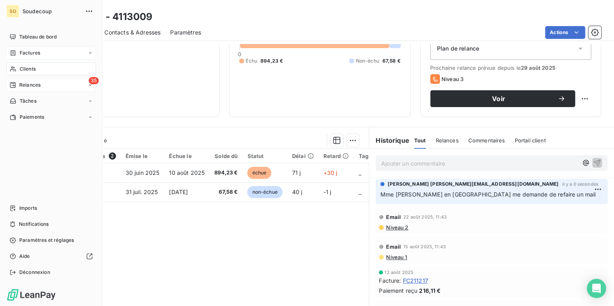
click at [27, 86] on span "Relances" at bounding box center [29, 85] width 21 height 7
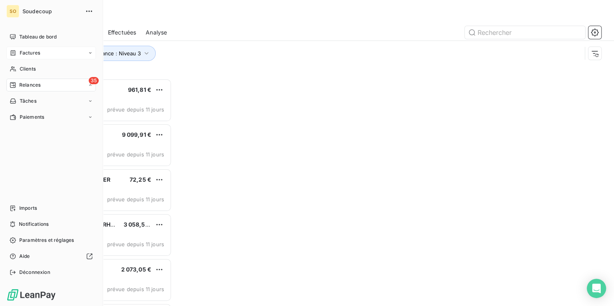
scroll to position [223, 128]
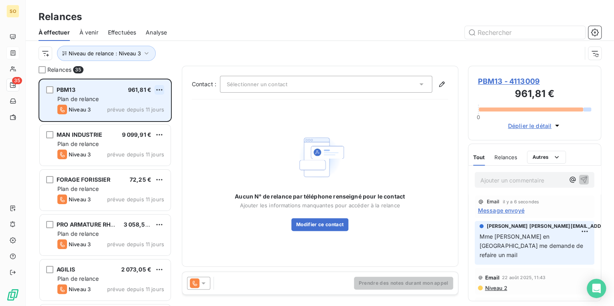
click at [161, 90] on html "SO 35 Relances À effectuer À venir Effectuées Analyse Niveau de relance : Nivea…" at bounding box center [307, 153] width 614 height 306
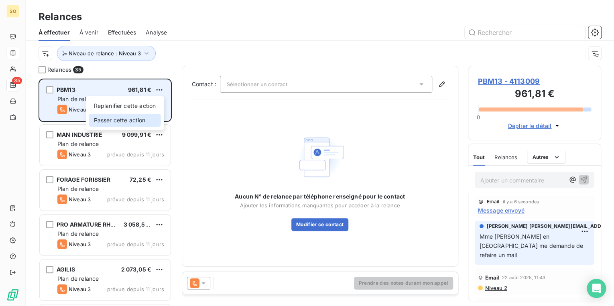
click at [128, 120] on div "Passer cette action" at bounding box center [125, 120] width 72 height 13
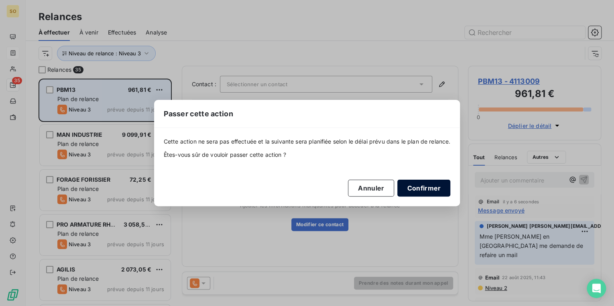
click at [426, 188] on button "Confirmer" at bounding box center [423, 188] width 53 height 17
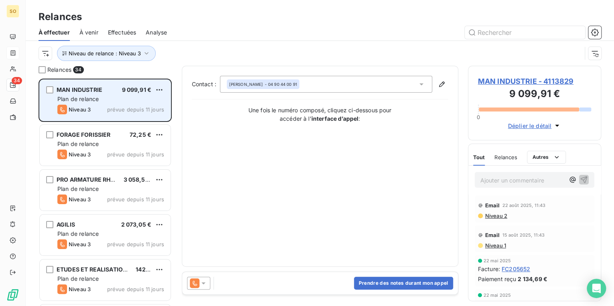
click at [493, 81] on span "MAN INDUSTRIE - 4113829" at bounding box center [535, 81] width 114 height 11
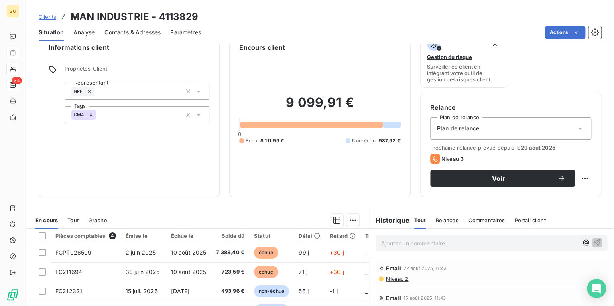
scroll to position [32, 0]
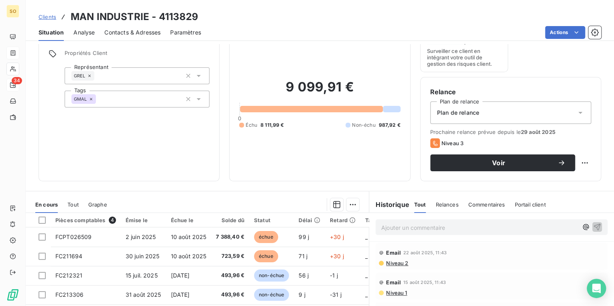
click at [138, 33] on span "Contacts & Adresses" at bounding box center [132, 33] width 56 height 8
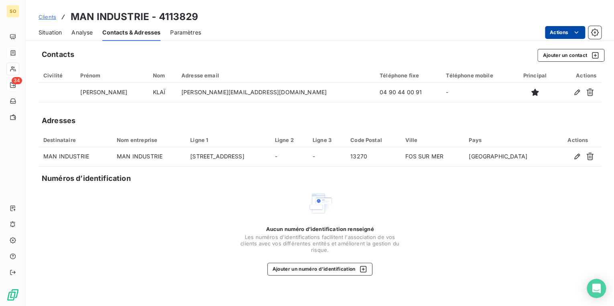
click at [553, 30] on html "SO 34 Clients MAN INDUSTRIE - 4113829 Situation Analyse Contacts & Adresses Par…" at bounding box center [307, 153] width 614 height 306
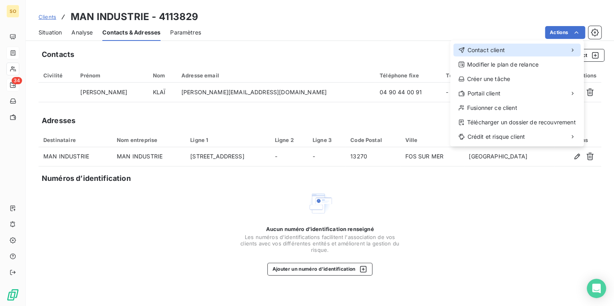
click at [477, 45] on div "Contact client" at bounding box center [517, 50] width 127 height 13
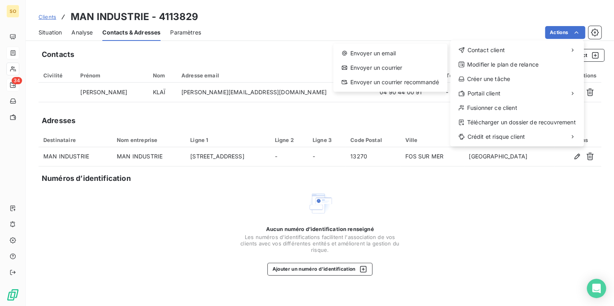
click at [390, 47] on div "Envoyer un email Envoyer un courrier Envoyer un courrier recommandé" at bounding box center [390, 68] width 114 height 48
click at [387, 50] on div "Envoyer un email" at bounding box center [389, 53] width 107 height 13
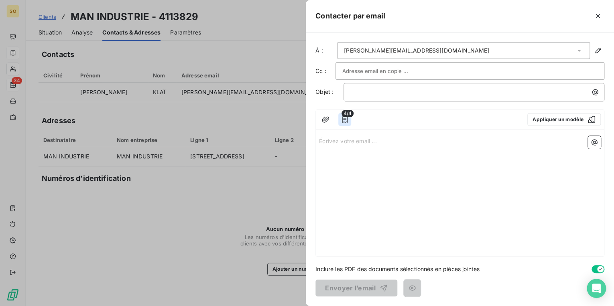
click at [346, 122] on icon "button" at bounding box center [345, 119] width 6 height 6
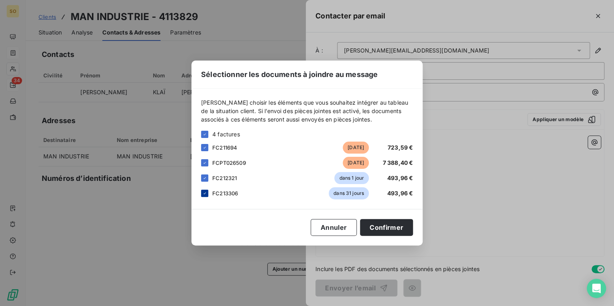
drag, startPoint x: 206, startPoint y: 177, endPoint x: 204, endPoint y: 196, distance: 18.9
click at [205, 183] on div "FC212321 dans 1 jour 493,96 €" at bounding box center [307, 178] width 212 height 12
click at [204, 196] on div at bounding box center [204, 193] width 7 height 7
click at [206, 180] on icon at bounding box center [204, 178] width 5 height 5
click at [376, 226] on button "Confirmer" at bounding box center [386, 227] width 53 height 17
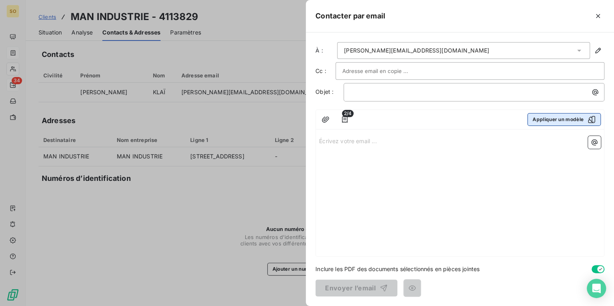
click at [553, 115] on button "Appliquer un modèle" at bounding box center [564, 119] width 73 height 13
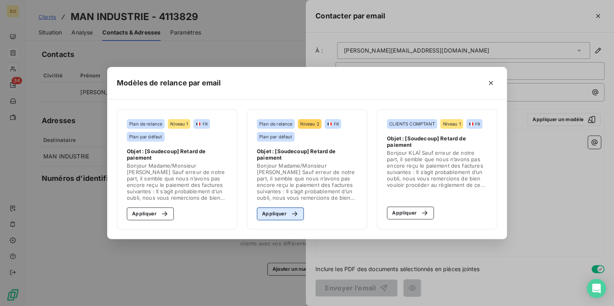
click at [285, 214] on button "Appliquer" at bounding box center [280, 214] width 47 height 13
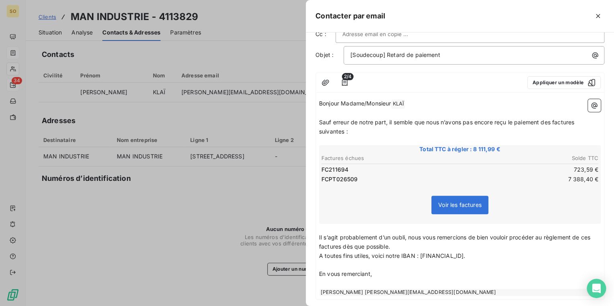
scroll to position [78, 0]
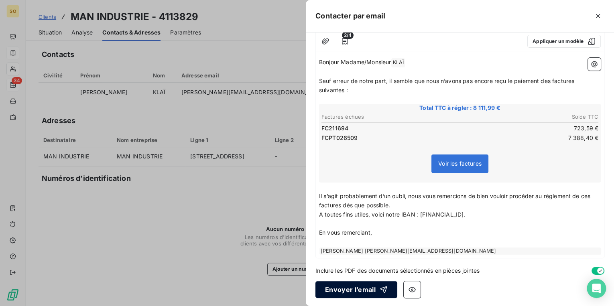
click at [367, 291] on button "Envoyer l’email" at bounding box center [357, 289] width 82 height 17
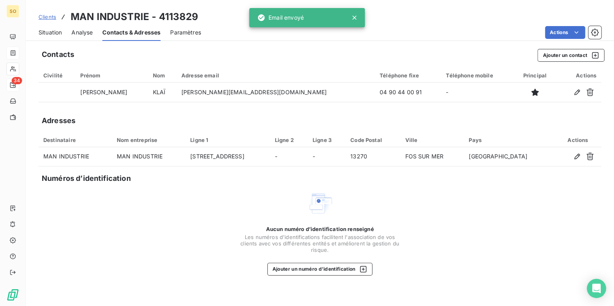
click at [55, 34] on span "Situation" at bounding box center [50, 33] width 23 height 8
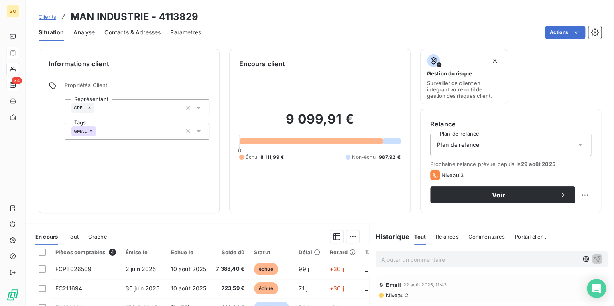
click at [397, 263] on p "Ajouter un commentaire ﻿" at bounding box center [479, 260] width 197 height 10
click at [593, 259] on icon "button" at bounding box center [597, 259] width 8 height 8
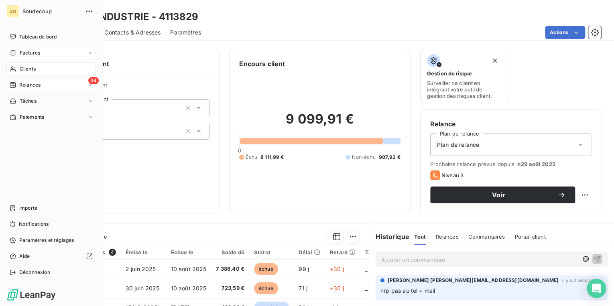
click at [36, 85] on span "Relances" at bounding box center [29, 85] width 21 height 7
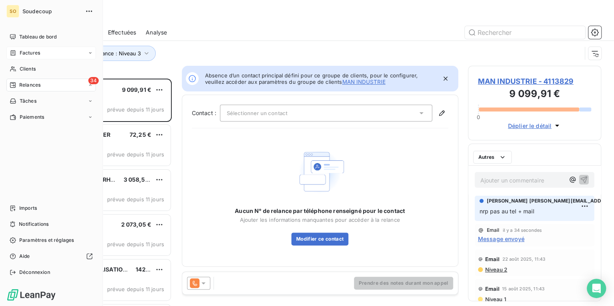
scroll to position [223, 128]
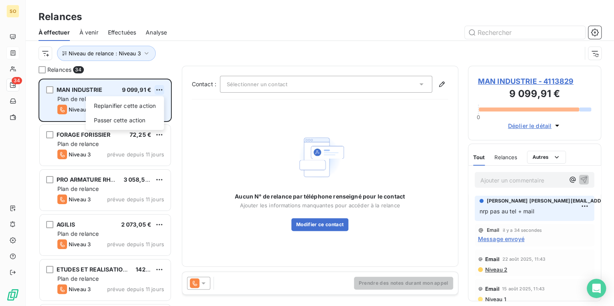
click at [161, 90] on html "SO 34 Relances À effectuer À venir Effectuées Analyse Niveau de relance : Nivea…" at bounding box center [307, 153] width 614 height 306
click at [125, 120] on div "Passer cette action" at bounding box center [125, 120] width 72 height 13
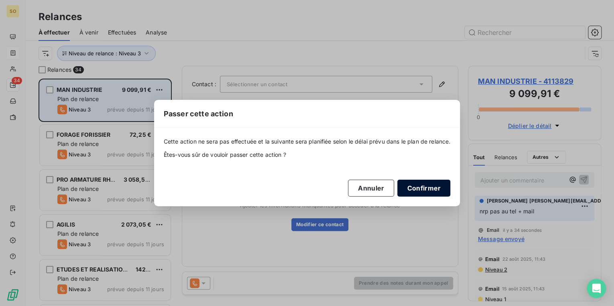
click at [421, 186] on button "Confirmer" at bounding box center [423, 188] width 53 height 17
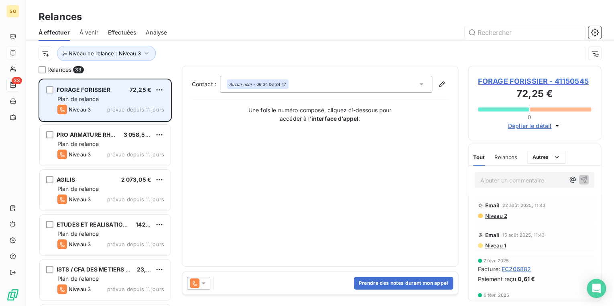
click at [506, 85] on span "FORAGE FORISSIER - 41150545" at bounding box center [535, 81] width 114 height 11
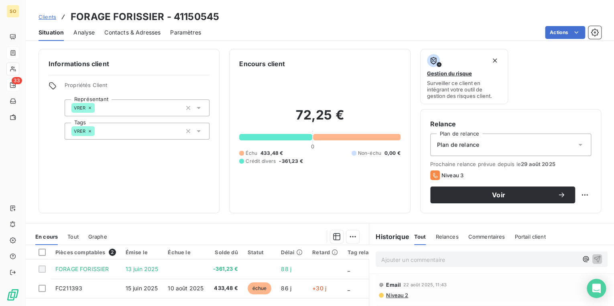
click at [141, 29] on span "Contacts & Adresses" at bounding box center [132, 33] width 56 height 8
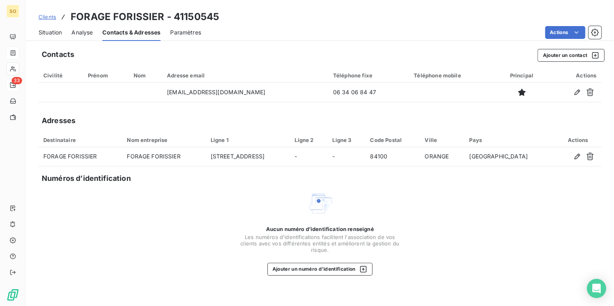
click at [53, 31] on span "Situation" at bounding box center [50, 33] width 23 height 8
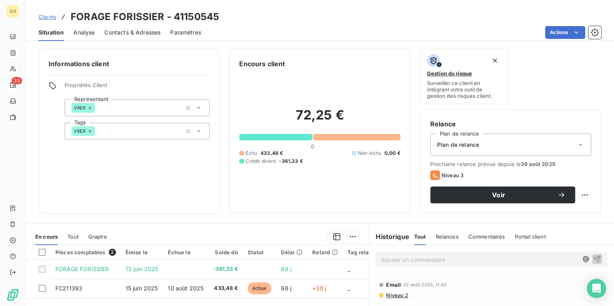
scroll to position [64, 0]
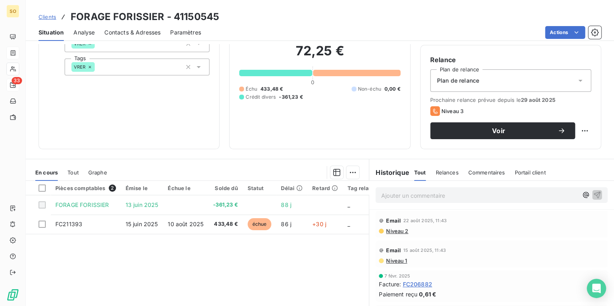
click at [397, 232] on span "Niveau 2" at bounding box center [396, 231] width 23 height 6
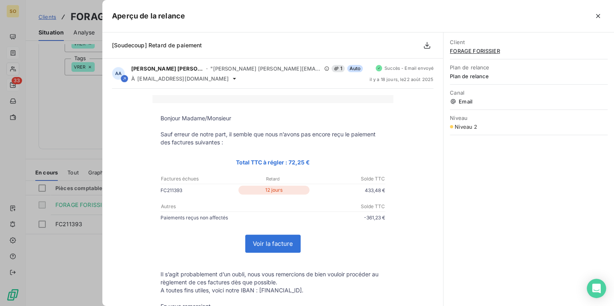
click at [554, 170] on div "Client FORAGE FORISSIER Plan de relance Plan de relance Canal Email Niveau Nive…" at bounding box center [529, 170] width 171 height 274
click at [53, 100] on div at bounding box center [307, 153] width 614 height 306
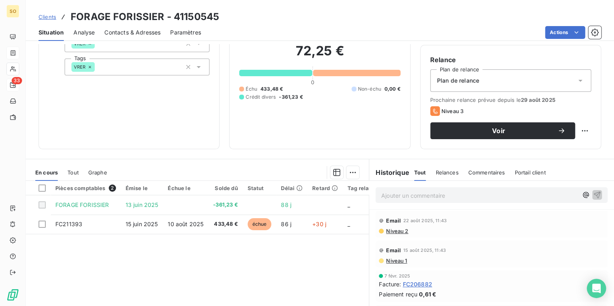
click at [381, 231] on div "Niveau 2" at bounding box center [393, 231] width 29 height 6
click at [395, 231] on span "Niveau 2" at bounding box center [396, 231] width 23 height 6
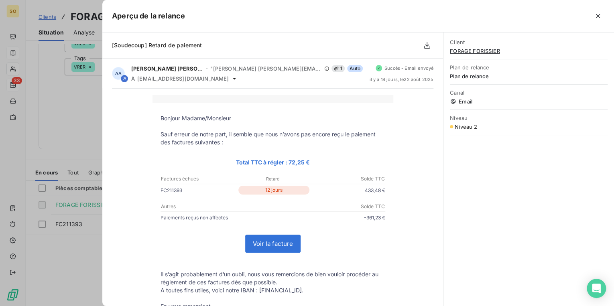
click at [75, 130] on div at bounding box center [307, 153] width 614 height 306
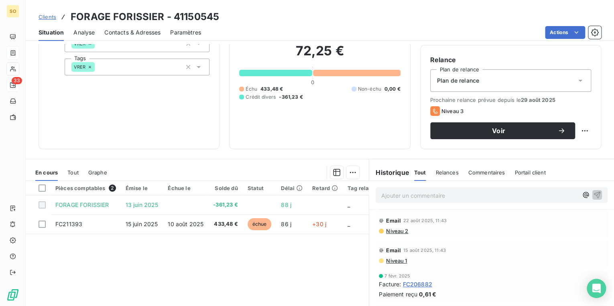
click at [397, 230] on span "Niveau 2" at bounding box center [396, 231] width 23 height 6
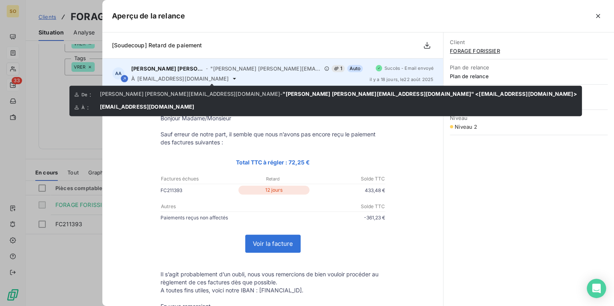
click at [231, 78] on icon at bounding box center [234, 78] width 6 height 6
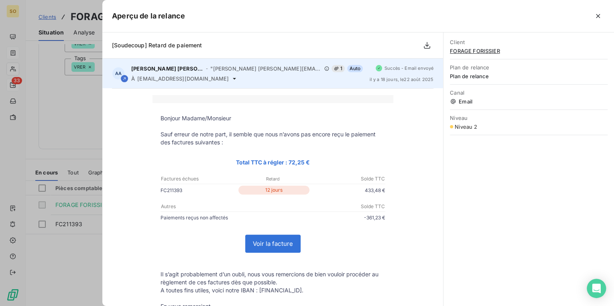
click at [186, 75] on span "[EMAIL_ADDRESS][DOMAIN_NAME]" at bounding box center [183, 78] width 92 height 6
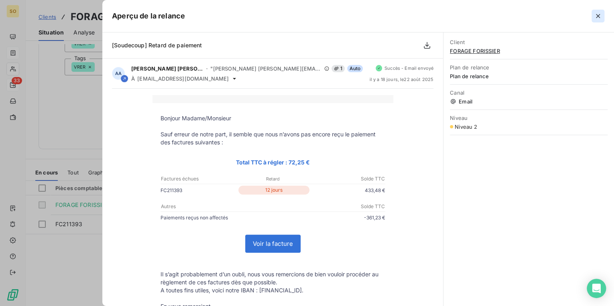
click at [595, 17] on icon "button" at bounding box center [598, 16] width 8 height 8
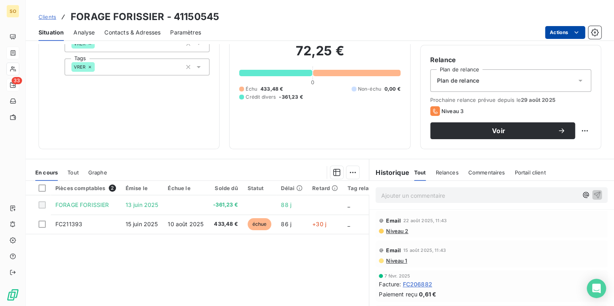
click at [550, 32] on html "SO 33 Clients FORAGE FORISSIER - 41150545 Situation Analyse Contacts & Adresses…" at bounding box center [307, 153] width 614 height 306
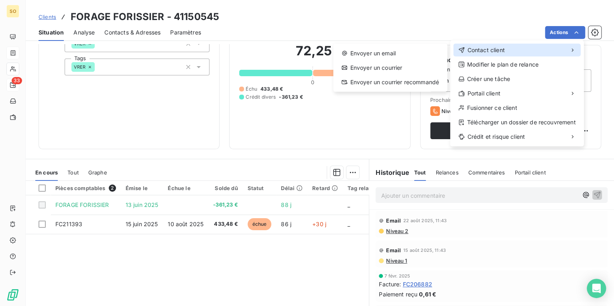
click at [490, 51] on span "Contact client" at bounding box center [485, 50] width 37 height 8
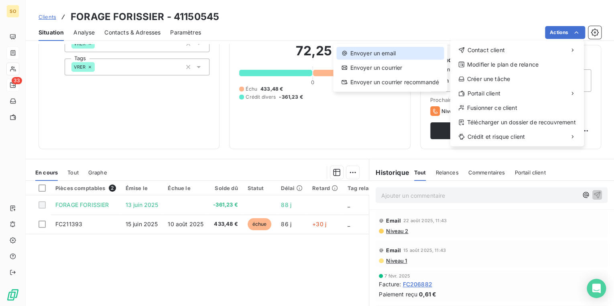
click at [386, 50] on div "Envoyer un email" at bounding box center [389, 53] width 107 height 13
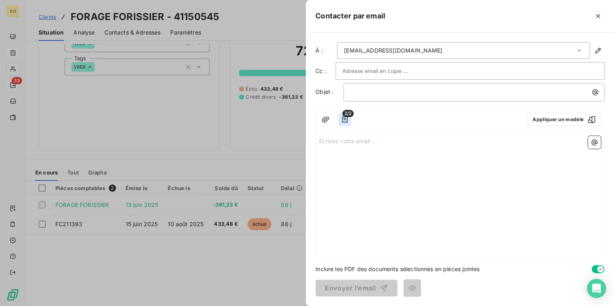
click at [345, 121] on icon "button" at bounding box center [345, 120] width 8 height 8
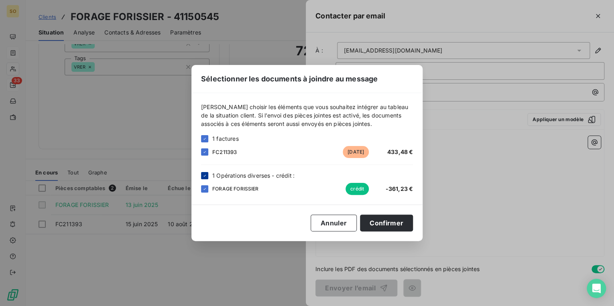
click at [207, 177] on div at bounding box center [204, 175] width 7 height 7
click at [374, 217] on button "Confirmer" at bounding box center [386, 223] width 53 height 17
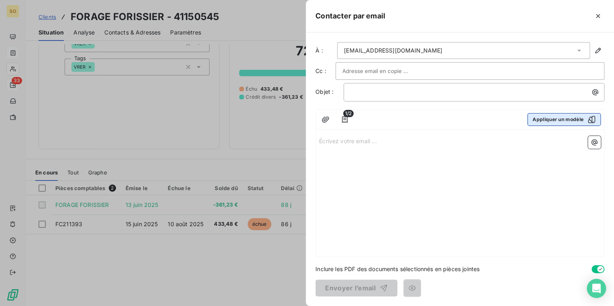
click at [537, 116] on button "Appliquer un modèle" at bounding box center [564, 119] width 73 height 13
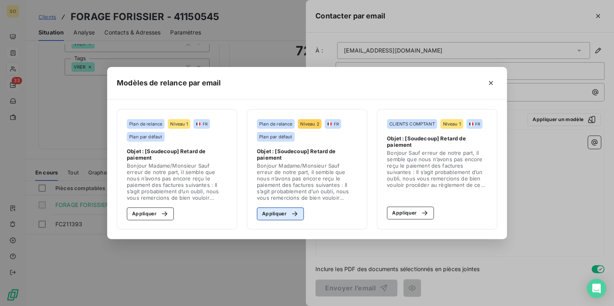
click at [270, 215] on button "Appliquer" at bounding box center [280, 214] width 47 height 13
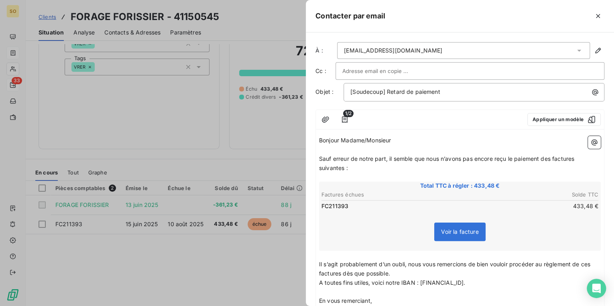
scroll to position [69, 0]
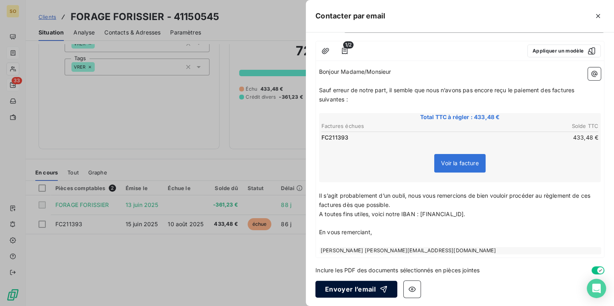
click at [359, 286] on button "Envoyer l’email" at bounding box center [357, 289] width 82 height 17
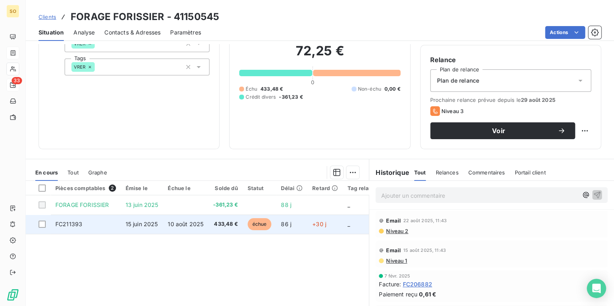
click at [224, 221] on span "433,48 €" at bounding box center [225, 224] width 24 height 8
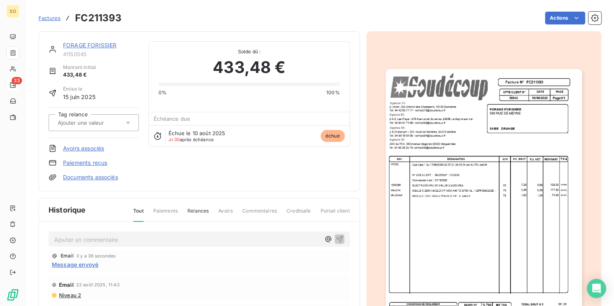
click at [84, 45] on link "FORAGE FORISSIER" at bounding box center [89, 45] width 53 height 7
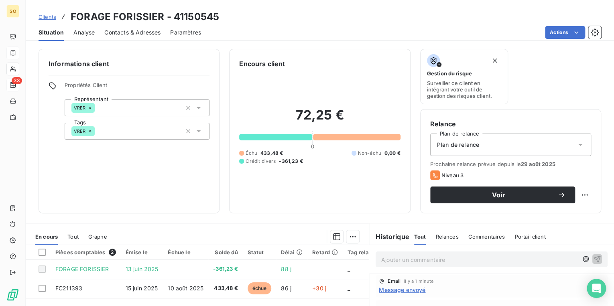
click at [408, 264] on p "Ajouter un commentaire ﻿" at bounding box center [479, 260] width 197 height 10
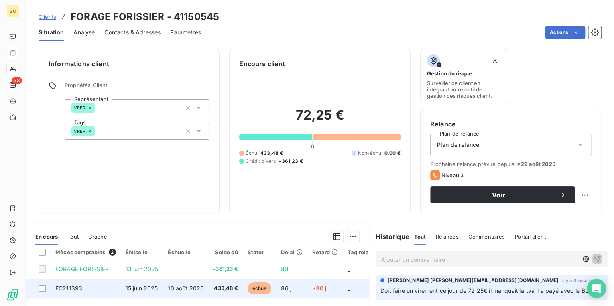
click at [258, 287] on span "échue" at bounding box center [260, 289] width 24 height 12
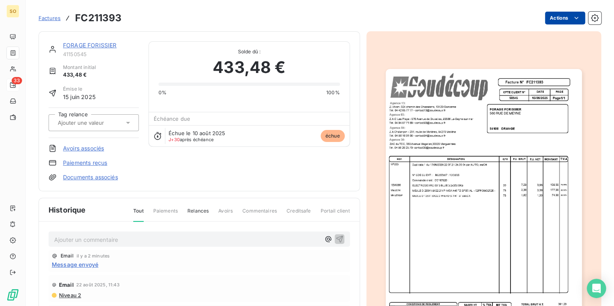
click at [562, 21] on html "SO 33 Factures FC211393 Actions FORAGE FORISSIER 41150545 Montant initial 433,4…" at bounding box center [307, 153] width 614 height 306
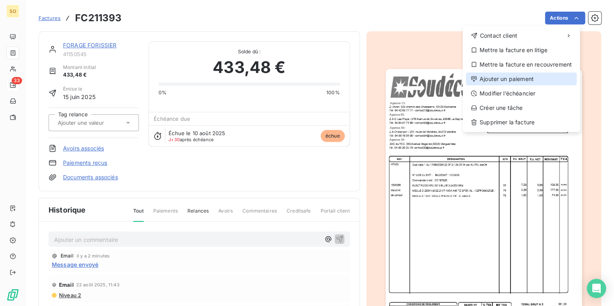
click at [489, 83] on div "Ajouter un paiement" at bounding box center [521, 79] width 111 height 13
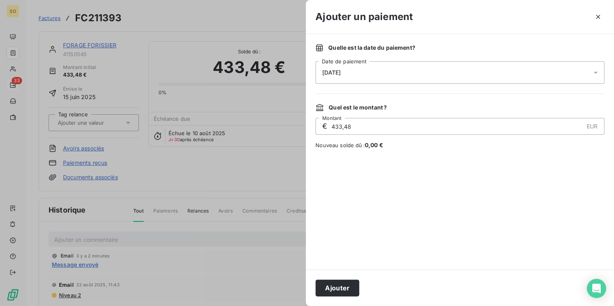
click at [341, 75] on span "[DATE]" at bounding box center [331, 72] width 18 height 6
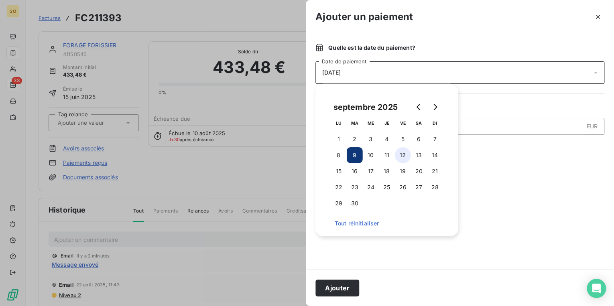
click at [404, 153] on button "12" at bounding box center [403, 155] width 16 height 16
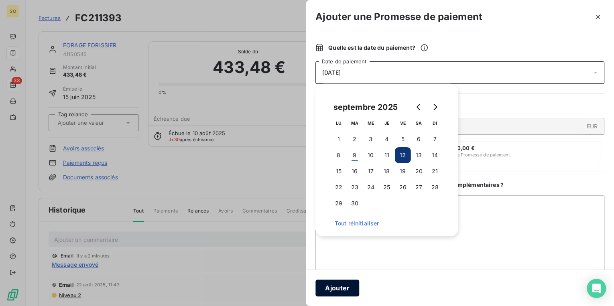
click at [333, 293] on button "Ajouter" at bounding box center [338, 288] width 44 height 17
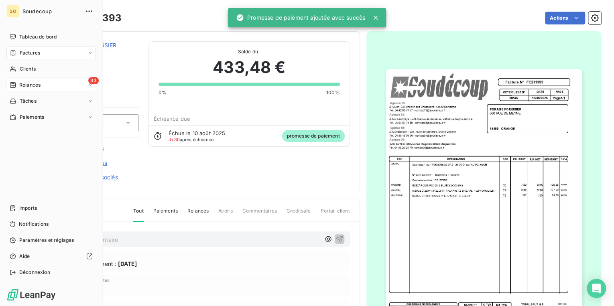
click at [24, 84] on span "Relances" at bounding box center [29, 85] width 21 height 7
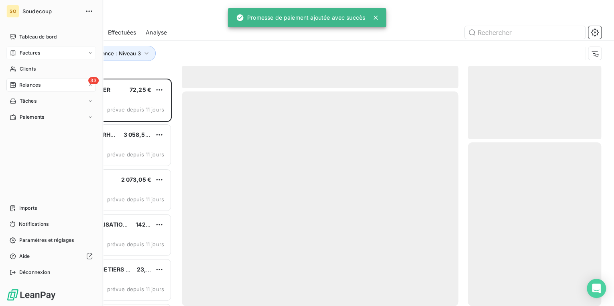
scroll to position [223, 128]
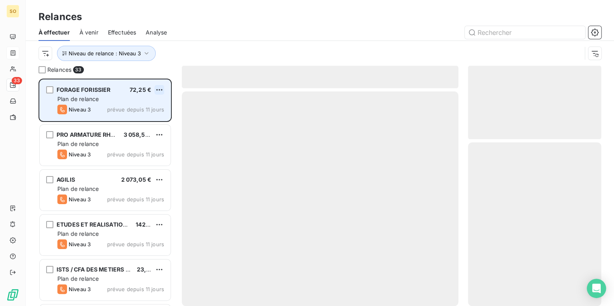
click at [162, 90] on html "SO 33 Relances À effectuer À venir Effectuées Analyse Niveau de relance : Nivea…" at bounding box center [307, 153] width 614 height 306
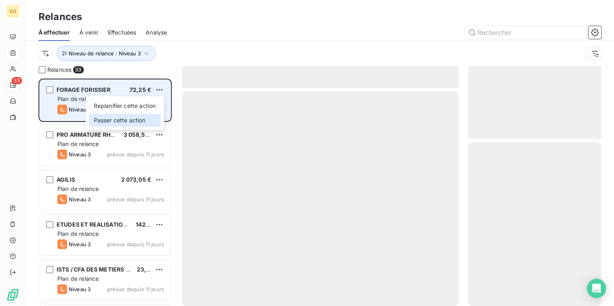
click at [118, 118] on div "Passer cette action" at bounding box center [125, 120] width 72 height 13
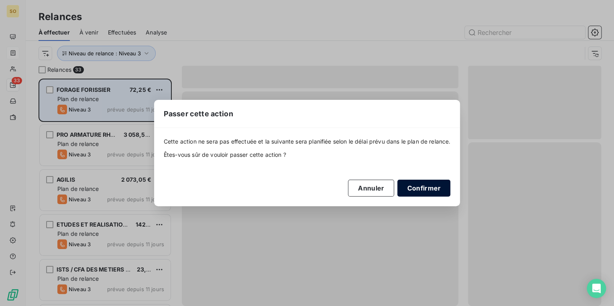
click at [428, 185] on button "Confirmer" at bounding box center [423, 188] width 53 height 17
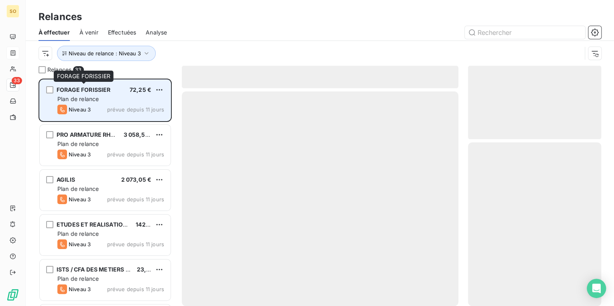
click at [88, 89] on span "FORAGE FORISSIER" at bounding box center [84, 89] width 54 height 7
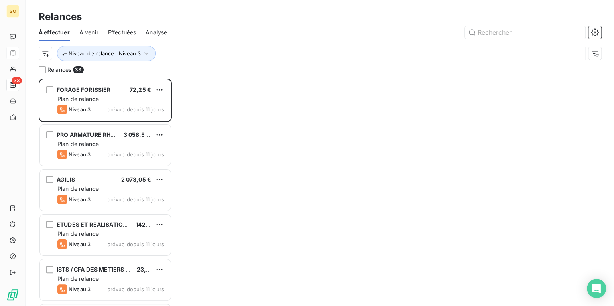
click at [163, 88] on html "SO 33 Relances À effectuer À venir Effectuées Analyse Niveau de relance : Nivea…" at bounding box center [307, 153] width 614 height 306
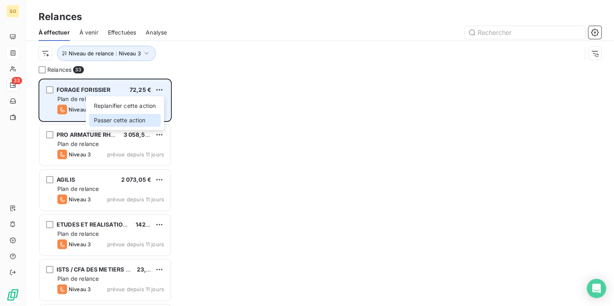
click at [111, 118] on div "Passer cette action" at bounding box center [125, 120] width 72 height 13
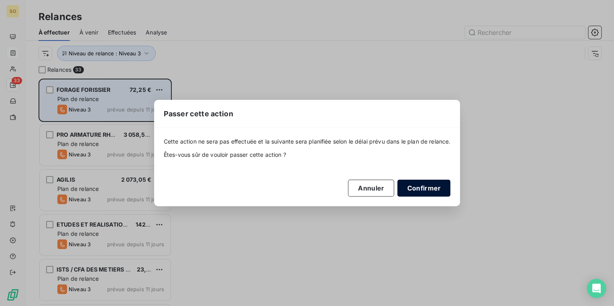
click at [428, 186] on button "Confirmer" at bounding box center [423, 188] width 53 height 17
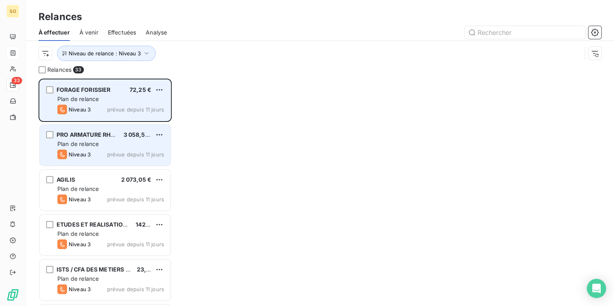
click at [94, 133] on span "PRO ARMATURE RHONE" at bounding box center [90, 134] width 67 height 7
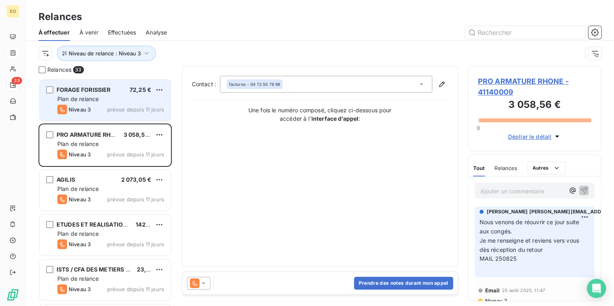
click at [509, 82] on span "PRO ARMATURE RHONE - 41140009" at bounding box center [535, 87] width 114 height 22
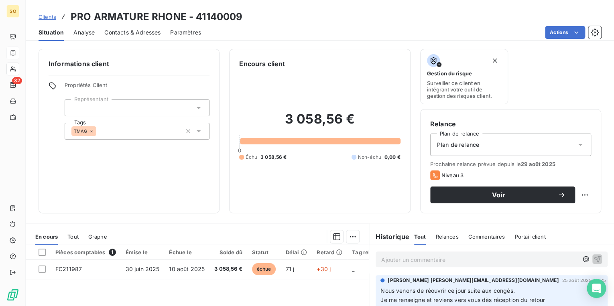
scroll to position [32, 0]
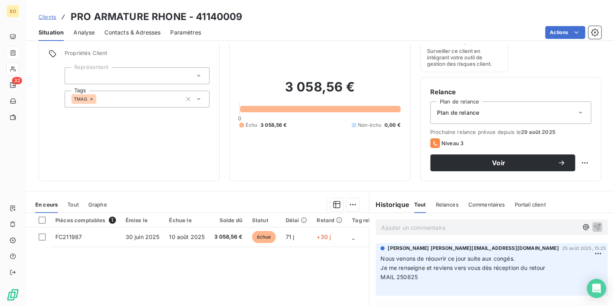
click at [48, 18] on span "Clients" at bounding box center [48, 17] width 18 height 6
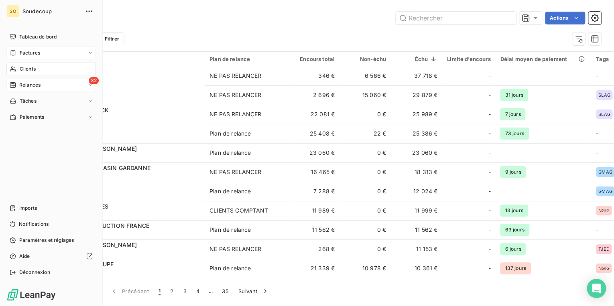
click at [18, 84] on div "Relances" at bounding box center [25, 85] width 31 height 7
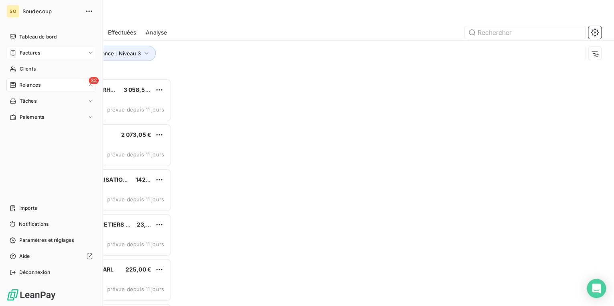
scroll to position [223, 128]
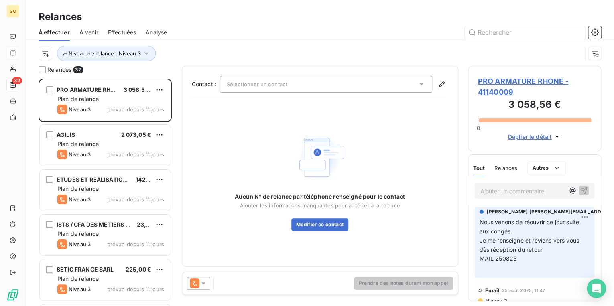
click at [501, 82] on span "PRO ARMATURE RHONE - 41140009" at bounding box center [535, 87] width 114 height 22
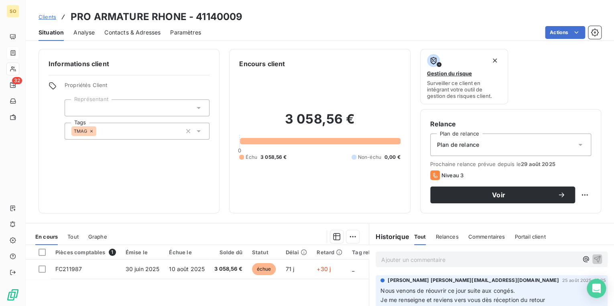
click at [153, 34] on span "Contacts & Adresses" at bounding box center [132, 33] width 56 height 8
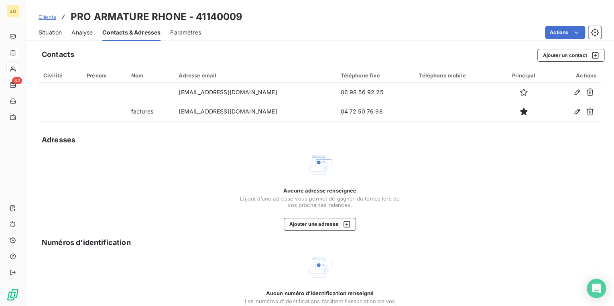
click at [52, 32] on span "Situation" at bounding box center [50, 33] width 23 height 8
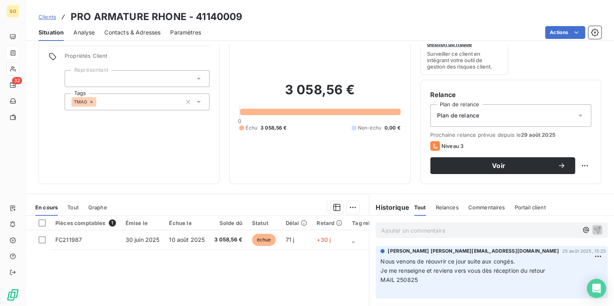
scroll to position [64, 0]
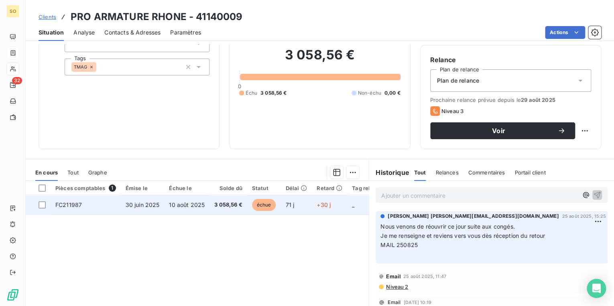
click at [267, 207] on span "échue" at bounding box center [264, 205] width 24 height 12
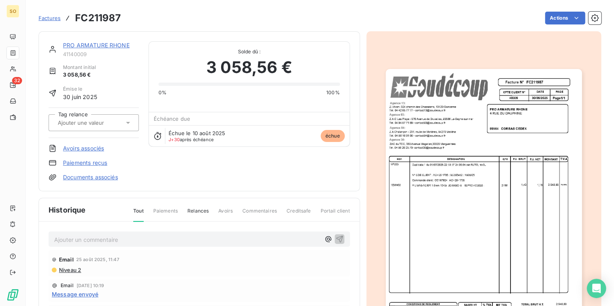
click at [460, 174] on img "button" at bounding box center [484, 208] width 196 height 278
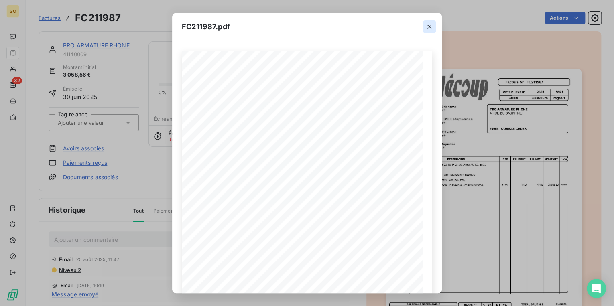
click at [428, 29] on icon "button" at bounding box center [430, 27] width 8 height 8
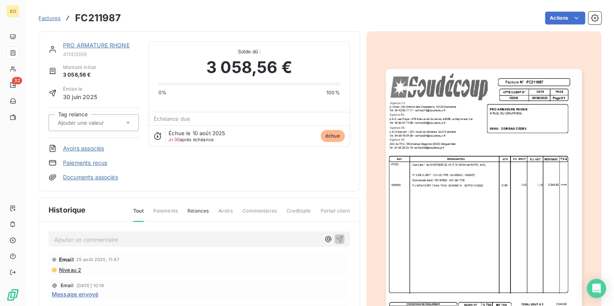
click at [106, 44] on link "PRO ARMATURE RHONE" at bounding box center [96, 45] width 67 height 7
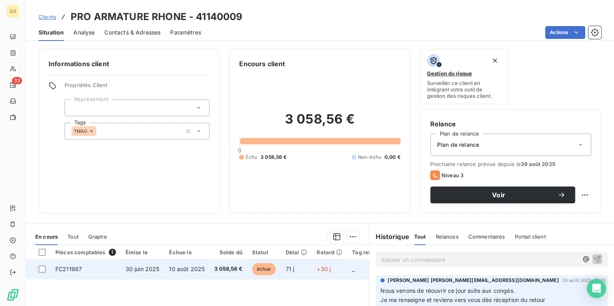
click at [263, 271] on span "échue" at bounding box center [264, 269] width 24 height 12
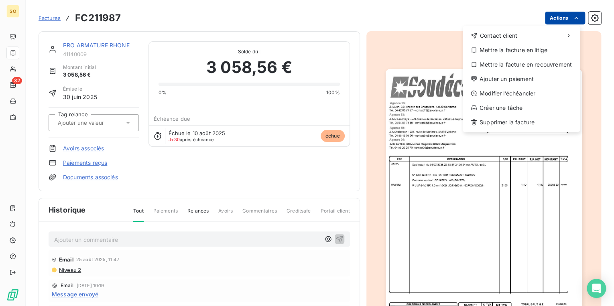
click at [550, 14] on html "SO 32 Factures FC211987 Actions Contact client Mettre la facture en litige Mett…" at bounding box center [307, 153] width 614 height 306
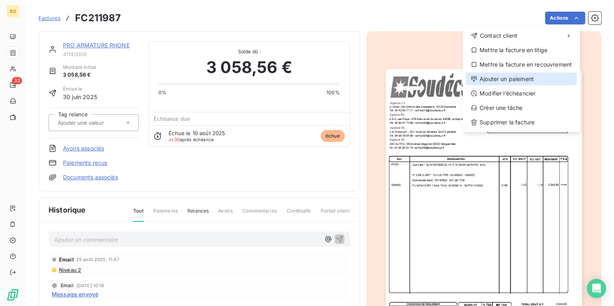
click at [488, 76] on div "Ajouter un paiement" at bounding box center [521, 79] width 111 height 13
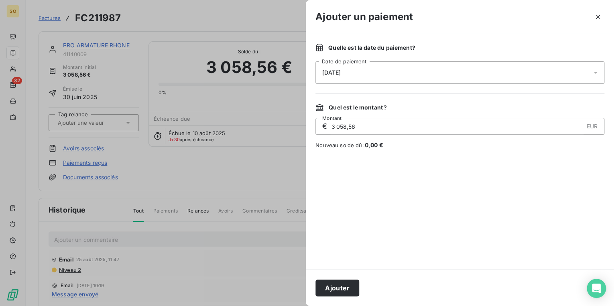
click at [233, 175] on div at bounding box center [307, 153] width 614 height 306
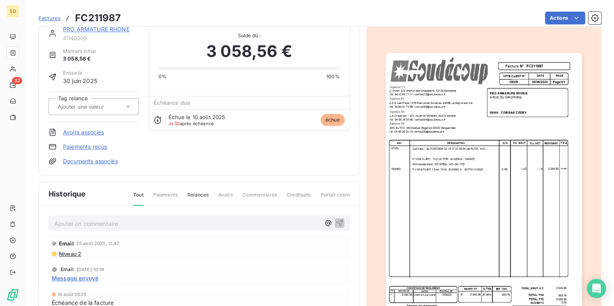
scroll to position [32, 0]
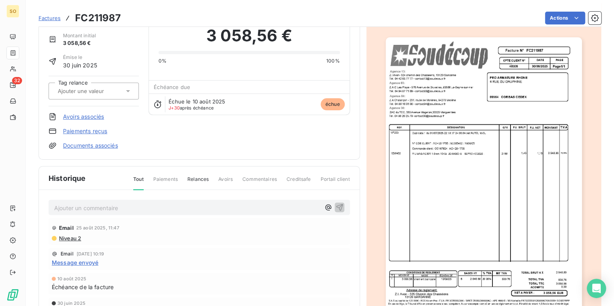
click at [53, 20] on span "Factures" at bounding box center [50, 18] width 22 height 6
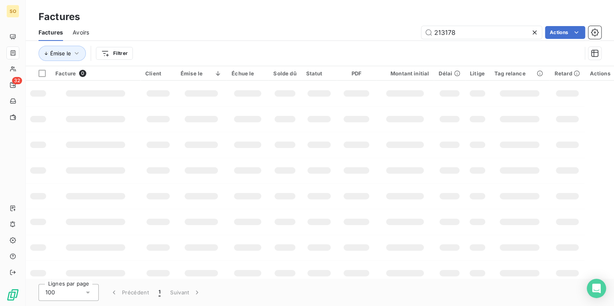
click at [340, 184] on td at bounding box center [356, 196] width 39 height 26
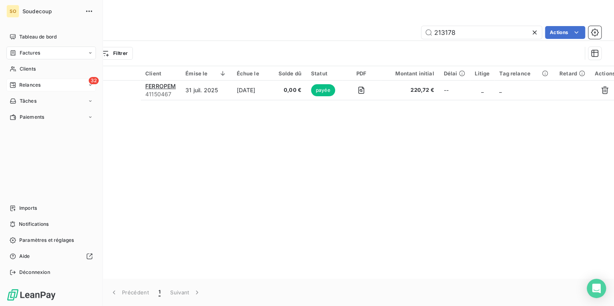
click at [24, 86] on span "Relances" at bounding box center [29, 85] width 21 height 7
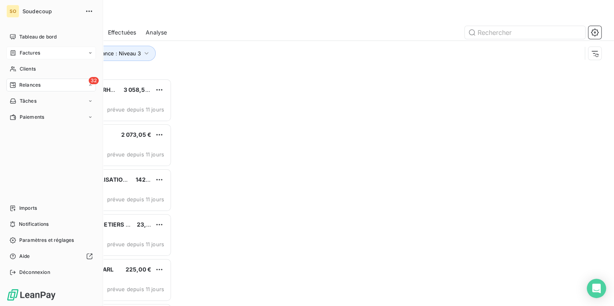
scroll to position [223, 128]
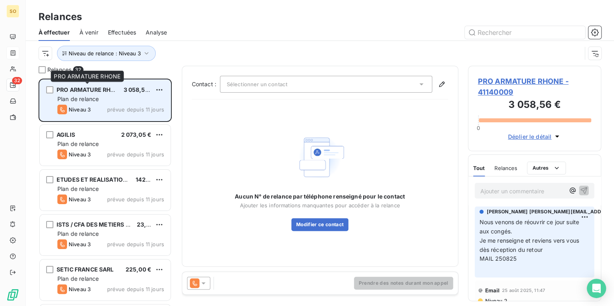
click at [99, 90] on span "PRO ARMATURE RHONE" at bounding box center [90, 89] width 67 height 7
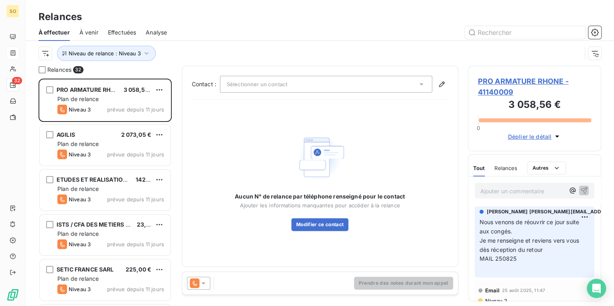
click at [525, 84] on span "PRO ARMATURE RHONE - 41140009" at bounding box center [535, 87] width 114 height 22
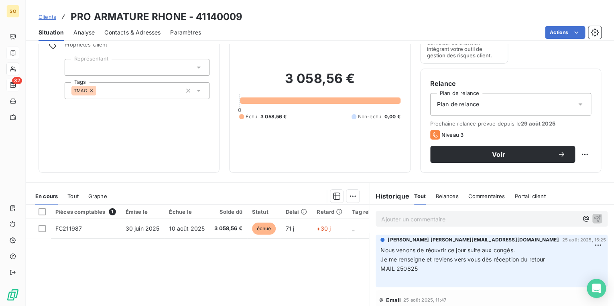
scroll to position [117, 0]
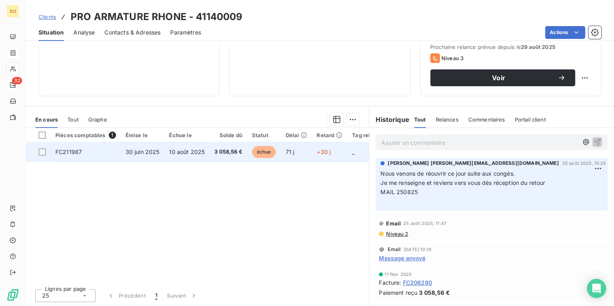
click at [266, 151] on span "échue" at bounding box center [264, 152] width 24 height 12
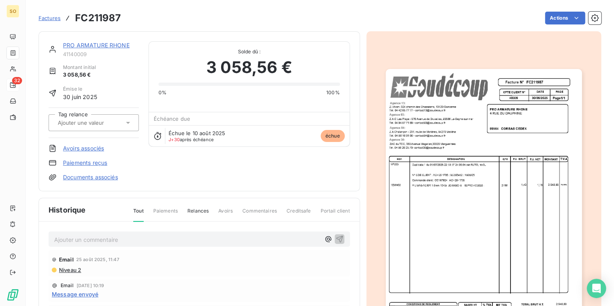
click at [475, 186] on img "button" at bounding box center [484, 208] width 196 height 278
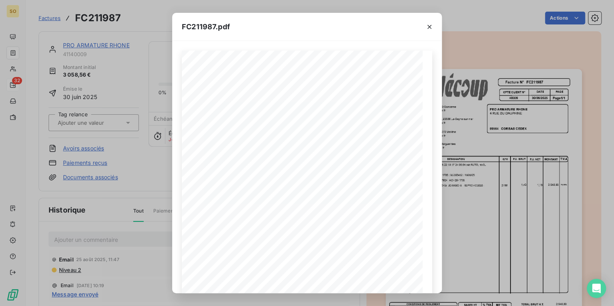
drag, startPoint x: 370, startPoint y: 28, endPoint x: 371, endPoint y: 17, distance: 10.9
click at [371, 17] on div "FC211987.pdf" at bounding box center [307, 27] width 270 height 28
click at [433, 25] on icon "button" at bounding box center [430, 27] width 8 height 8
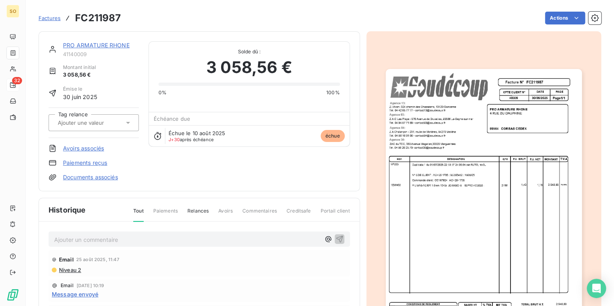
click at [96, 48] on link "PRO ARMATURE RHONE" at bounding box center [96, 45] width 67 height 7
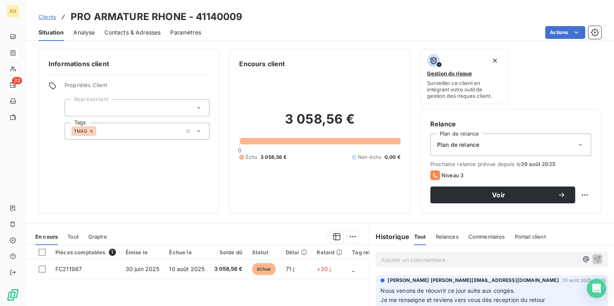
click at [133, 33] on span "Contacts & Adresses" at bounding box center [132, 33] width 56 height 8
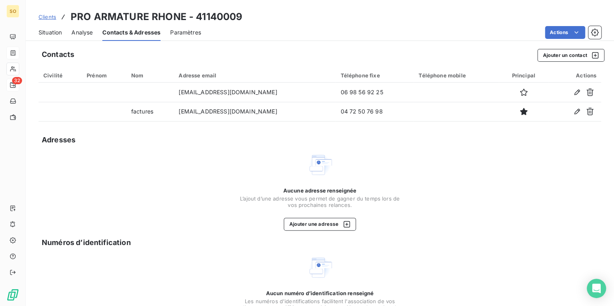
click at [45, 32] on span "Situation" at bounding box center [50, 33] width 23 height 8
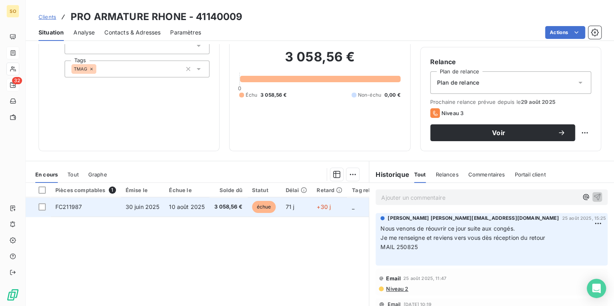
scroll to position [64, 0]
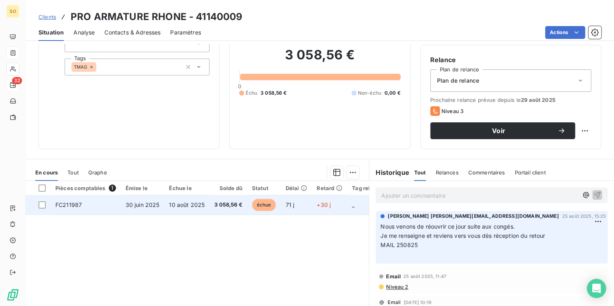
click at [268, 202] on span "échue" at bounding box center [264, 205] width 24 height 12
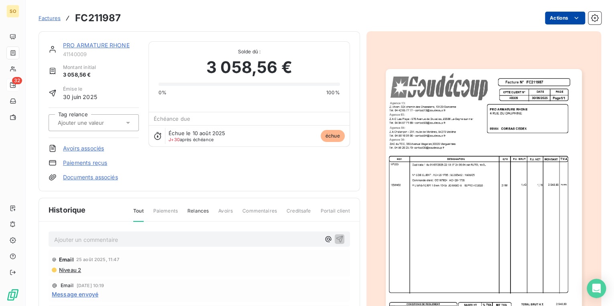
click at [547, 17] on html "SO 32 Factures FC211987 Actions PRO ARMATURE RHONE 41140009 Montant initial 3 0…" at bounding box center [307, 153] width 614 height 306
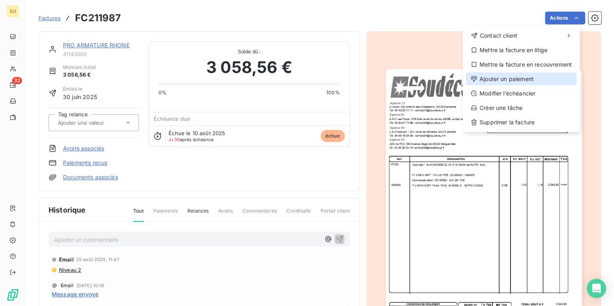
click at [489, 75] on div "Ajouter un paiement" at bounding box center [521, 79] width 111 height 13
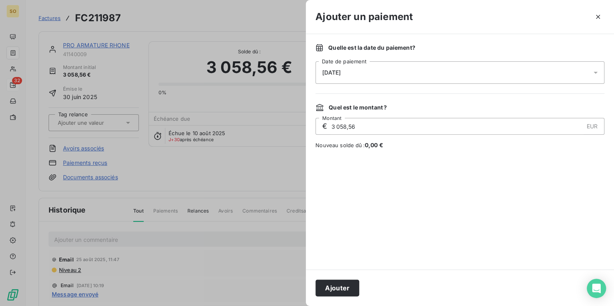
click at [362, 54] on div "Quelle est la date du paiement ? [DATE] Date de paiement" at bounding box center [460, 64] width 289 height 40
click at [356, 69] on div "[DATE]" at bounding box center [460, 72] width 289 height 22
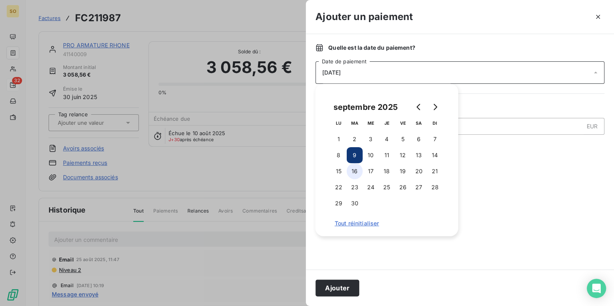
click at [355, 173] on button "16" at bounding box center [355, 171] width 16 height 16
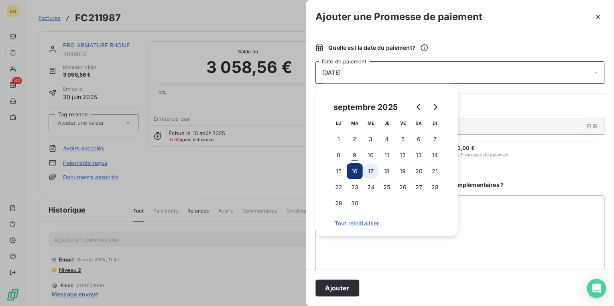
click at [368, 171] on button "17" at bounding box center [371, 171] width 16 height 16
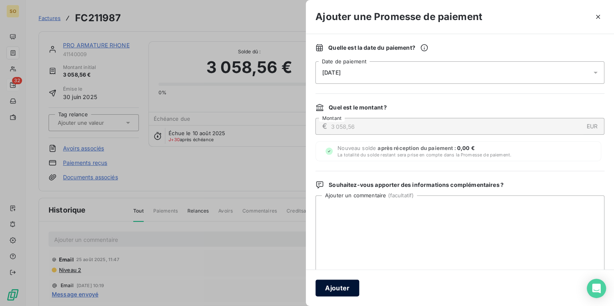
click at [328, 283] on button "Ajouter" at bounding box center [338, 288] width 44 height 17
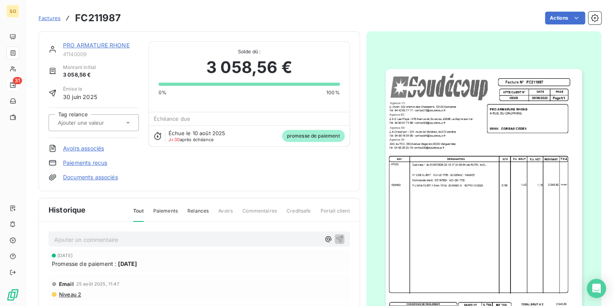
click at [50, 19] on span "Factures" at bounding box center [50, 18] width 22 height 6
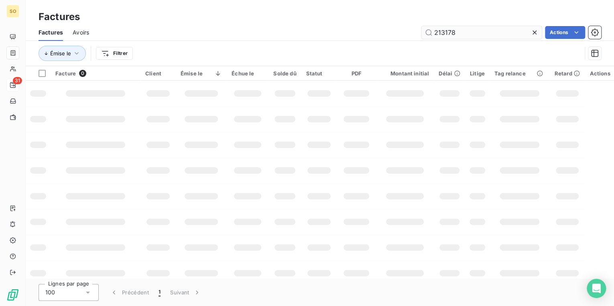
drag, startPoint x: 484, startPoint y: 32, endPoint x: 599, endPoint y: 30, distance: 115.2
click at [507, 32] on input "213178" at bounding box center [482, 32] width 120 height 13
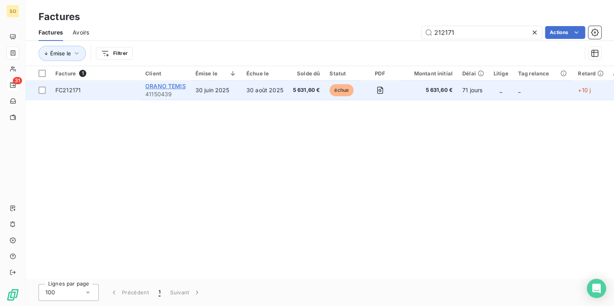
type input "212171"
click at [169, 86] on span "ORANO TEMIS" at bounding box center [165, 86] width 41 height 7
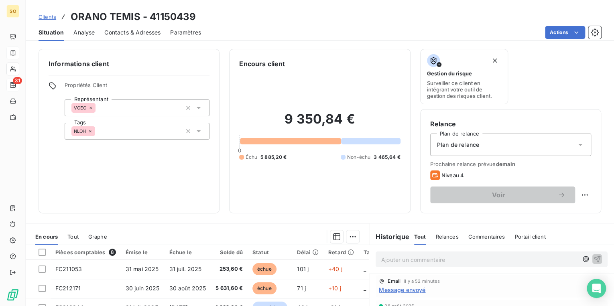
click at [414, 261] on p "Ajouter un commentaire ﻿" at bounding box center [479, 260] width 197 height 10
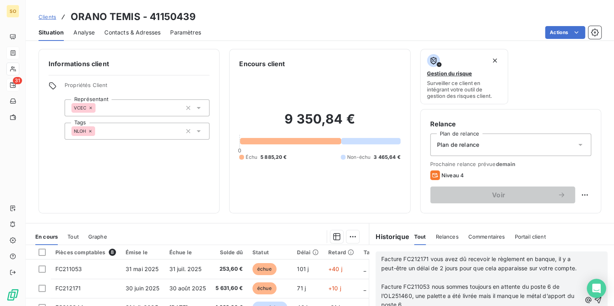
click at [594, 304] on icon "button" at bounding box center [598, 300] width 8 height 8
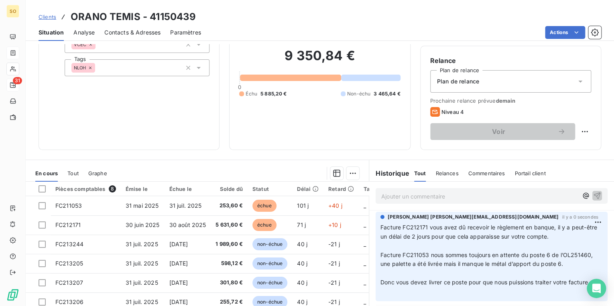
scroll to position [64, 0]
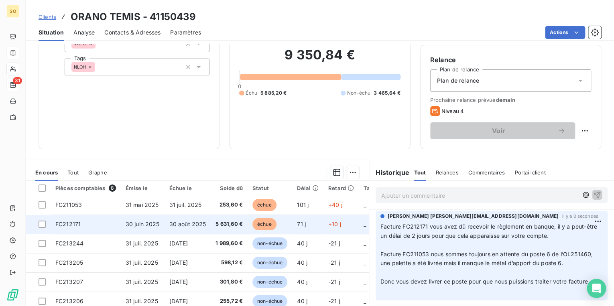
click at [264, 224] on span "échue" at bounding box center [265, 224] width 24 height 12
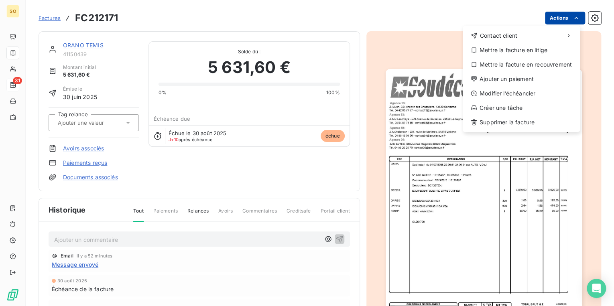
click at [542, 12] on html "SO 31 Factures FC212171 Actions Contact client Mettre la facture en litige Mett…" at bounding box center [307, 153] width 614 height 306
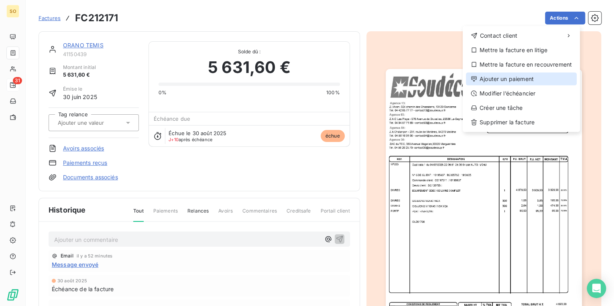
click at [484, 75] on div "Ajouter un paiement" at bounding box center [521, 79] width 111 height 13
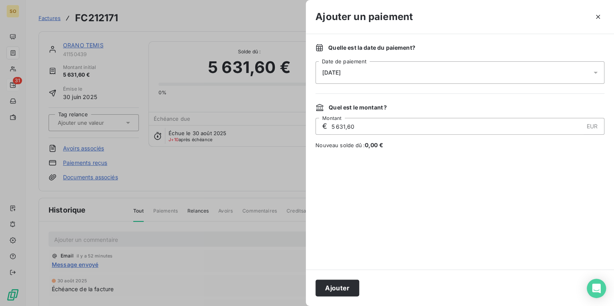
click at [340, 71] on span "[DATE]" at bounding box center [331, 72] width 18 height 6
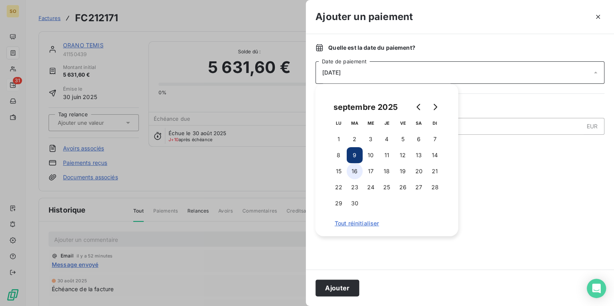
click at [358, 173] on button "16" at bounding box center [355, 171] width 16 height 16
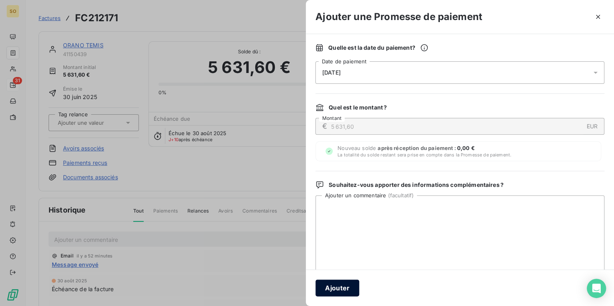
click at [333, 285] on button "Ajouter" at bounding box center [338, 288] width 44 height 17
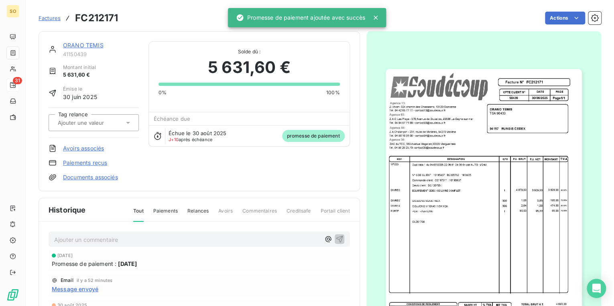
click at [90, 43] on link "ORANO TEMIS" at bounding box center [83, 45] width 41 height 7
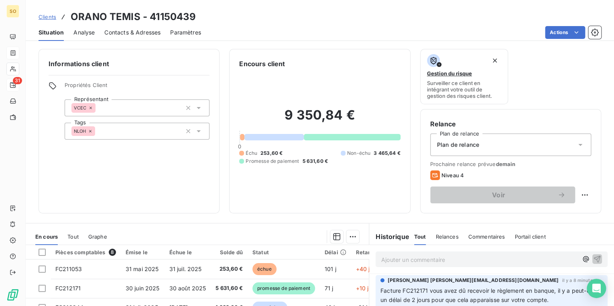
click at [416, 263] on p "Ajouter un commentaire ﻿" at bounding box center [479, 260] width 197 height 10
click at [593, 258] on icon "button" at bounding box center [597, 259] width 8 height 8
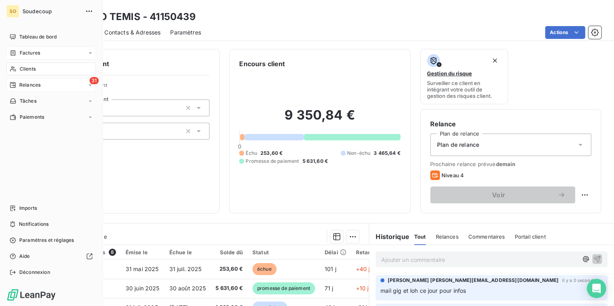
click at [24, 83] on span "Relances" at bounding box center [29, 85] width 21 height 7
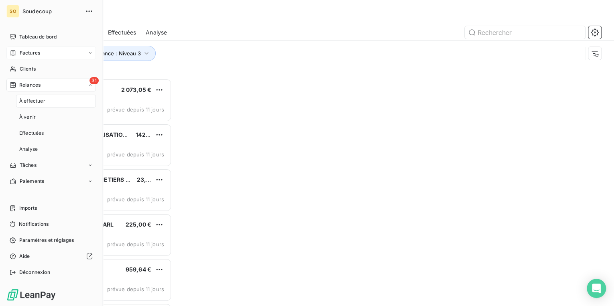
scroll to position [223, 128]
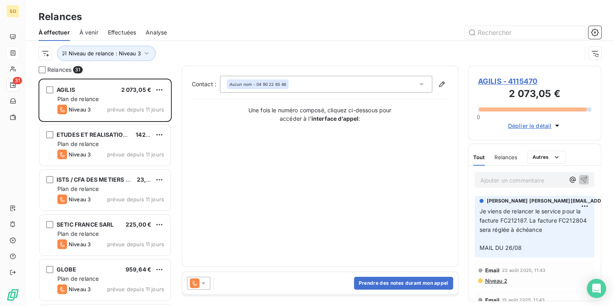
click at [492, 82] on span "AGILIS - 4115470" at bounding box center [535, 81] width 114 height 11
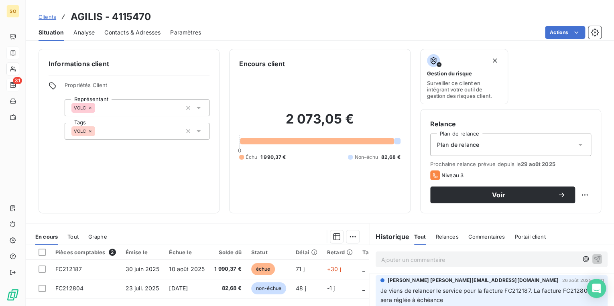
click at [127, 34] on span "Contacts & Adresses" at bounding box center [132, 33] width 56 height 8
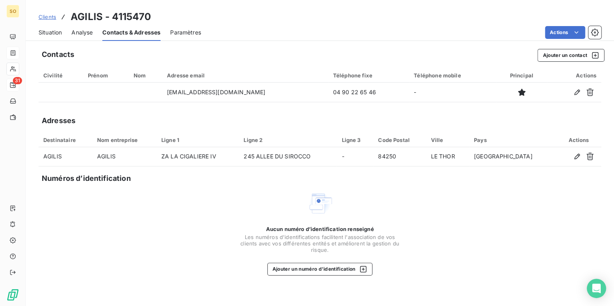
click at [51, 31] on span "Situation" at bounding box center [50, 33] width 23 height 8
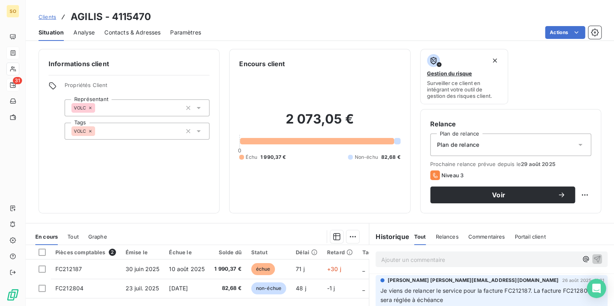
click at [406, 262] on p "Ajouter un commentaire ﻿" at bounding box center [479, 260] width 197 height 10
click at [381, 259] on span "a relancer par tel" at bounding box center [404, 259] width 46 height 7
click at [392, 259] on span "nrp a relancer par tel" at bounding box center [409, 259] width 56 height 7
click at [443, 258] on p "nrp à relancer par tel" at bounding box center [479, 259] width 197 height 9
click at [594, 256] on icon "button" at bounding box center [597, 259] width 7 height 7
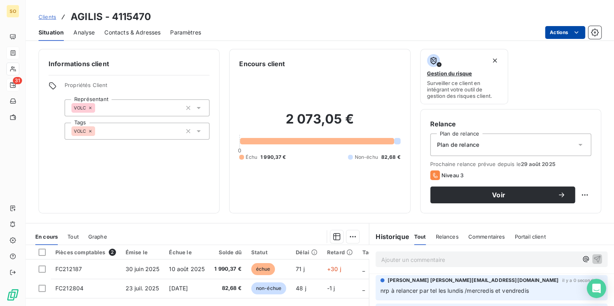
click at [562, 35] on html "SO 31 Clients AGILIS - 4115470 Situation Analyse Contacts & Adresses Paramètres…" at bounding box center [307, 153] width 614 height 306
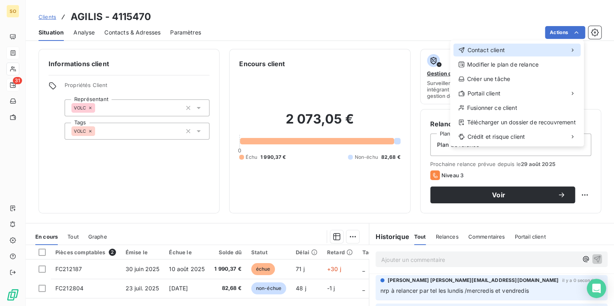
click at [500, 54] on span "Contact client" at bounding box center [485, 50] width 37 height 8
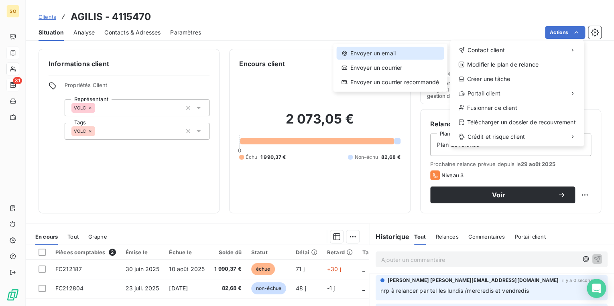
click at [383, 53] on div "Envoyer un email" at bounding box center [389, 53] width 107 height 13
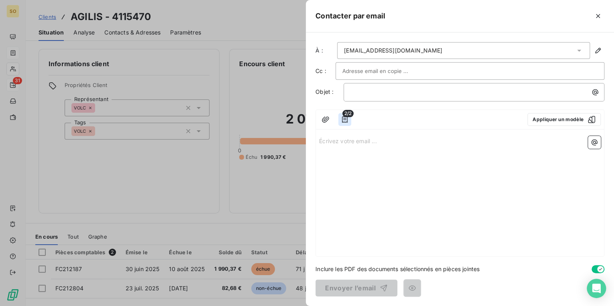
click at [344, 118] on icon "button" at bounding box center [345, 119] width 6 height 6
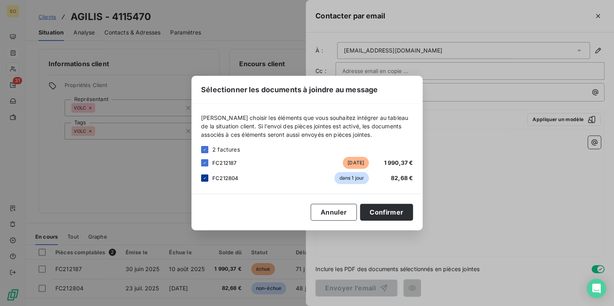
click at [203, 178] on icon at bounding box center [204, 178] width 5 height 5
click at [377, 209] on button "Confirmer" at bounding box center [386, 212] width 53 height 17
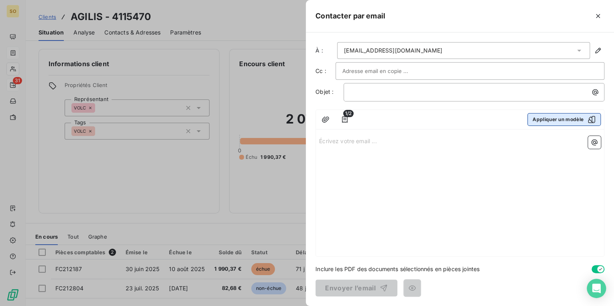
click at [545, 121] on button "Appliquer un modèle" at bounding box center [564, 119] width 73 height 13
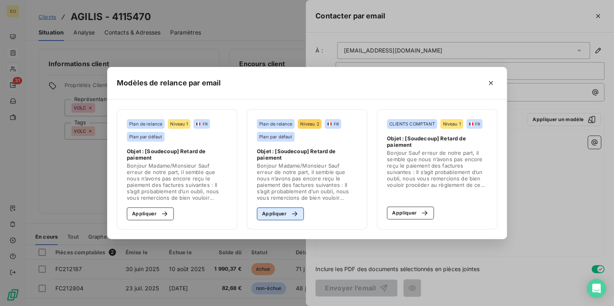
click at [266, 212] on button "Appliquer" at bounding box center [280, 214] width 47 height 13
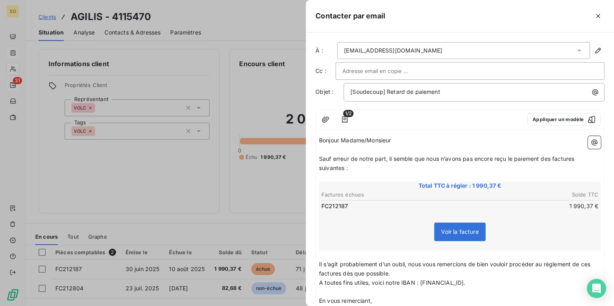
drag, startPoint x: 552, startPoint y: 160, endPoint x: 567, endPoint y: 159, distance: 14.5
click at [552, 159] on span "Sauf erreur de notre part, il semble que nous n’avons pas encore reçu le paieme…" at bounding box center [447, 163] width 257 height 16
drag, startPoint x: 581, startPoint y: 157, endPoint x: 614, endPoint y: 157, distance: 32.5
click at [580, 157] on span "Sauf erreur de notre part, il semble que nous n’avons pas encore reçu le paieme…" at bounding box center [449, 163] width 261 height 16
click at [344, 169] on span "Sauf erreur de notre part, il semble que nous n’avons pas encore reçu le paieme…" at bounding box center [447, 163] width 257 height 16
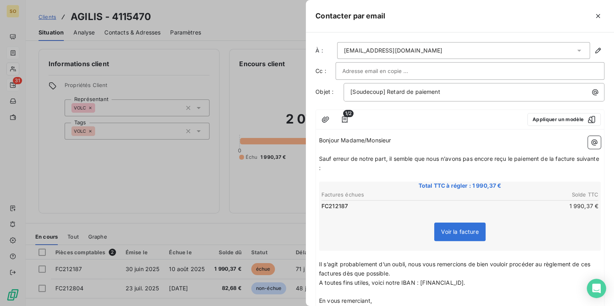
click at [592, 263] on span "Il s’agit probablement d’un oubli, nous vous remercions de bien vouloir procéde…" at bounding box center [455, 269] width 273 height 16
drag, startPoint x: 356, startPoint y: 273, endPoint x: 426, endPoint y: 275, distance: 69.9
click at [356, 273] on span "Il s’agit probablement d’un oubli, nous vous remercions de bien vouloir procéde…" at bounding box center [457, 269] width 277 height 16
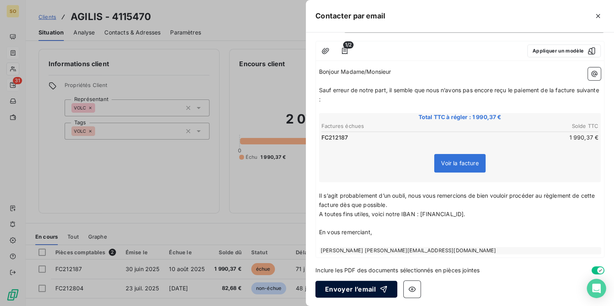
click at [361, 286] on button "Envoyer l’email" at bounding box center [357, 289] width 82 height 17
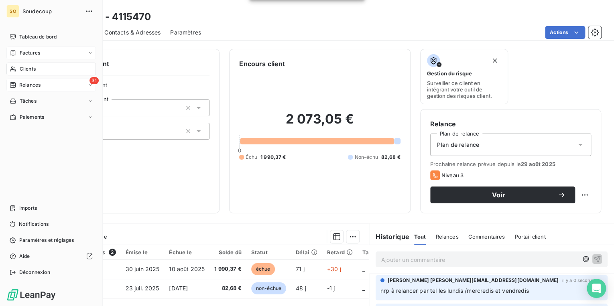
click at [17, 84] on div "Relances" at bounding box center [25, 85] width 31 height 7
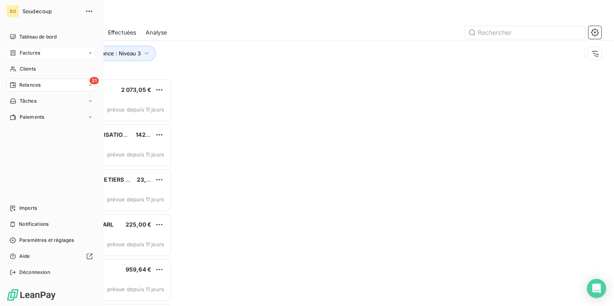
scroll to position [223, 128]
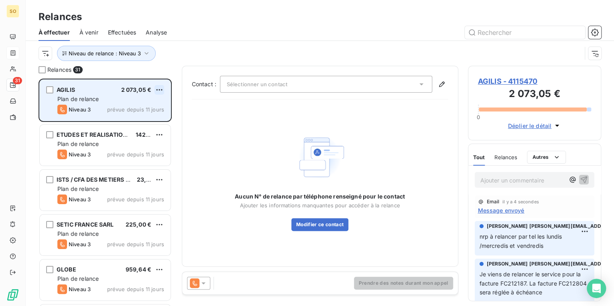
click at [157, 88] on html "SO 31 Relances À effectuer À venir Effectuées Analyse Niveau de relance : Nivea…" at bounding box center [307, 153] width 614 height 306
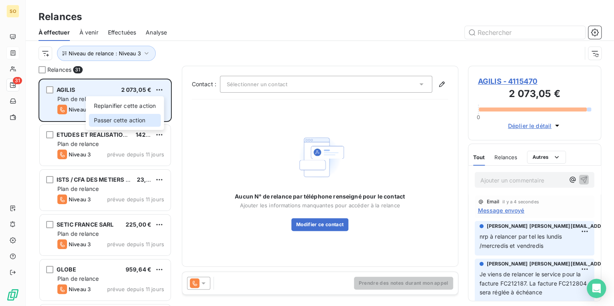
click at [125, 120] on div "Passer cette action" at bounding box center [125, 120] width 72 height 13
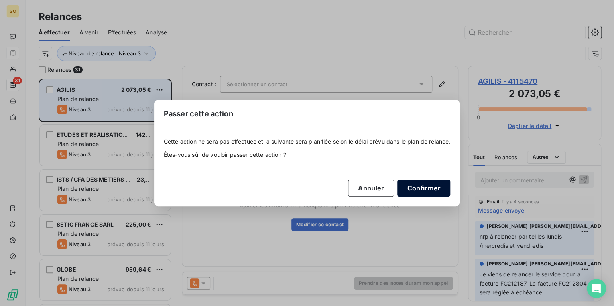
click at [423, 185] on button "Confirmer" at bounding box center [423, 188] width 53 height 17
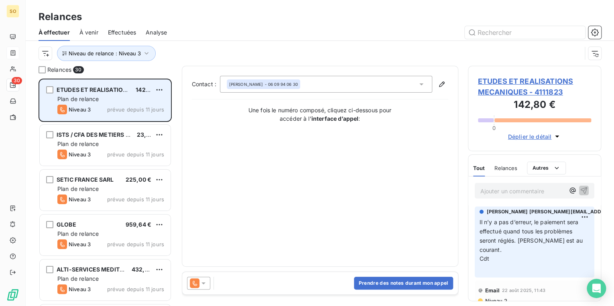
click at [108, 92] on span "ETUDES ET REALISATIONS MECANIQUES" at bounding box center [114, 89] width 115 height 7
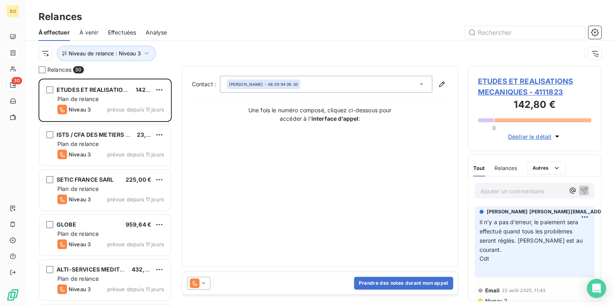
click at [495, 82] on span "ETUDES ET REALISATIONS MECANIQUES - 4111823" at bounding box center [535, 87] width 114 height 22
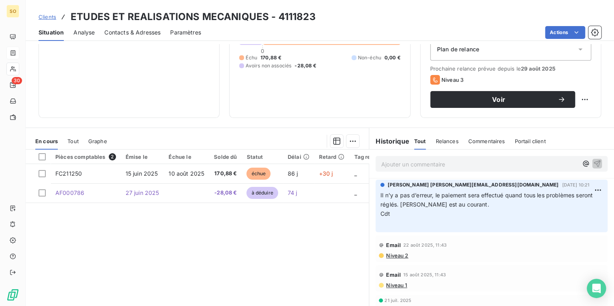
scroll to position [96, 0]
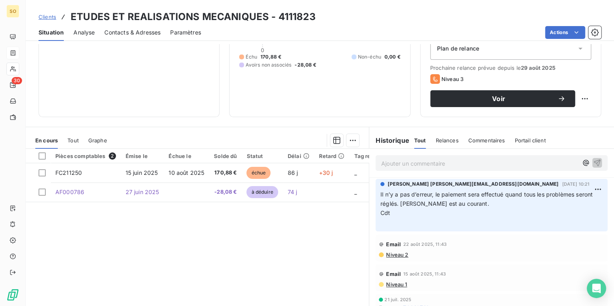
click at [141, 31] on span "Contacts & Adresses" at bounding box center [132, 33] width 56 height 8
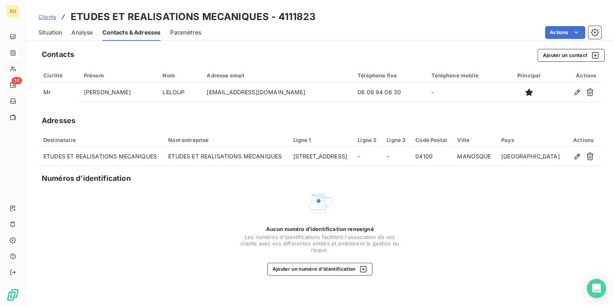
click at [45, 32] on span "Situation" at bounding box center [50, 33] width 23 height 8
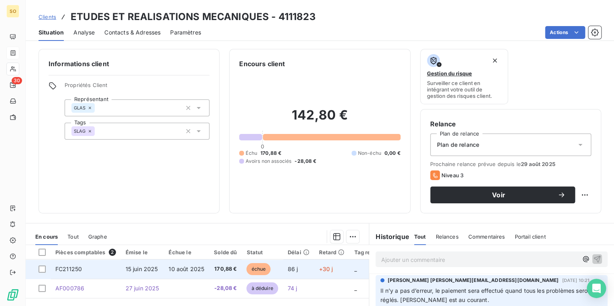
click at [257, 265] on span "échue" at bounding box center [259, 269] width 24 height 12
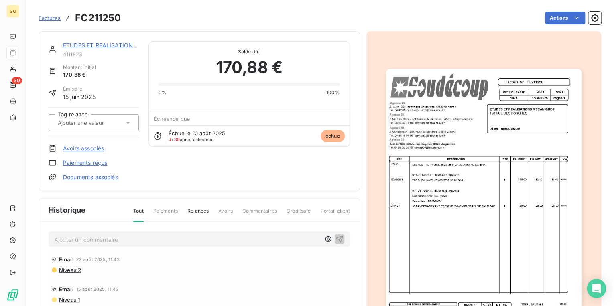
click at [430, 197] on img "button" at bounding box center [484, 208] width 196 height 278
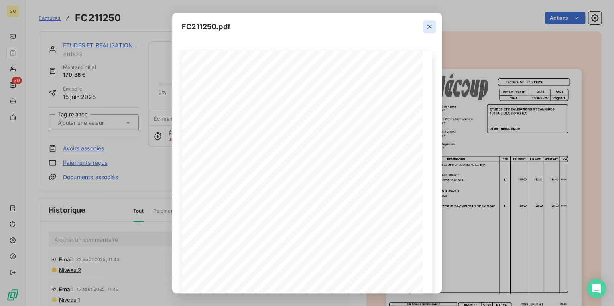
click at [430, 26] on icon "button" at bounding box center [430, 27] width 8 height 8
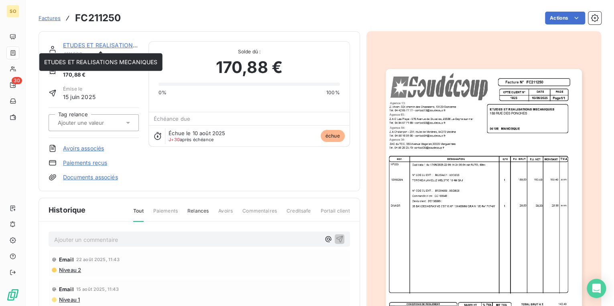
click at [113, 45] on link "ETUDES ET REALISATIONS MECANIQUES" at bounding box center [120, 45] width 114 height 7
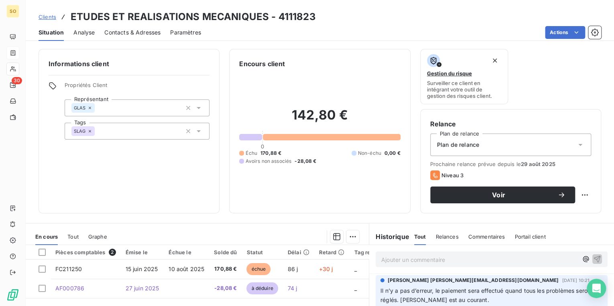
scroll to position [32, 0]
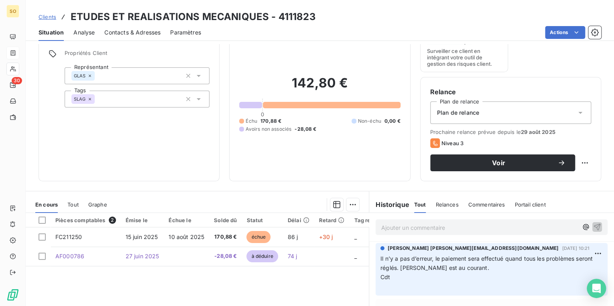
click at [310, 158] on div "142,80 € 0 Échu 170,88 € Non-échu 0,00 € Avoirs non associés -28,08 €" at bounding box center [319, 104] width 161 height 135
click at [123, 32] on span "Contacts & Adresses" at bounding box center [132, 33] width 56 height 8
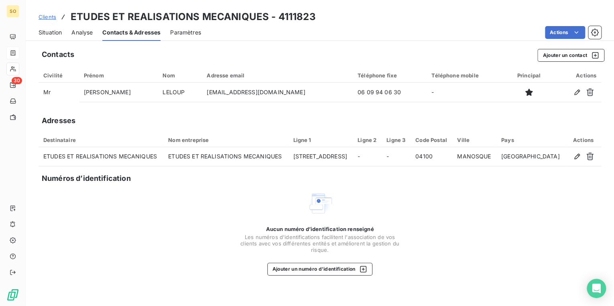
click at [46, 19] on span "Clients" at bounding box center [48, 17] width 18 height 6
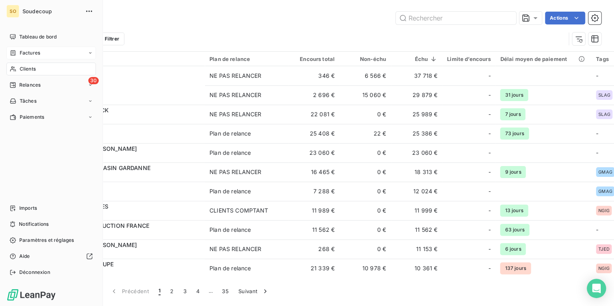
click at [23, 68] on span "Clients" at bounding box center [28, 68] width 16 height 7
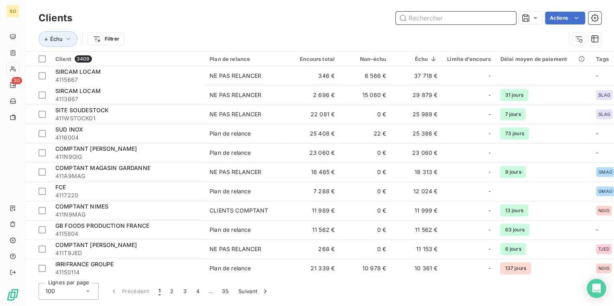
click at [432, 20] on input "text" at bounding box center [456, 18] width 120 height 13
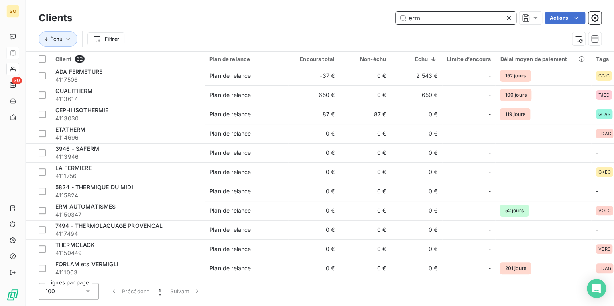
type input "erm"
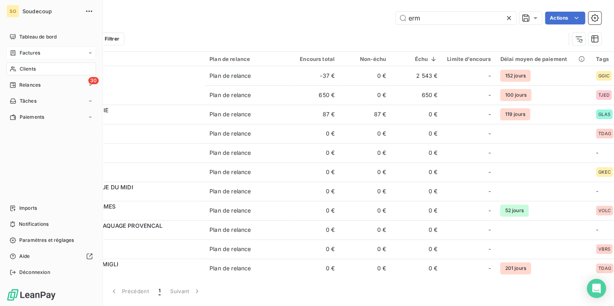
click at [21, 84] on span "Relances" at bounding box center [29, 85] width 21 height 7
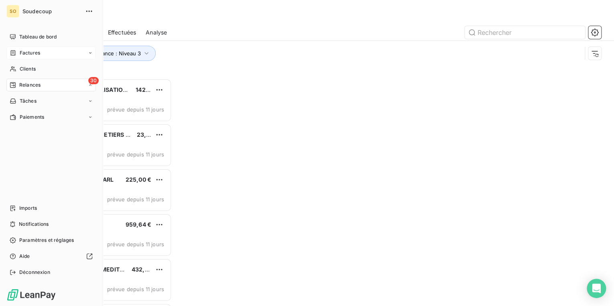
scroll to position [223, 128]
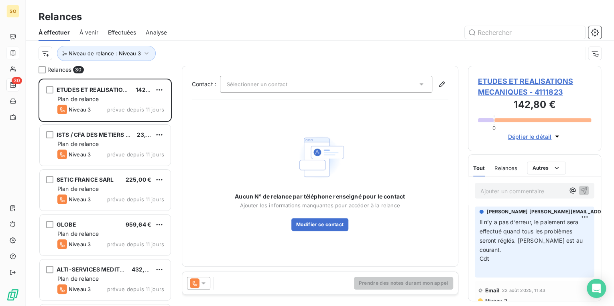
click at [514, 193] on p "Ajouter un commentaire ﻿" at bounding box center [523, 191] width 85 height 10
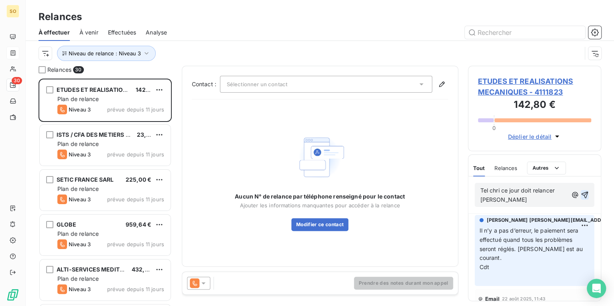
click at [581, 193] on icon "button" at bounding box center [585, 195] width 8 height 8
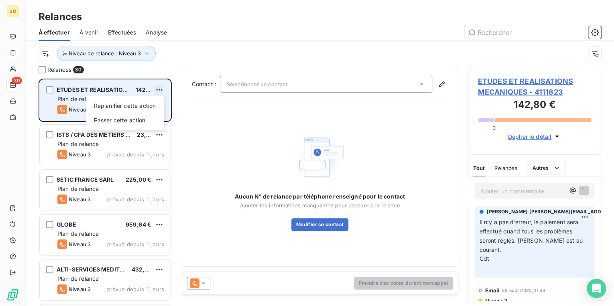
click at [161, 89] on html "SO 30 Relances À effectuer À venir Effectuées Analyse Niveau de relance : Nivea…" at bounding box center [307, 153] width 614 height 306
click at [127, 116] on div "Passer cette action" at bounding box center [125, 120] width 72 height 13
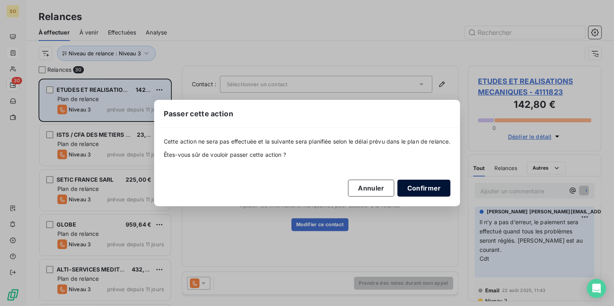
click at [422, 187] on button "Confirmer" at bounding box center [423, 188] width 53 height 17
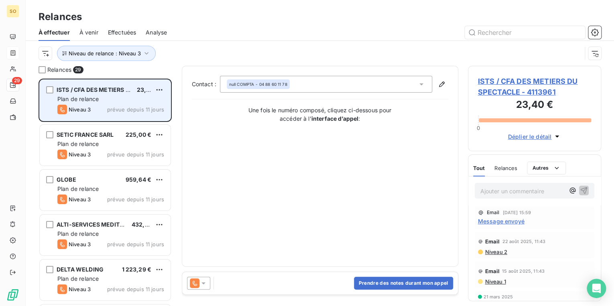
click at [503, 82] on span "ISTS / CFA DES METIERS DU SPECTACLE - 4113961" at bounding box center [535, 87] width 114 height 22
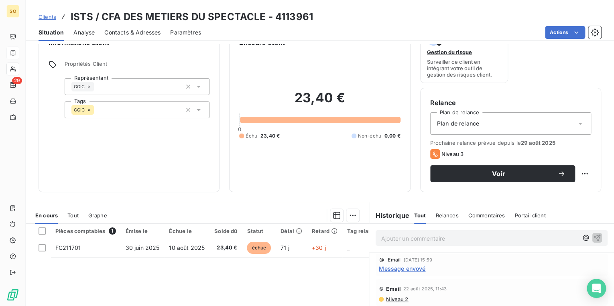
scroll to position [32, 0]
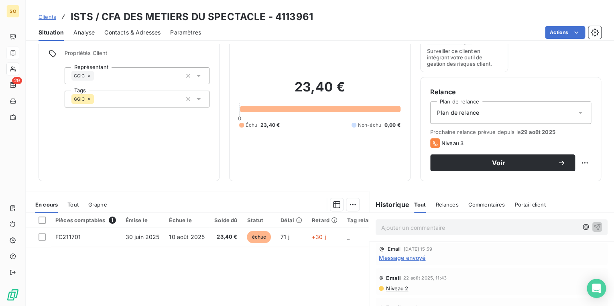
click at [47, 16] on span "Clients" at bounding box center [48, 17] width 18 height 6
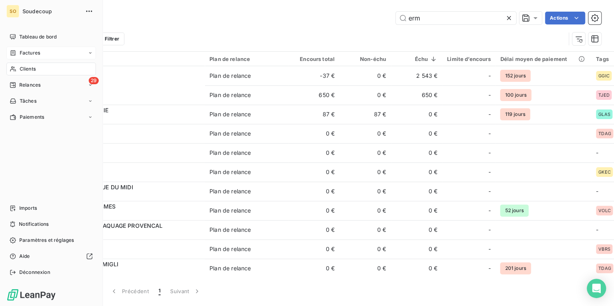
click at [26, 84] on span "Relances" at bounding box center [29, 85] width 21 height 7
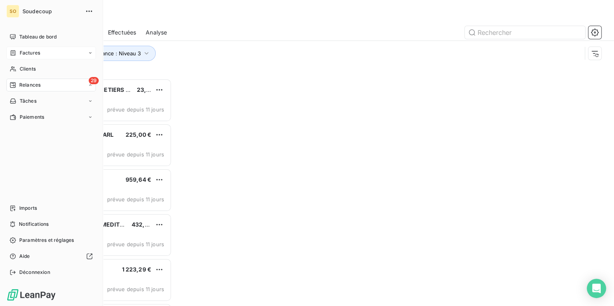
scroll to position [223, 128]
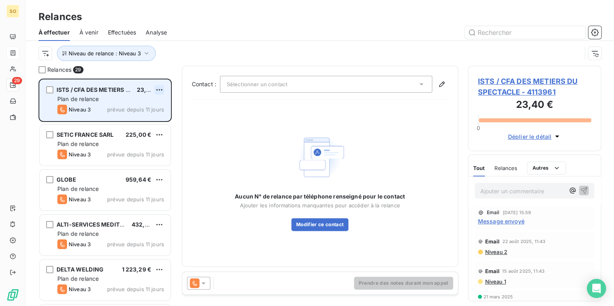
click at [161, 88] on html "SO 29 Relances À effectuer À venir Effectuées Analyse Niveau de relance : Nivea…" at bounding box center [307, 153] width 614 height 306
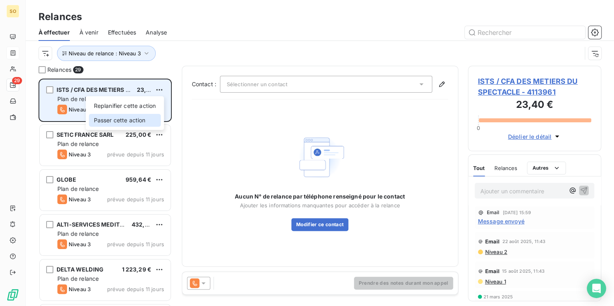
click at [118, 120] on div "Passer cette action" at bounding box center [125, 120] width 72 height 13
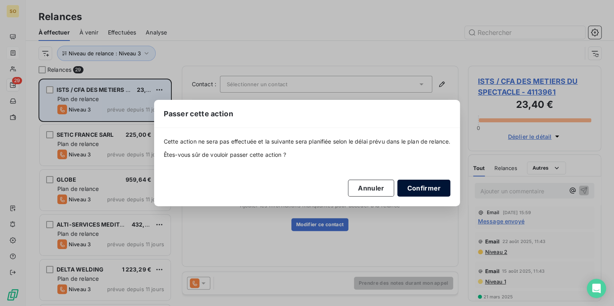
click at [420, 187] on button "Confirmer" at bounding box center [423, 188] width 53 height 17
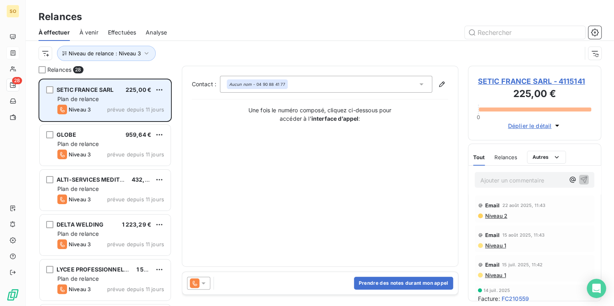
click at [500, 84] on span "SETIC FRANCE SARL - 4115141" at bounding box center [535, 81] width 114 height 11
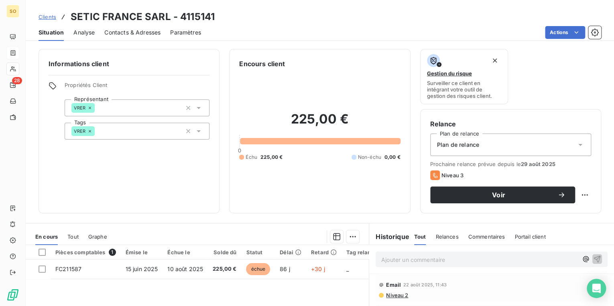
click at [140, 32] on span "Contacts & Adresses" at bounding box center [132, 33] width 56 height 8
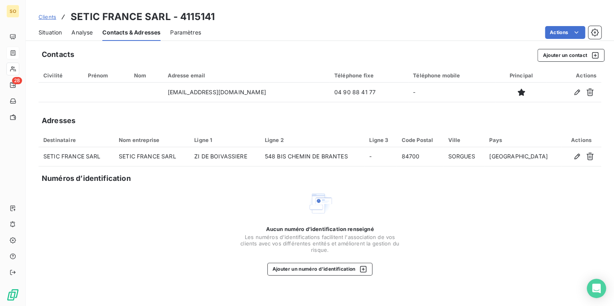
click at [51, 27] on div "Situation" at bounding box center [50, 32] width 23 height 17
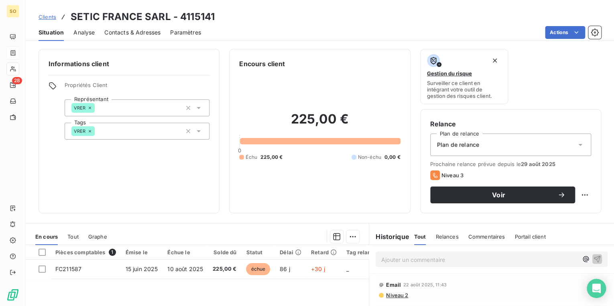
click at [416, 259] on p "Ajouter un commentaire ﻿" at bounding box center [479, 260] width 197 height 10
click at [593, 257] on icon "button" at bounding box center [597, 259] width 8 height 8
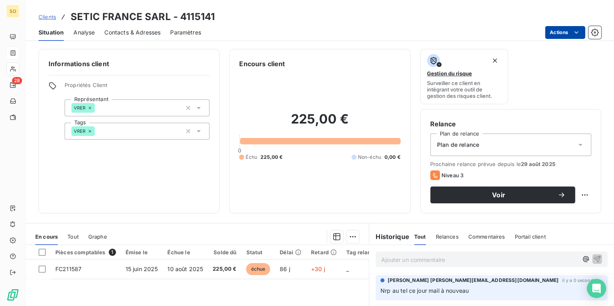
click at [564, 30] on html "SO 28 Clients SETIC [GEOGRAPHIC_DATA] SARL - 4115141 Situation Analyse Contacts…" at bounding box center [307, 153] width 614 height 306
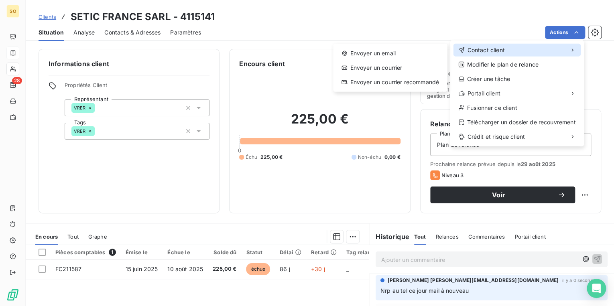
click at [507, 52] on div "Contact client" at bounding box center [517, 50] width 127 height 13
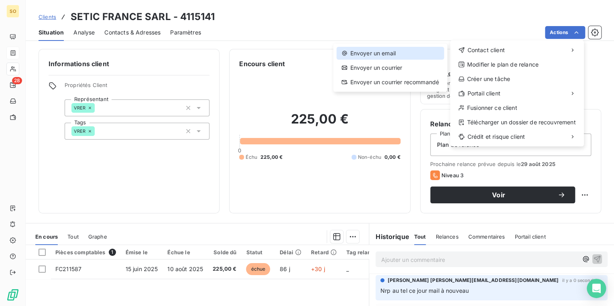
click at [392, 50] on div "Envoyer un email" at bounding box center [389, 53] width 107 height 13
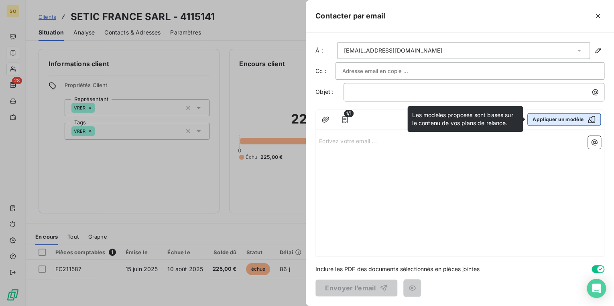
click at [544, 120] on button "Appliquer un modèle" at bounding box center [564, 119] width 73 height 13
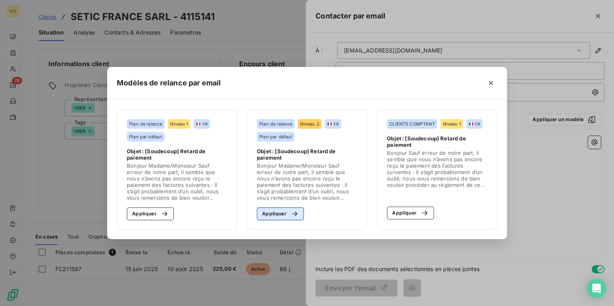
click at [271, 214] on button "Appliquer" at bounding box center [280, 214] width 47 height 13
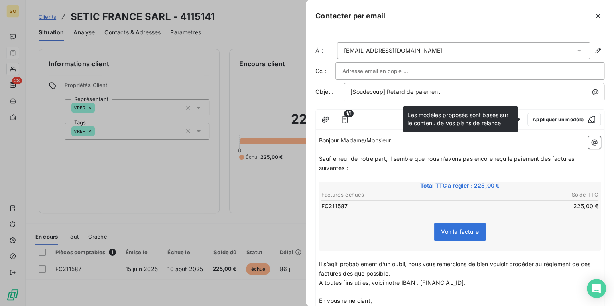
click at [552, 156] on span "Sauf erreur de notre part, il semble que nous n’avons pas encore reçu le paieme…" at bounding box center [447, 163] width 257 height 16
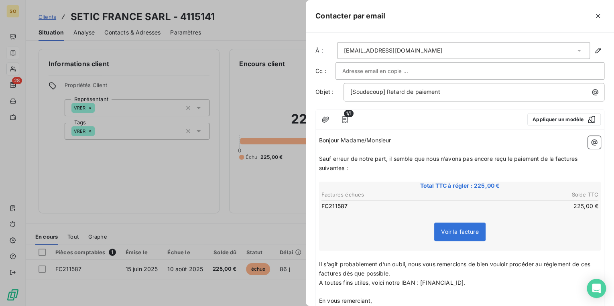
click at [578, 159] on span "Sauf erreur de notre part, il semble que nous n’avons pas encore reçu le paieme…" at bounding box center [449, 163] width 261 height 16
click at [580, 159] on span "Sauf erreur de notre part, il semble que nous n’avons pas encore reçu le paieme…" at bounding box center [449, 163] width 261 height 16
click at [344, 168] on span "Sauf erreur de notre part, il semble que nous n’avons pas encore reçu le paieme…" at bounding box center [447, 163] width 257 height 16
click at [340, 271] on span "Il s’agit probablement d’un oubli, nous vous remercions de bien vouloir procéde…" at bounding box center [455, 269] width 273 height 16
click at [592, 262] on span "Il s’agit probablement d’un oubli, nous vous remercions de bien vouloir procéde…" at bounding box center [455, 269] width 273 height 16
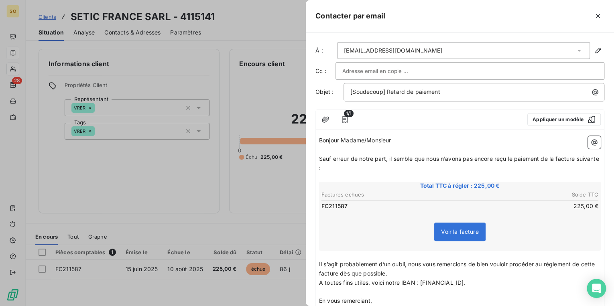
scroll to position [69, 0]
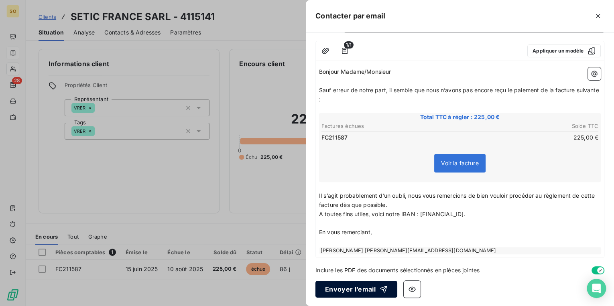
click at [363, 287] on button "Envoyer l’email" at bounding box center [357, 289] width 82 height 17
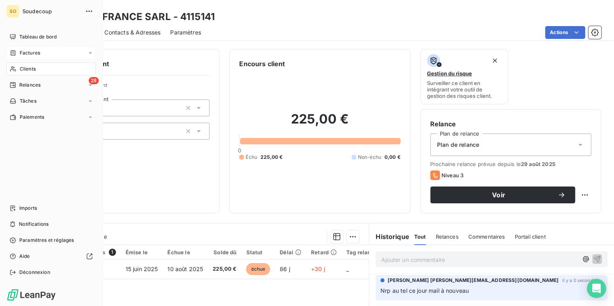
click at [28, 85] on span "Relances" at bounding box center [29, 85] width 21 height 7
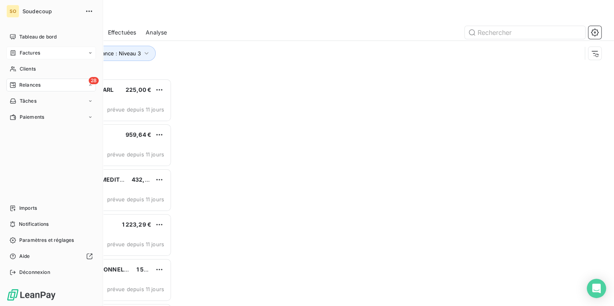
scroll to position [223, 128]
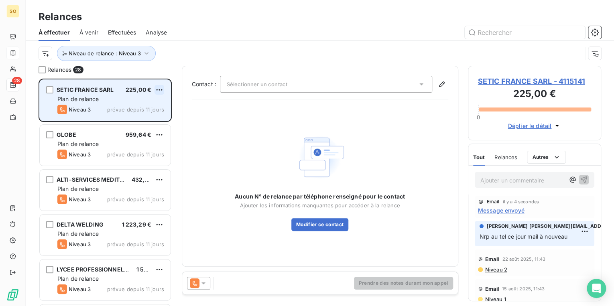
click at [159, 88] on html "SO 28 Relances À effectuer À venir Effectuées Analyse Niveau de relance : Nivea…" at bounding box center [307, 153] width 614 height 306
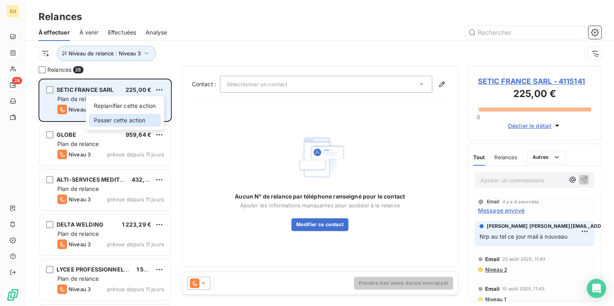
click at [117, 120] on div "Passer cette action" at bounding box center [125, 120] width 72 height 13
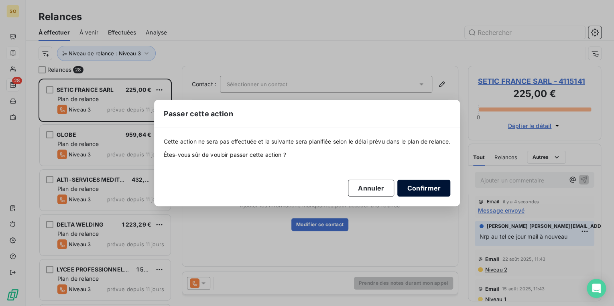
click at [425, 188] on button "Confirmer" at bounding box center [423, 188] width 53 height 17
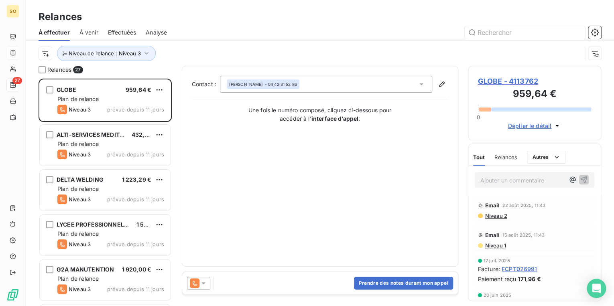
click at [496, 83] on span "GLOBE - 4113762" at bounding box center [535, 81] width 114 height 11
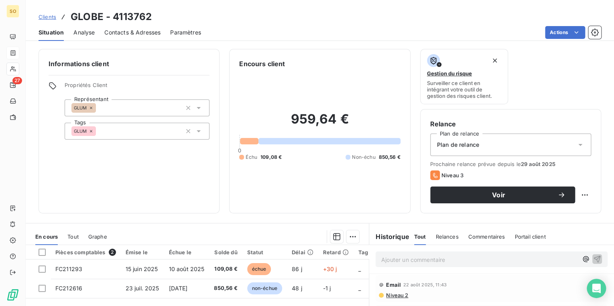
click at [119, 32] on span "Contacts & Adresses" at bounding box center [132, 33] width 56 height 8
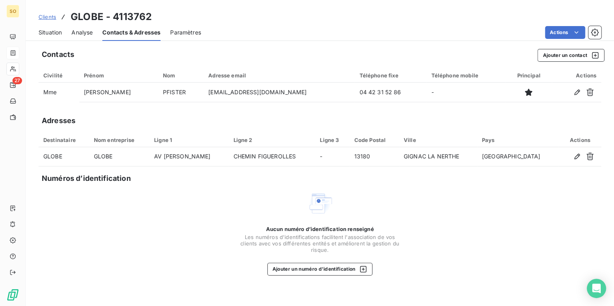
click at [43, 31] on span "Situation" at bounding box center [50, 33] width 23 height 8
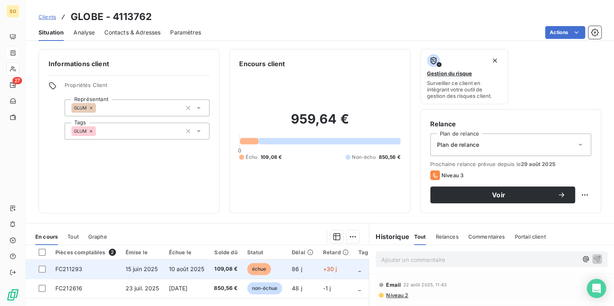
click at [181, 268] on span "10 août 2025" at bounding box center [187, 269] width 36 height 7
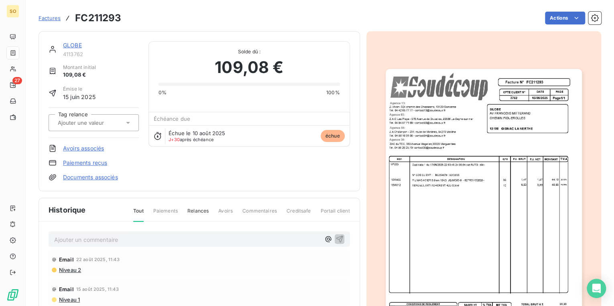
click at [79, 41] on div "GLOBE" at bounding box center [101, 45] width 76 height 8
click at [78, 42] on link "GLOBE" at bounding box center [72, 45] width 19 height 7
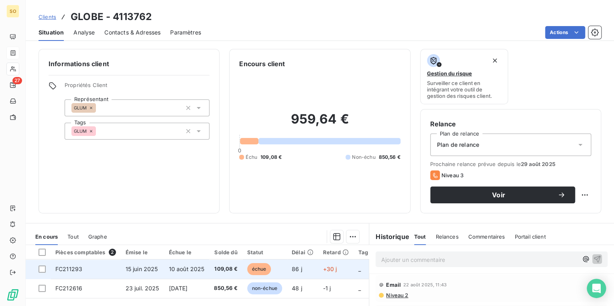
click at [259, 271] on span "échue" at bounding box center [259, 269] width 24 height 12
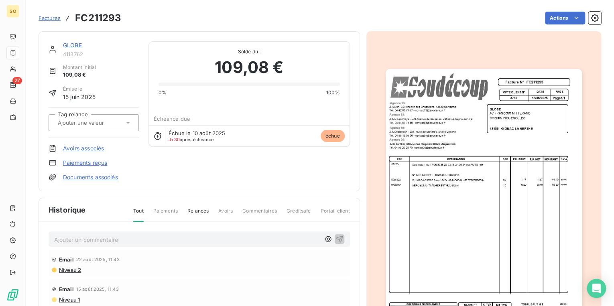
click at [69, 43] on link "GLOBE" at bounding box center [72, 45] width 19 height 7
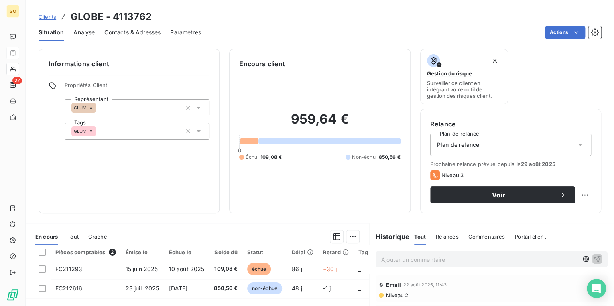
click at [146, 34] on span "Contacts & Adresses" at bounding box center [132, 33] width 56 height 8
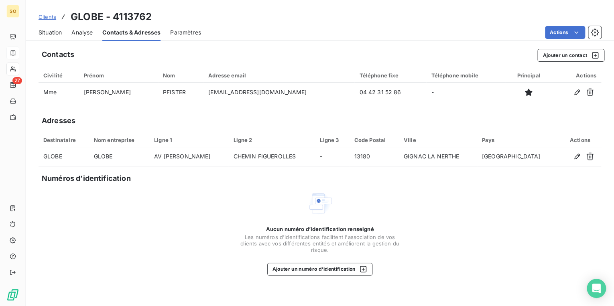
click at [59, 31] on span "Situation" at bounding box center [50, 33] width 23 height 8
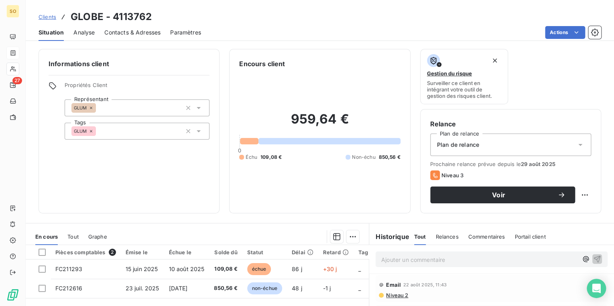
click at [396, 293] on span "Niveau 2" at bounding box center [396, 295] width 23 height 6
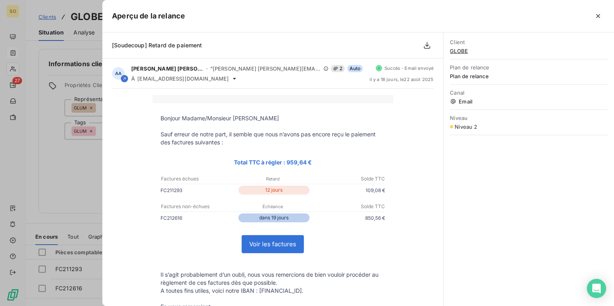
click at [85, 46] on div at bounding box center [307, 153] width 614 height 306
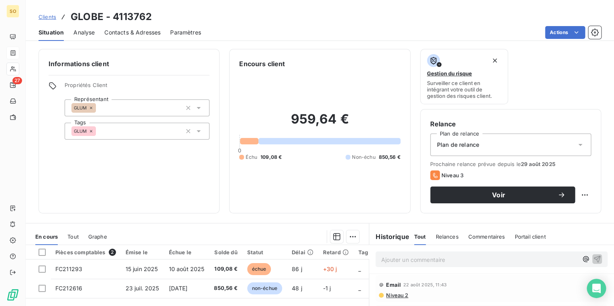
click at [146, 33] on span "Contacts & Adresses" at bounding box center [132, 33] width 56 height 8
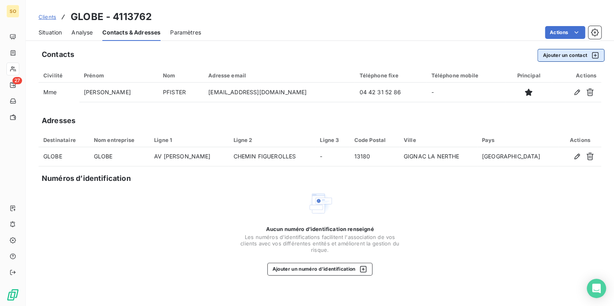
click at [555, 57] on button "Ajouter un contact" at bounding box center [571, 55] width 67 height 13
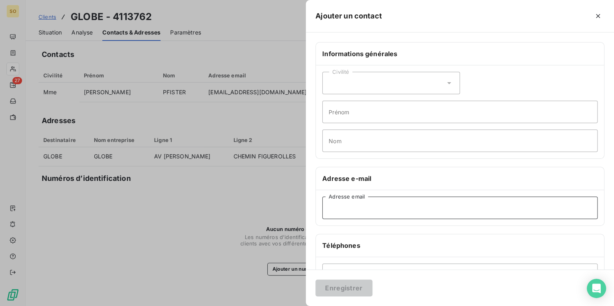
click at [353, 205] on input "Adresse email" at bounding box center [459, 208] width 275 height 22
type input "sarlglobe@gmail.com"
click at [345, 284] on button "Enregistrer" at bounding box center [344, 288] width 57 height 17
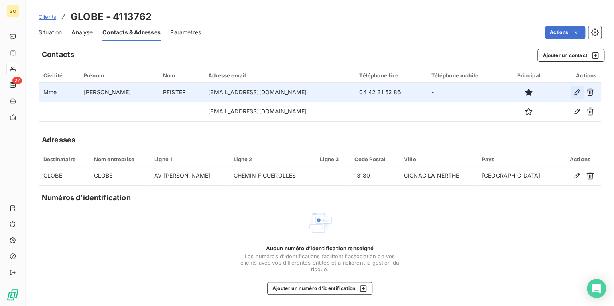
click at [575, 92] on icon "button" at bounding box center [578, 93] width 6 height 6
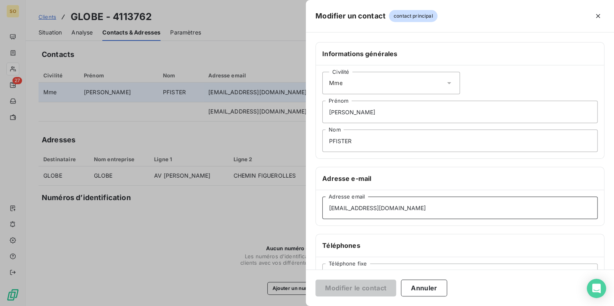
drag, startPoint x: 396, startPoint y: 210, endPoint x: 300, endPoint y: 205, distance: 95.7
click at [304, 306] on div "Modifier un contact contact principal Informations générales Civilité Mme BEATR…" at bounding box center [307, 306] width 614 height 0
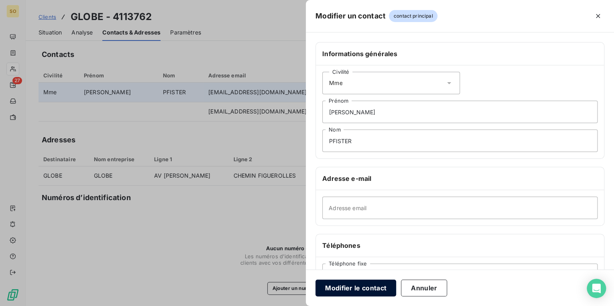
click at [362, 289] on button "Modifier le contact" at bounding box center [356, 288] width 81 height 17
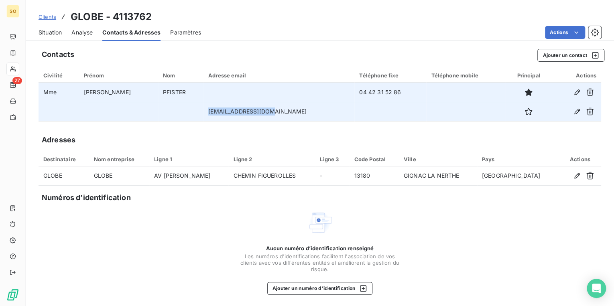
drag, startPoint x: 262, startPoint y: 112, endPoint x: 185, endPoint y: 112, distance: 77.1
click at [185, 112] on tr "sarlglobe@gmail.com" at bounding box center [320, 111] width 563 height 19
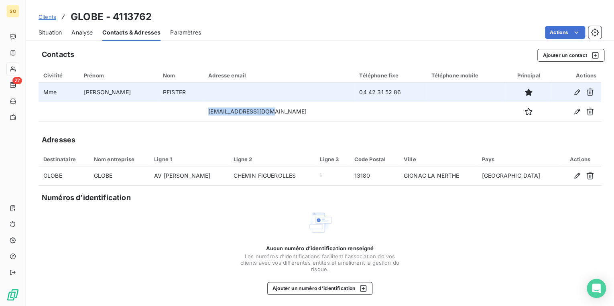
copy tr "sarlglobe@gmail.com"
click at [573, 95] on icon "button" at bounding box center [577, 92] width 8 height 8
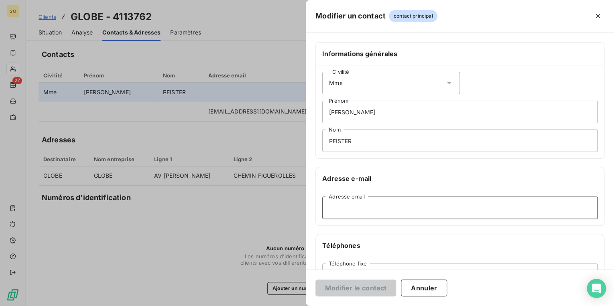
click at [390, 201] on input "Adresse email" at bounding box center [459, 208] width 275 height 22
type input "v"
paste input "sarlglobe@gmail.com"
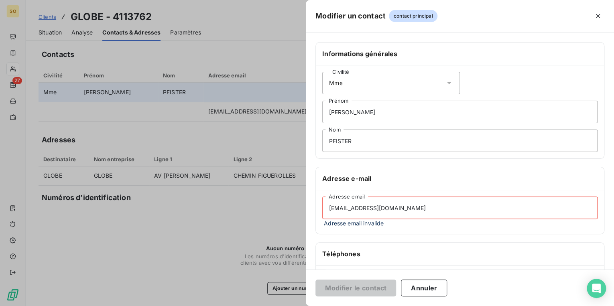
click at [341, 207] on input "sarlglobe@gmail.com" at bounding box center [459, 208] width 275 height 22
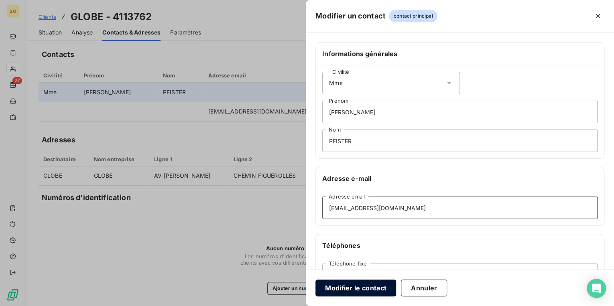
type input "sarlglobe@gmail.com"
click at [369, 285] on button "Modifier le contact" at bounding box center [356, 288] width 81 height 17
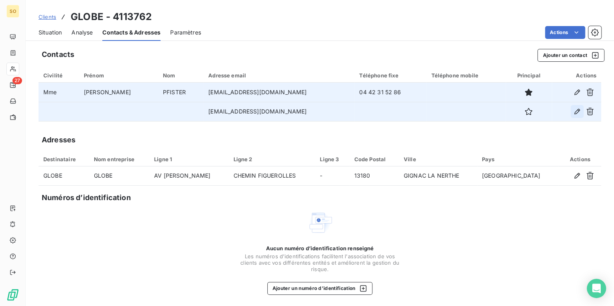
click at [574, 116] on button "button" at bounding box center [577, 111] width 13 height 13
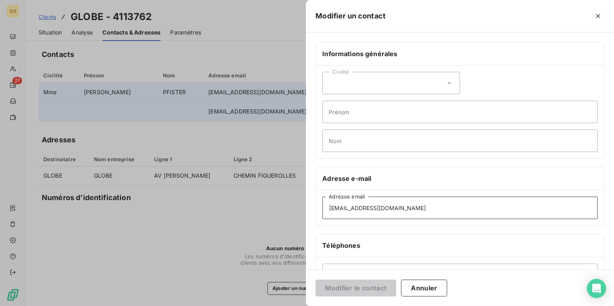
drag, startPoint x: 398, startPoint y: 209, endPoint x: 247, endPoint y: 204, distance: 151.1
click at [244, 306] on div "Modifier un contact Informations générales Civilité Prénom Nom Adresse e-mail s…" at bounding box center [307, 306] width 614 height 0
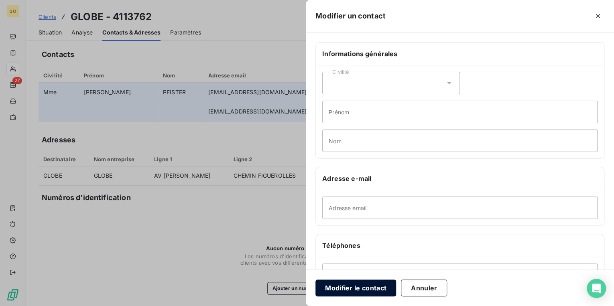
click at [339, 289] on button "Modifier le contact" at bounding box center [356, 288] width 81 height 17
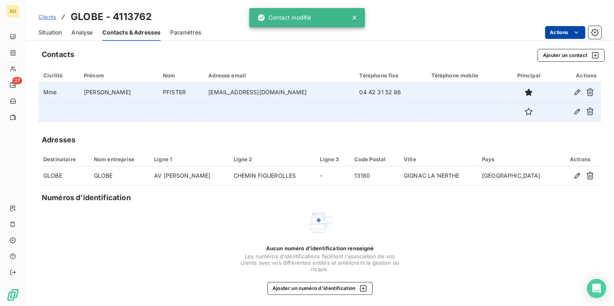
click at [564, 33] on html "SO 27 Clients GLOBE - 4113762 Situation Analyse Contacts & Adresses Paramètres …" at bounding box center [307, 153] width 614 height 306
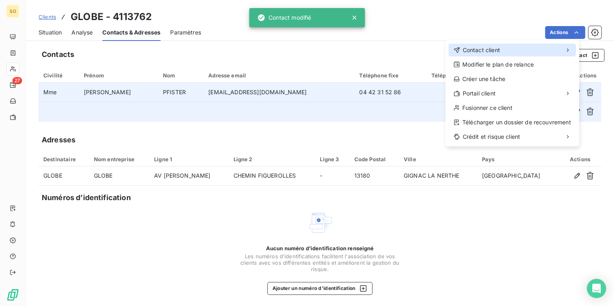
click at [460, 49] on div "Contact client" at bounding box center [477, 50] width 47 height 8
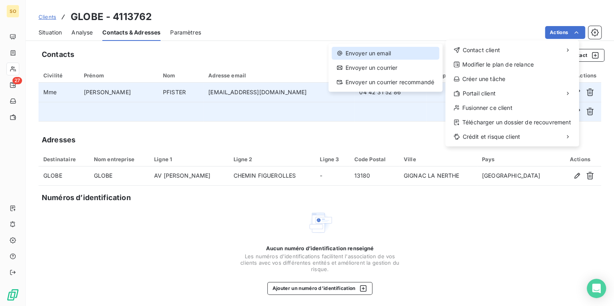
click at [382, 51] on div "Envoyer un email" at bounding box center [385, 53] width 107 height 13
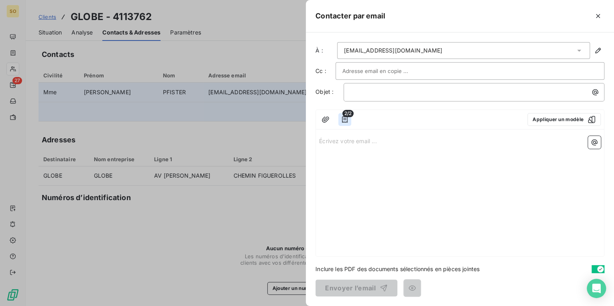
click at [341, 119] on icon "button" at bounding box center [345, 120] width 8 height 8
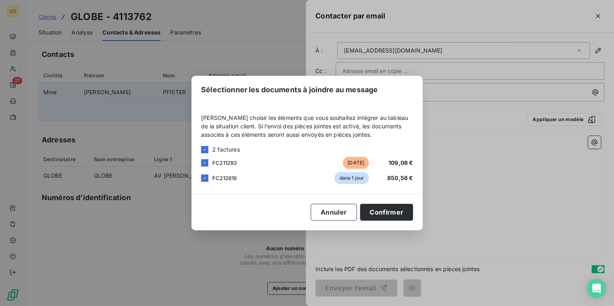
drag, startPoint x: 201, startPoint y: 178, endPoint x: 226, endPoint y: 184, distance: 26.3
click at [201, 178] on div at bounding box center [204, 178] width 7 height 7
click at [377, 212] on button "Confirmer" at bounding box center [386, 212] width 53 height 17
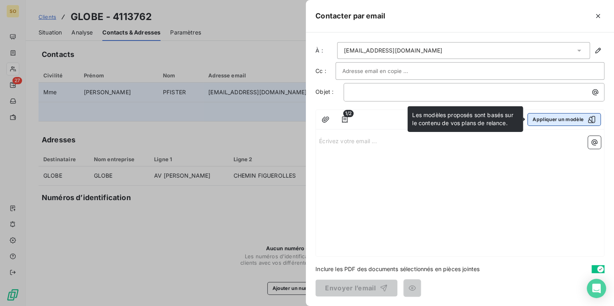
click at [554, 119] on button "Appliquer un modèle" at bounding box center [564, 119] width 73 height 13
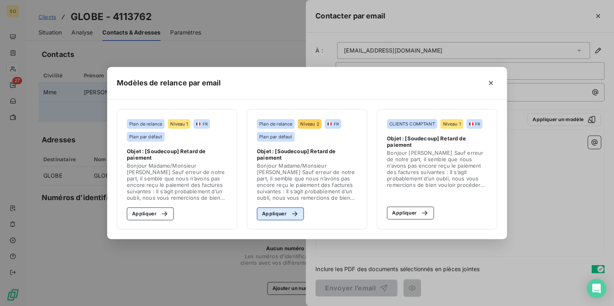
click at [272, 210] on button "Appliquer" at bounding box center [280, 214] width 47 height 13
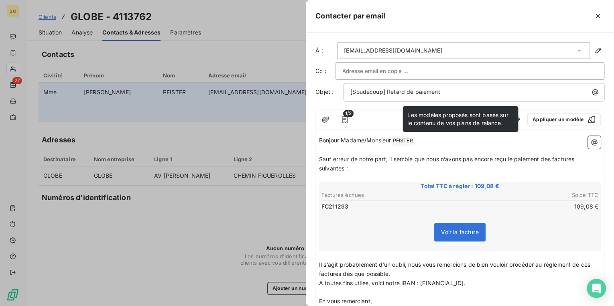
click at [552, 158] on span "Sauf erreur de notre part, il semble que nous n’avons pas encore reçu le paieme…" at bounding box center [447, 164] width 257 height 16
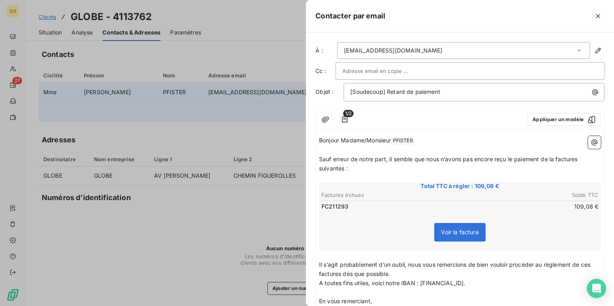
click at [578, 161] on span "Sauf erreur de notre part, il semble que nous n’avons pas encore reçu le paieme…" at bounding box center [449, 164] width 261 height 16
click at [344, 169] on span "Sauf erreur de notre part, il semble que nous n’avons pas encore reçu le paieme…" at bounding box center [447, 164] width 257 height 16
click at [340, 274] on span "Il s’agit probablement d’un oubli, nous vous remercions de bien vouloir procéde…" at bounding box center [455, 269] width 273 height 16
click at [592, 264] on span "Il s’agit probablement d’un oubli, nous vous remercions de bien vouloir procéde…" at bounding box center [455, 269] width 273 height 16
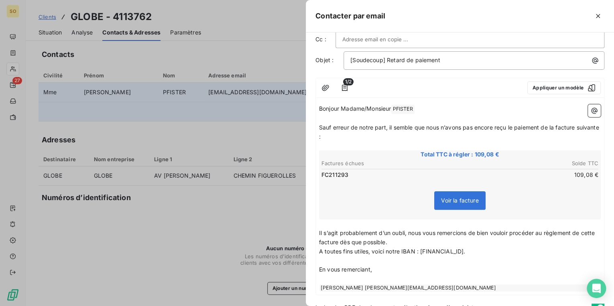
scroll to position [69, 0]
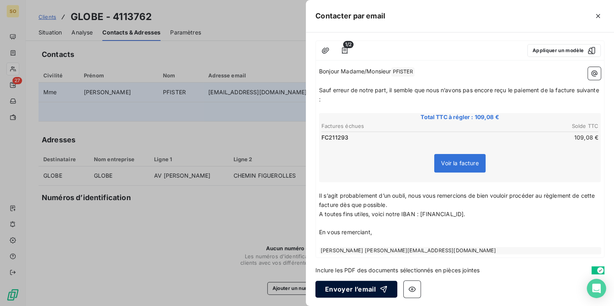
click at [353, 289] on button "Envoyer l’email" at bounding box center [357, 289] width 82 height 17
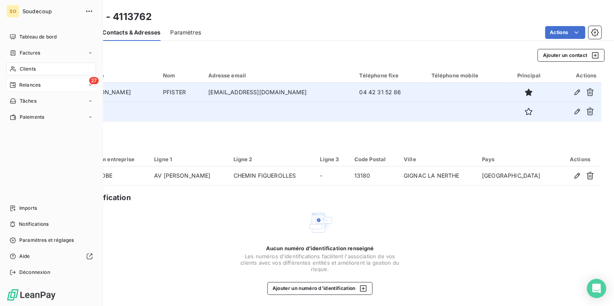
click at [20, 86] on span "Relances" at bounding box center [29, 85] width 21 height 7
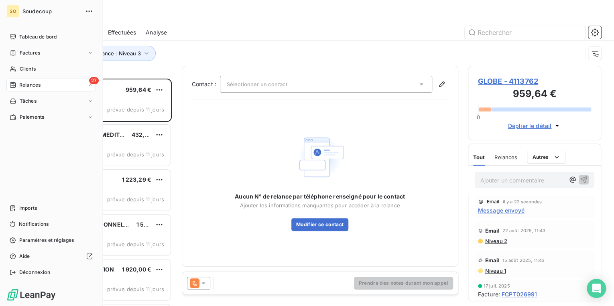
scroll to position [223, 128]
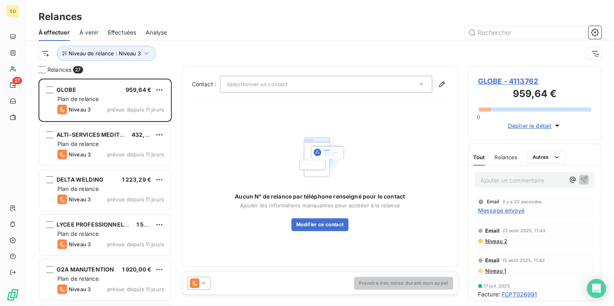
click at [526, 81] on span "GLOBE - 4113762" at bounding box center [535, 81] width 114 height 11
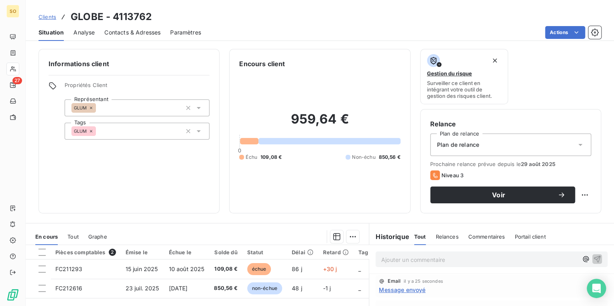
click at [412, 261] on p "Ajouter un commentaire ﻿" at bounding box center [479, 260] width 197 height 10
click at [594, 259] on icon "button" at bounding box center [597, 259] width 7 height 7
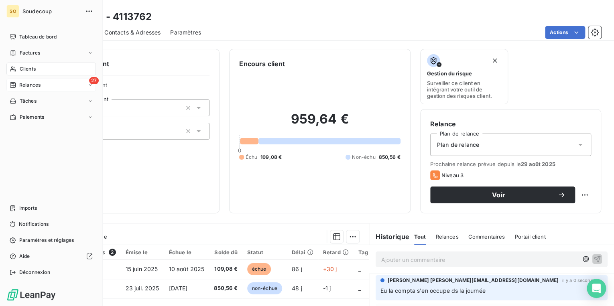
click at [34, 83] on span "Relances" at bounding box center [29, 85] width 21 height 7
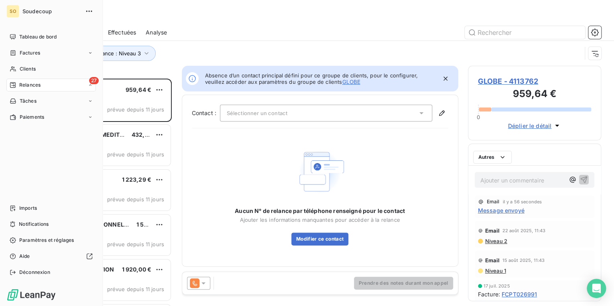
scroll to position [223, 128]
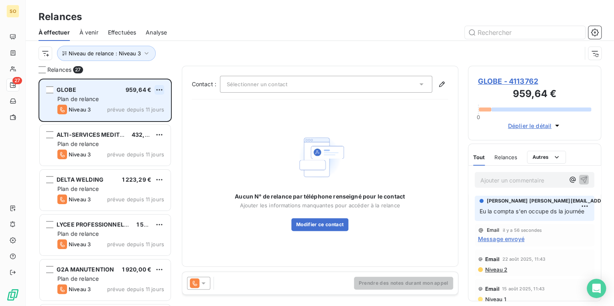
click at [161, 86] on html "SO 27 Relances À effectuer À venir Effectuées Analyse Niveau de relance : Nivea…" at bounding box center [307, 153] width 614 height 306
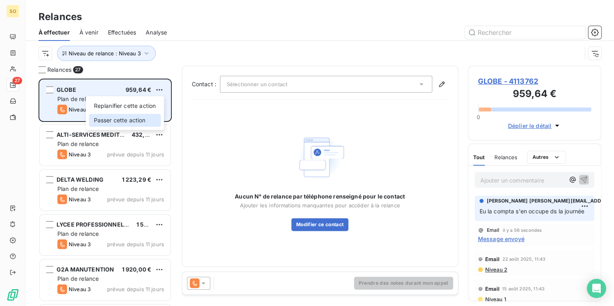
click at [124, 120] on div "Passer cette action" at bounding box center [125, 120] width 72 height 13
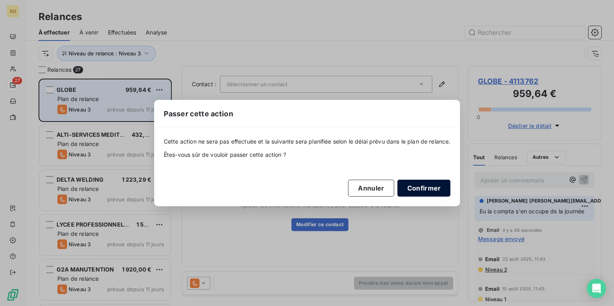
click at [430, 188] on button "Confirmer" at bounding box center [423, 188] width 53 height 17
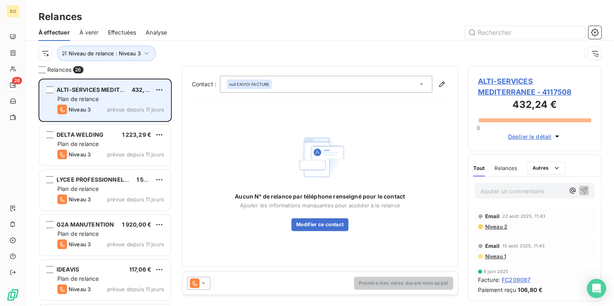
click at [492, 84] on span "ALTI-SERVICES MEDITERRANEE - 4117508" at bounding box center [535, 87] width 114 height 22
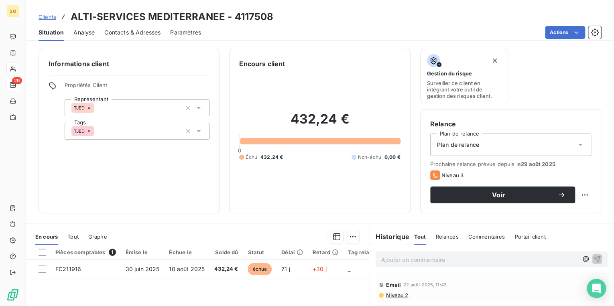
click at [142, 32] on span "Contacts & Adresses" at bounding box center [132, 33] width 56 height 8
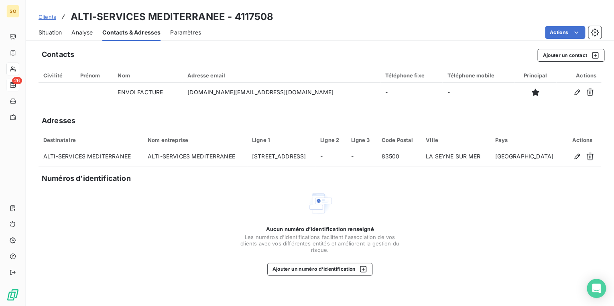
click at [44, 32] on span "Situation" at bounding box center [50, 33] width 23 height 8
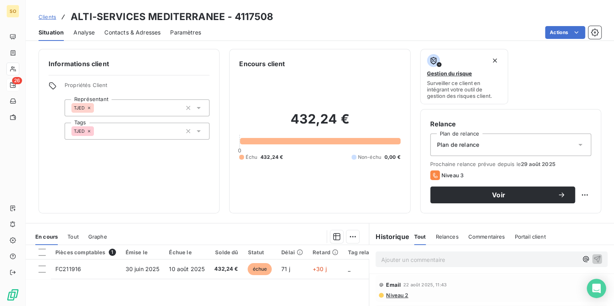
click at [124, 33] on span "Contacts & Adresses" at bounding box center [132, 33] width 56 height 8
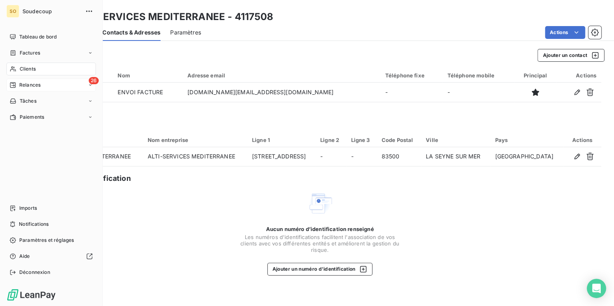
click at [30, 85] on span "Relances" at bounding box center [29, 85] width 21 height 7
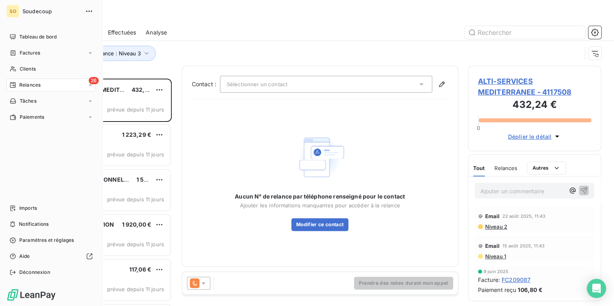
scroll to position [223, 128]
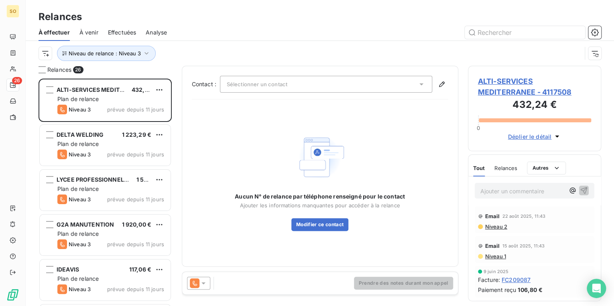
click at [503, 83] on span "ALTI-SERVICES MEDITERRANEE - 4117508" at bounding box center [535, 87] width 114 height 22
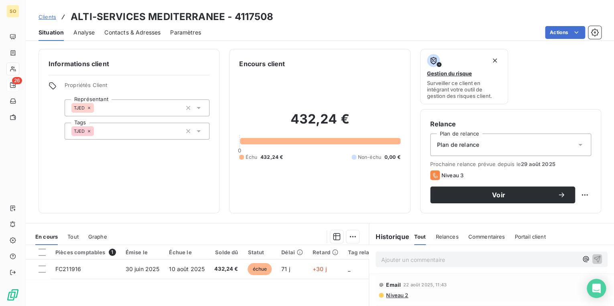
click at [121, 37] on div "Contacts & Adresses" at bounding box center [132, 32] width 56 height 17
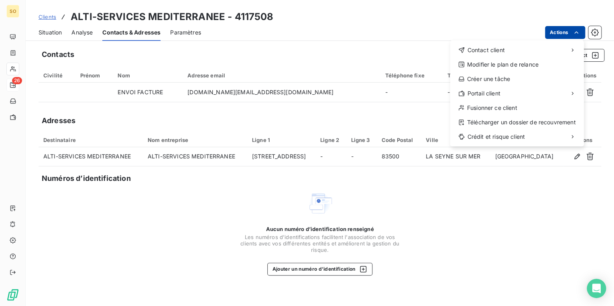
click at [567, 36] on html "SO 26 Clients ALTI-SERVICES MEDITERRANEE - 4117508 Situation Analyse Contacts &…" at bounding box center [307, 153] width 614 height 306
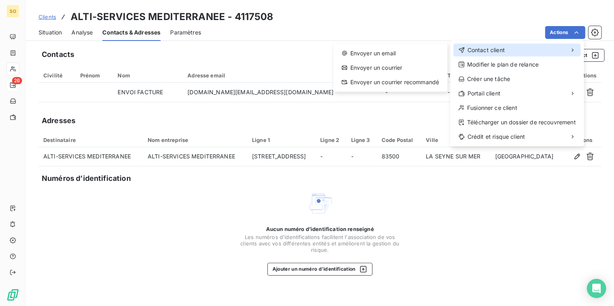
click at [496, 46] on span "Contact client" at bounding box center [485, 50] width 37 height 8
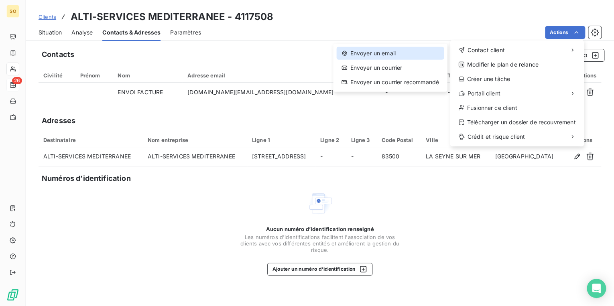
click at [381, 51] on div "Envoyer un email" at bounding box center [389, 53] width 107 height 13
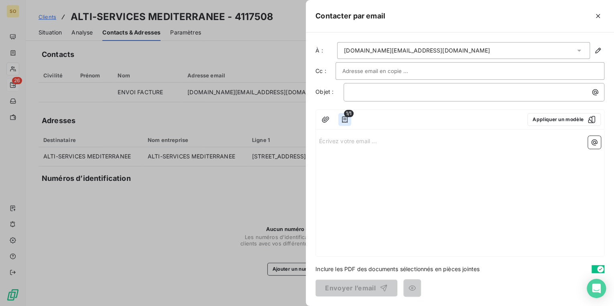
click at [346, 117] on icon "button" at bounding box center [345, 120] width 8 height 8
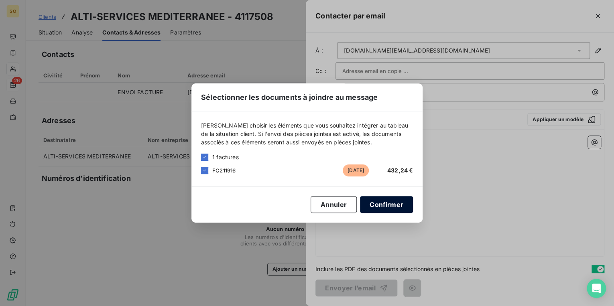
click at [390, 205] on button "Confirmer" at bounding box center [386, 204] width 53 height 17
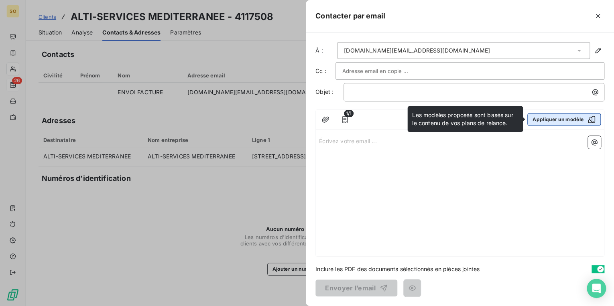
click at [541, 121] on button "Appliquer un modèle" at bounding box center [564, 119] width 73 height 13
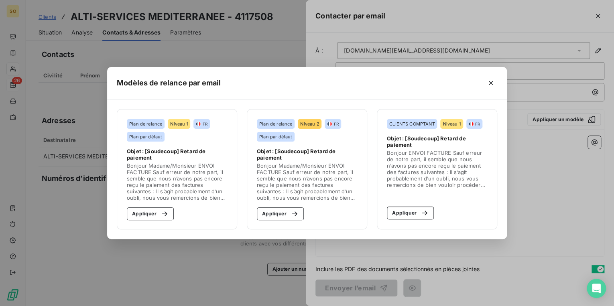
click at [276, 206] on section "Plan de relance Niveau 2 FR Plan par défaut Objet : [Soudecoup] Retard de paiem…" at bounding box center [307, 169] width 120 height 120
click at [283, 214] on button "Appliquer" at bounding box center [280, 214] width 47 height 13
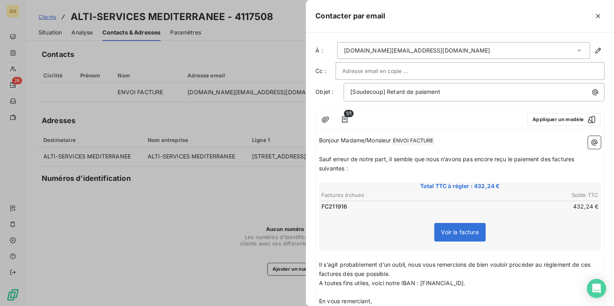
click at [552, 159] on span "Sauf erreur de notre part, il semble que nous n’avons pas encore reçu le paieme…" at bounding box center [447, 164] width 257 height 16
click at [580, 161] on span "Sauf erreur de notre part, il semble que nous n’avons pas encore reçu le paieme…" at bounding box center [449, 164] width 261 height 16
click at [344, 167] on span "Sauf erreur de notre part, il semble que nous n’avons pas encore reçu le paieme…" at bounding box center [447, 164] width 257 height 16
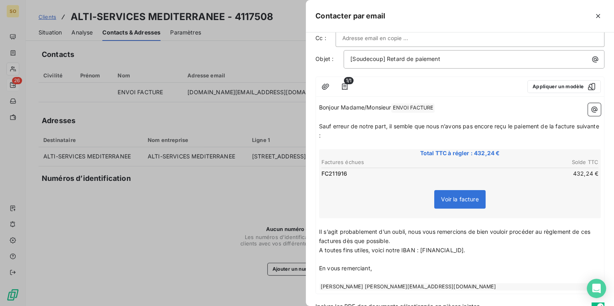
scroll to position [64, 0]
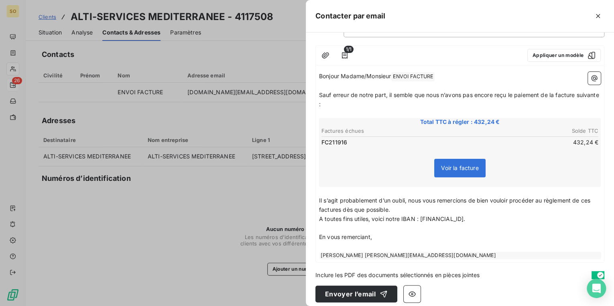
click at [592, 197] on span "Il s’agit probablement d’un oubli, nous vous remercions de bien vouloir procéde…" at bounding box center [455, 205] width 273 height 16
click at [356, 208] on span "Il s’agit probablement d’un oubli, nous vous remercions de bien vouloir procéde…" at bounding box center [457, 205] width 277 height 16
click at [349, 292] on button "Envoyer l’email" at bounding box center [357, 294] width 82 height 17
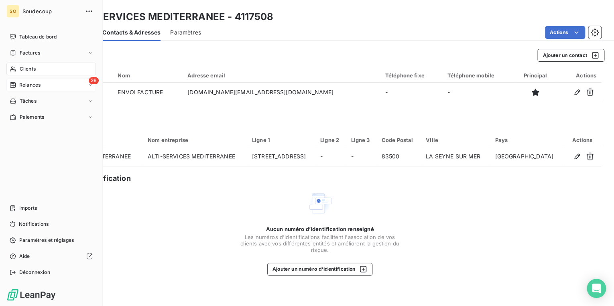
click at [24, 85] on span "Relances" at bounding box center [29, 85] width 21 height 7
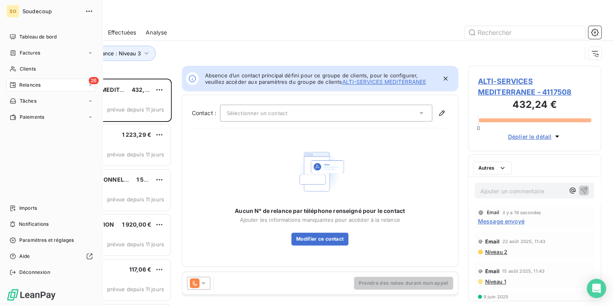
scroll to position [223, 128]
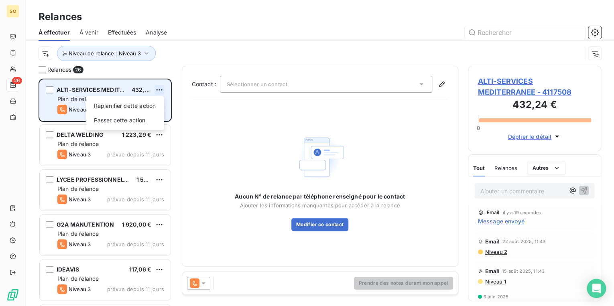
click at [159, 87] on html "SO 26 Relances À effectuer À venir Effectuées Analyse Niveau de relance : Nivea…" at bounding box center [307, 153] width 614 height 306
click at [128, 120] on div "Passer cette action" at bounding box center [125, 120] width 72 height 13
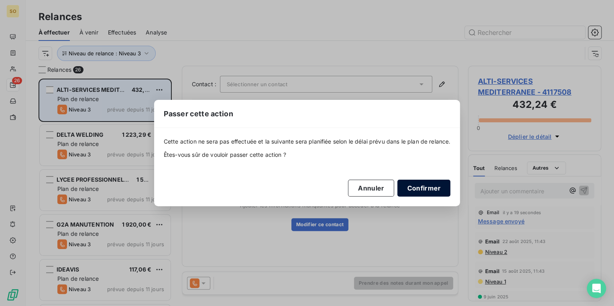
click at [426, 189] on button "Confirmer" at bounding box center [423, 188] width 53 height 17
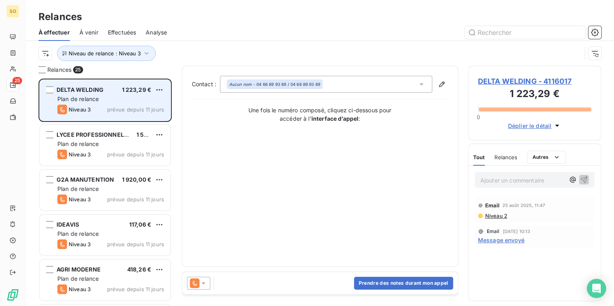
click at [91, 89] on span "DELTA WELDING" at bounding box center [80, 89] width 47 height 7
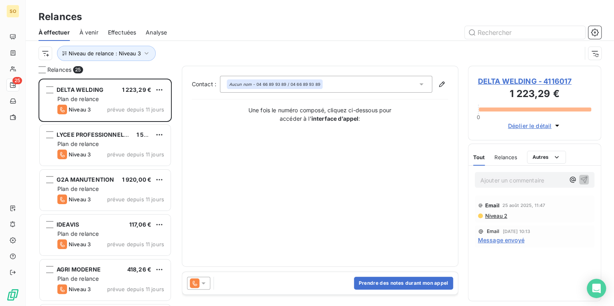
click at [494, 80] on span "DELTA WELDING - 4116017" at bounding box center [535, 81] width 114 height 11
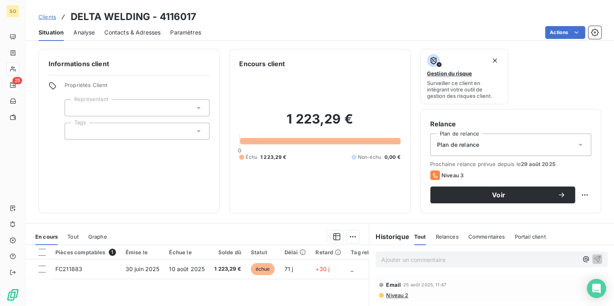
click at [146, 33] on span "Contacts & Adresses" at bounding box center [132, 33] width 56 height 8
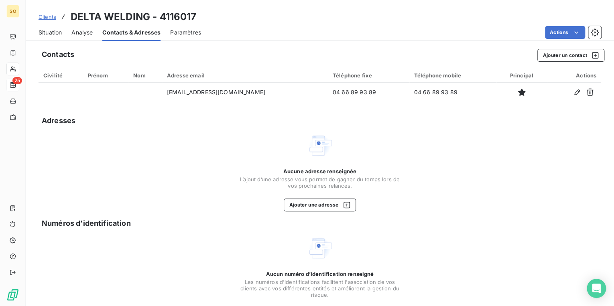
click at [56, 35] on span "Situation" at bounding box center [50, 33] width 23 height 8
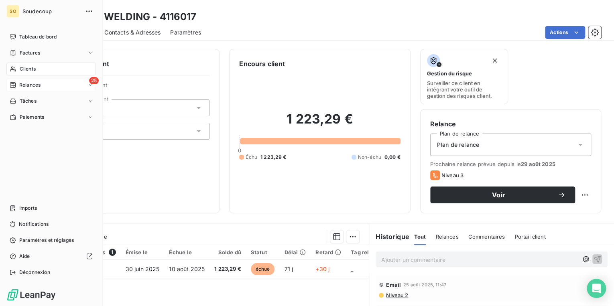
click at [22, 83] on span "Relances" at bounding box center [29, 85] width 21 height 7
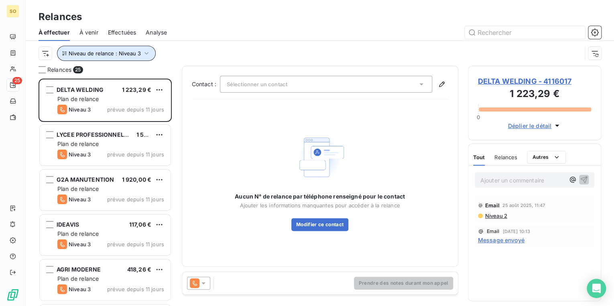
click at [136, 55] on span "Niveau de relance : Niveau 3" at bounding box center [105, 53] width 72 height 6
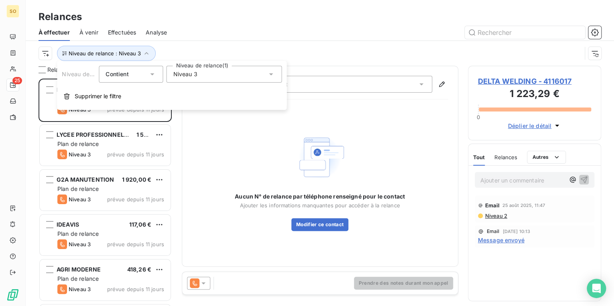
click at [186, 34] on div at bounding box center [389, 32] width 425 height 13
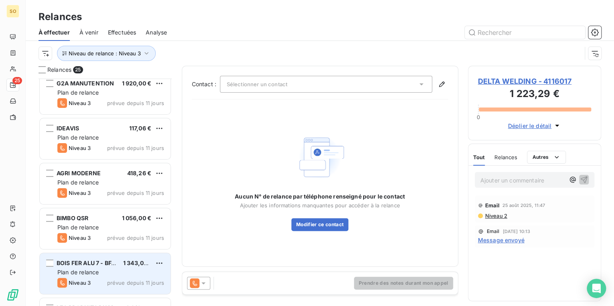
scroll to position [96, 0]
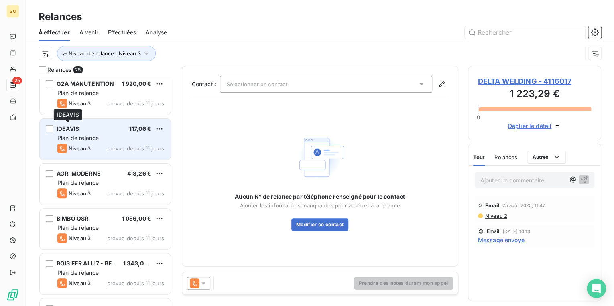
click at [69, 129] on span "IDEAVIS" at bounding box center [68, 128] width 22 height 7
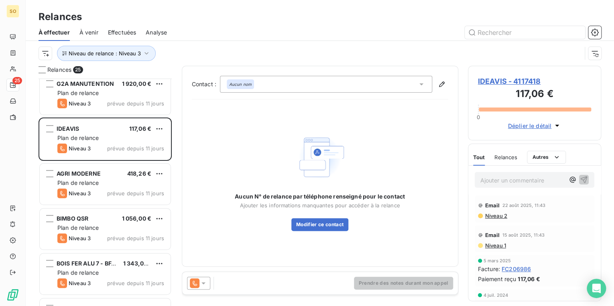
click at [507, 84] on span "IDEAVIS - 4117418" at bounding box center [535, 81] width 114 height 11
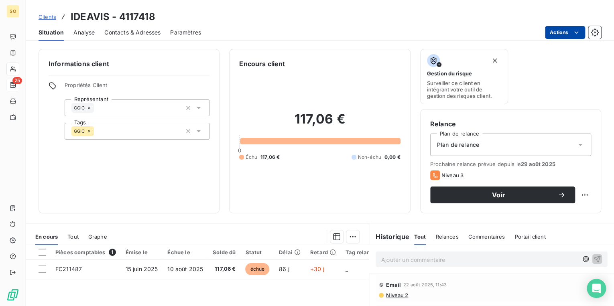
click at [557, 36] on html "SO 25 Clients IDEAVIS - 4117418 Situation Analyse Contacts & Adresses Paramètre…" at bounding box center [307, 153] width 614 height 306
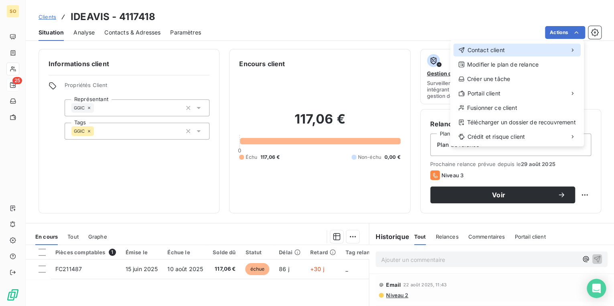
click at [509, 45] on div "Contact client" at bounding box center [517, 50] width 127 height 13
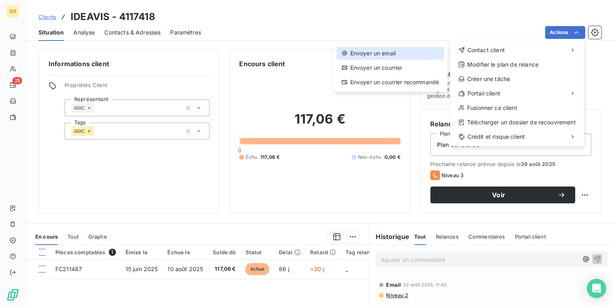
click at [416, 49] on div "Envoyer un email" at bounding box center [389, 53] width 107 height 13
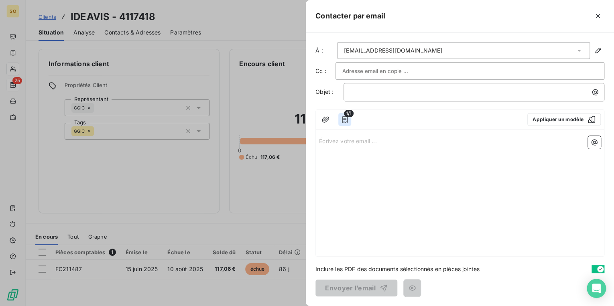
click at [345, 121] on icon "button" at bounding box center [345, 120] width 8 height 8
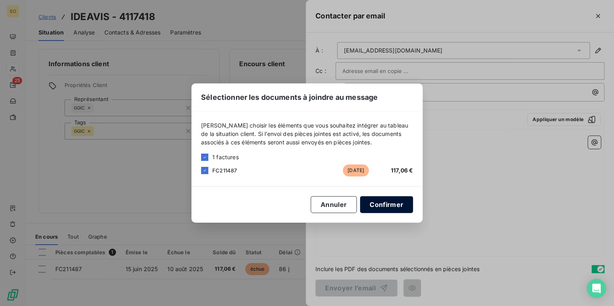
click at [376, 203] on button "Confirmer" at bounding box center [386, 204] width 53 height 17
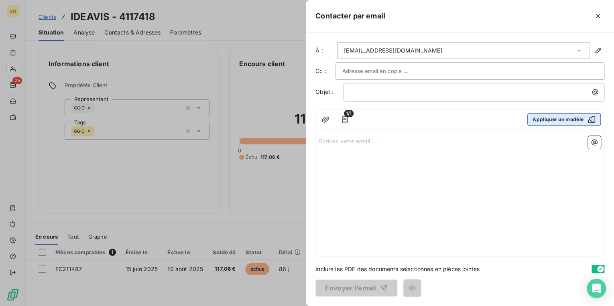
click at [549, 119] on button "Appliquer un modèle" at bounding box center [564, 119] width 73 height 13
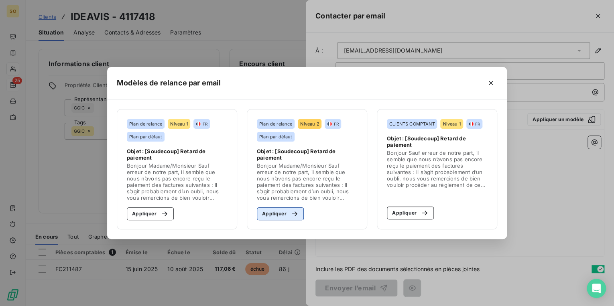
click at [267, 214] on button "Appliquer" at bounding box center [280, 214] width 47 height 13
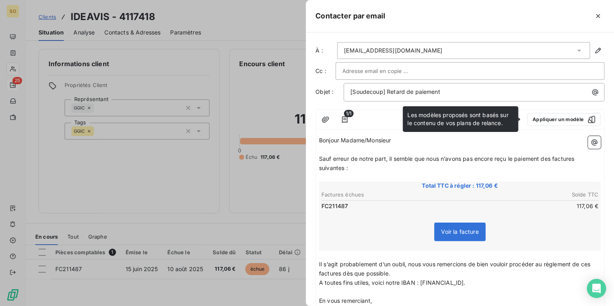
click at [552, 155] on span "Sauf erreur de notre part, il semble que nous n’avons pas encore reçu le paieme…" at bounding box center [447, 163] width 257 height 16
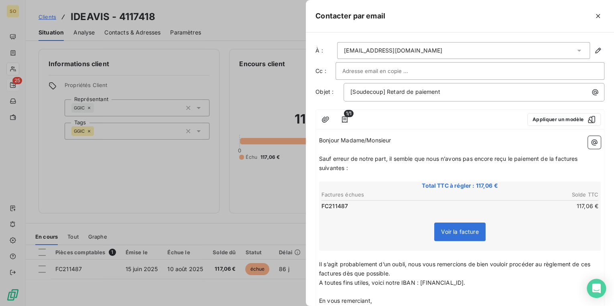
click at [580, 159] on span "Sauf erreur de notre part, il semble que nous n’avons pas encore reçu le paieme…" at bounding box center [449, 163] width 261 height 16
click at [344, 167] on span "Sauf erreur de notre part, il semble que nous n’avons pas encore reçu le paieme…" at bounding box center [447, 163] width 257 height 16
click at [340, 271] on span "Il s’agit probablement d’un oubli, nous vous remercions de bien vouloir procéde…" at bounding box center [455, 269] width 273 height 16
click at [592, 263] on span "Il s’agit probablement d’un oubli, nous vous remercions de bien vouloir procéde…" at bounding box center [455, 269] width 273 height 16
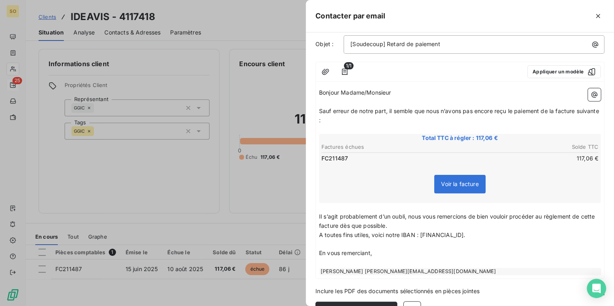
scroll to position [64, 0]
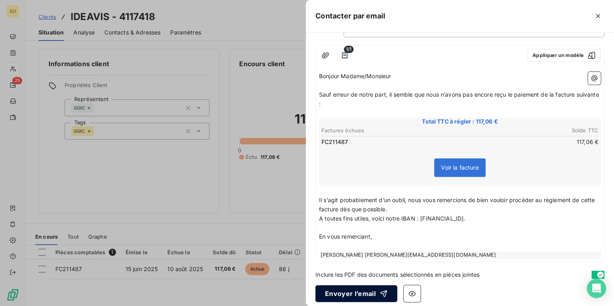
click at [359, 292] on button "Envoyer l’email" at bounding box center [357, 293] width 82 height 17
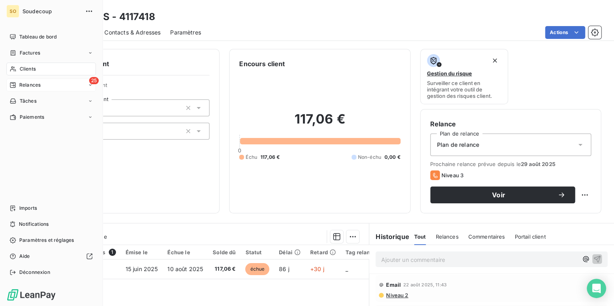
click at [31, 82] on span "Relances" at bounding box center [29, 85] width 21 height 7
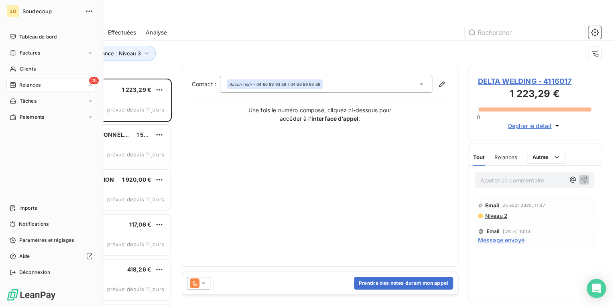
scroll to position [223, 128]
click at [19, 84] on span "Relances" at bounding box center [29, 85] width 21 height 7
click at [20, 84] on span "Relances" at bounding box center [29, 85] width 21 height 7
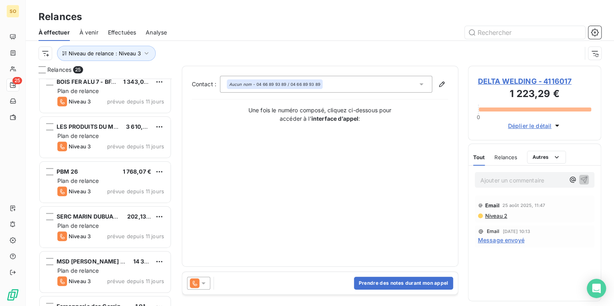
scroll to position [193, 0]
